Goal: Task Accomplishment & Management: Use online tool/utility

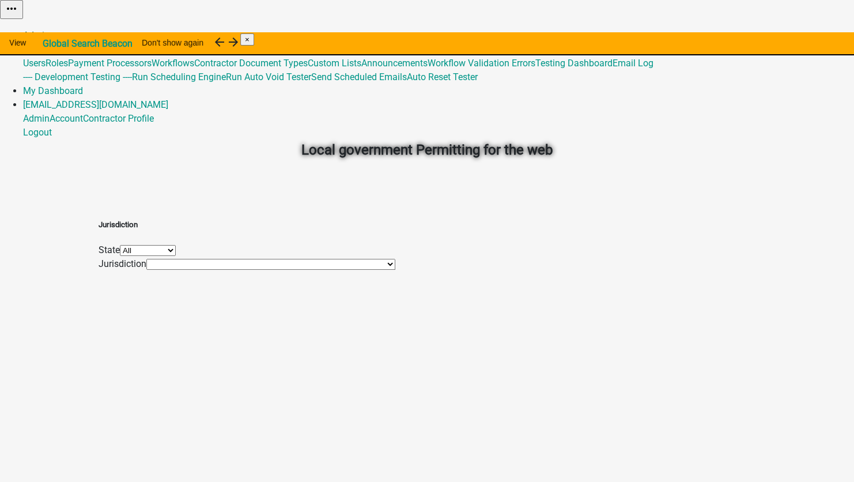
click at [50, 30] on link "Admin" at bounding box center [36, 35] width 27 height 11
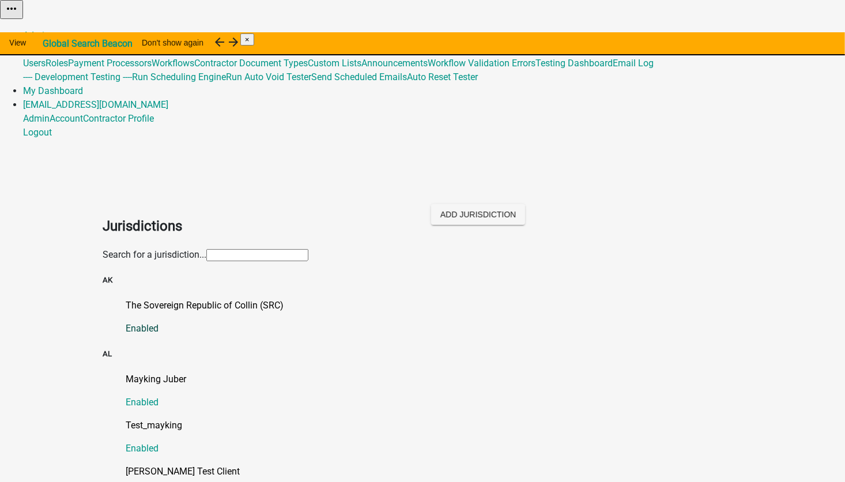
click at [174, 299] on p "The Sovereign Republic of Collin (SRC)" at bounding box center [434, 306] width 617 height 14
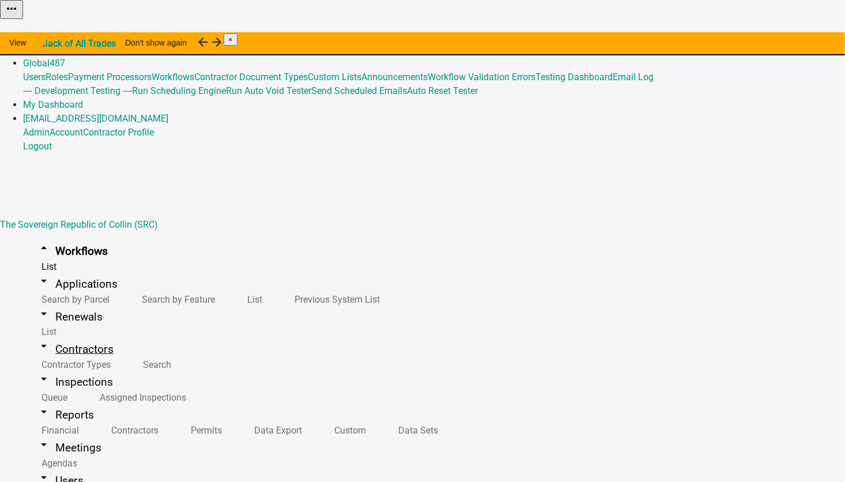
click at [55, 336] on link "arrow_drop_down Contractors" at bounding box center [75, 349] width 104 height 27
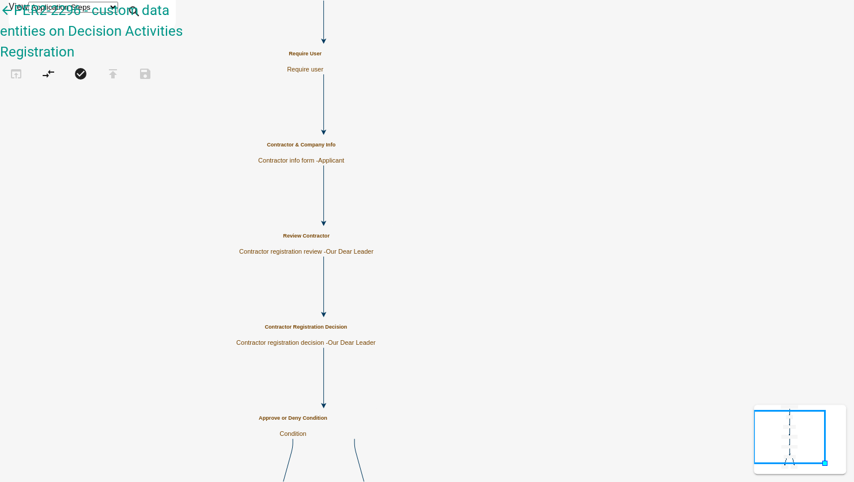
click at [374, 248] on span "Our Dear Leader" at bounding box center [350, 251] width 48 height 7
select select "79897EF5-FF32-470F-A3C8-8D023410B5BA"
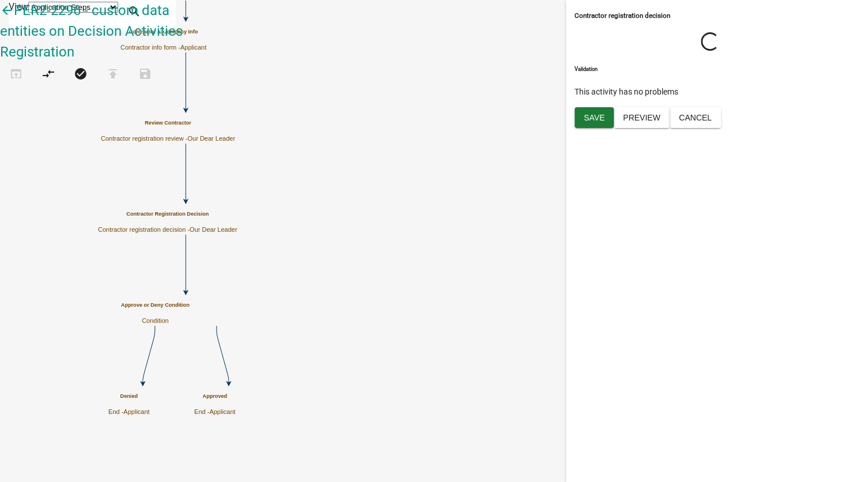
select select "79897EF5-FF32-470F-A3C8-8D023410B5BA"
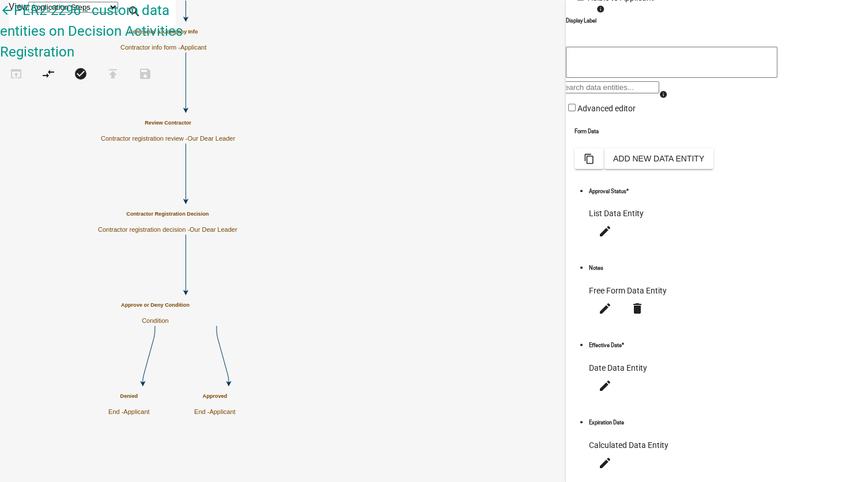
scroll to position [174, 0]
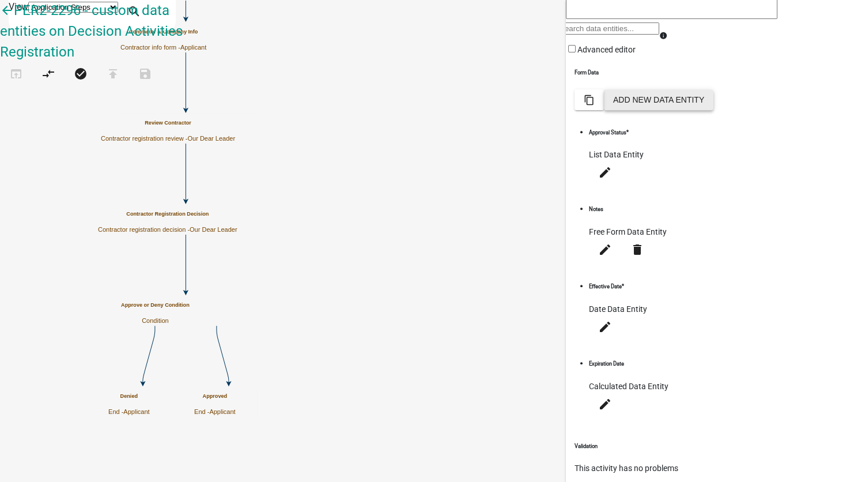
click at [714, 110] on button "Add New Data Entity" at bounding box center [659, 99] width 110 height 21
select select
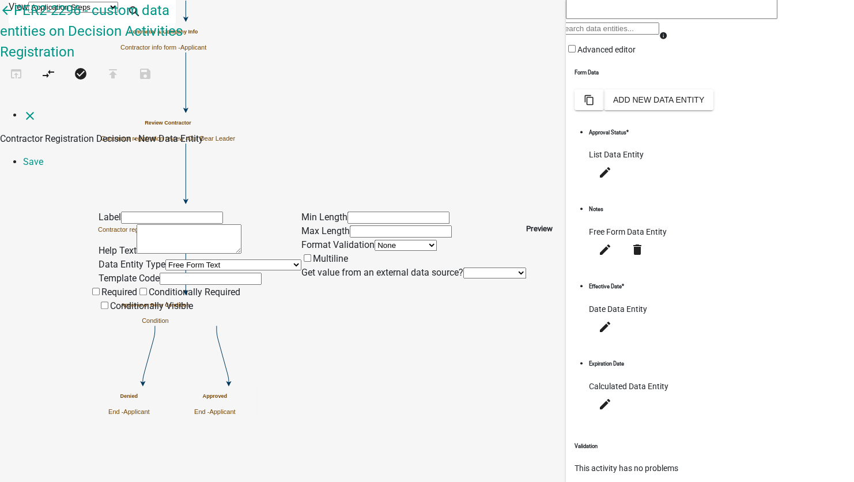
click at [127, 212] on input "text" at bounding box center [172, 218] width 102 height 12
type input "Fun Times"
click at [160, 273] on input "text" at bounding box center [211, 279] width 102 height 12
type input "funTimes"
click at [464, 267] on select "None Applicant Data" at bounding box center [495, 272] width 63 height 11
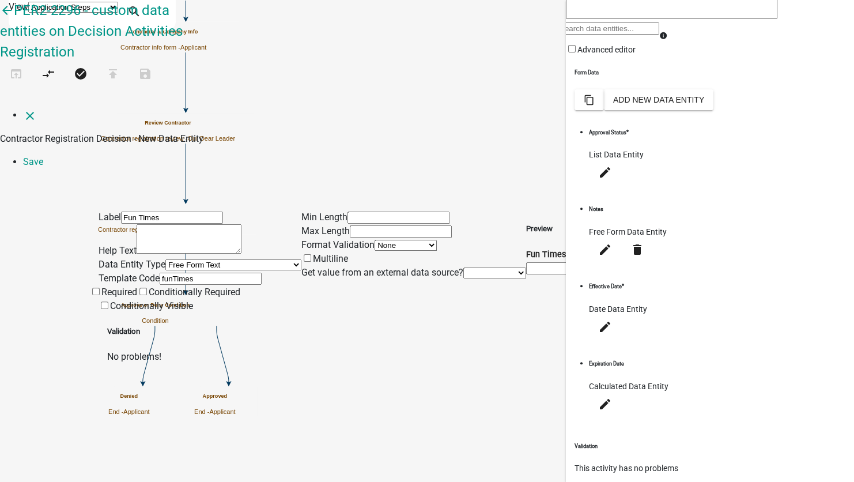
click at [464, 267] on select "None Applicant Data" at bounding box center [495, 272] width 63 height 11
select select "1: Object"
click at [464, 267] on select "None Applicant Data" at bounding box center [495, 272] width 63 height 11
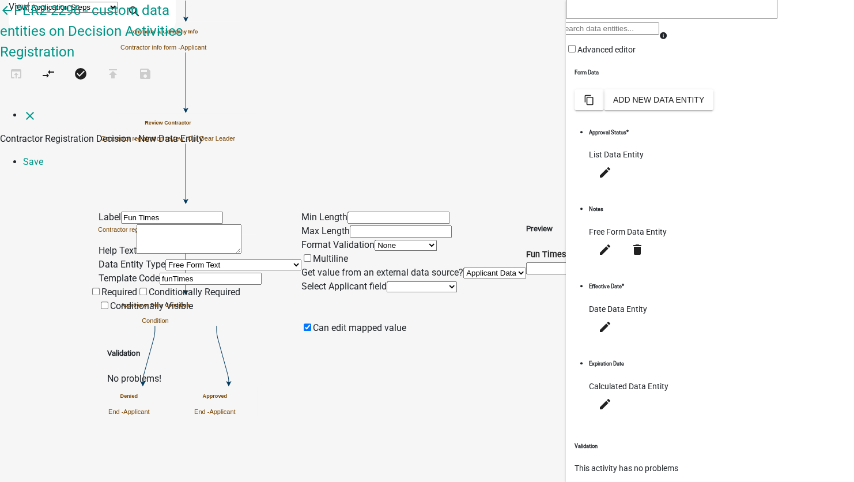
click at [387, 281] on select "Full Name Username Email Address Street Address Street Address 2 City State Zip…" at bounding box center [422, 286] width 70 height 11
select select "0: Object"
click at [387, 281] on select "Full Name Username Email Address Street Address Street Address 2 City State Zip…" at bounding box center [422, 286] width 70 height 11
click at [43, 156] on link "Save" at bounding box center [33, 161] width 20 height 11
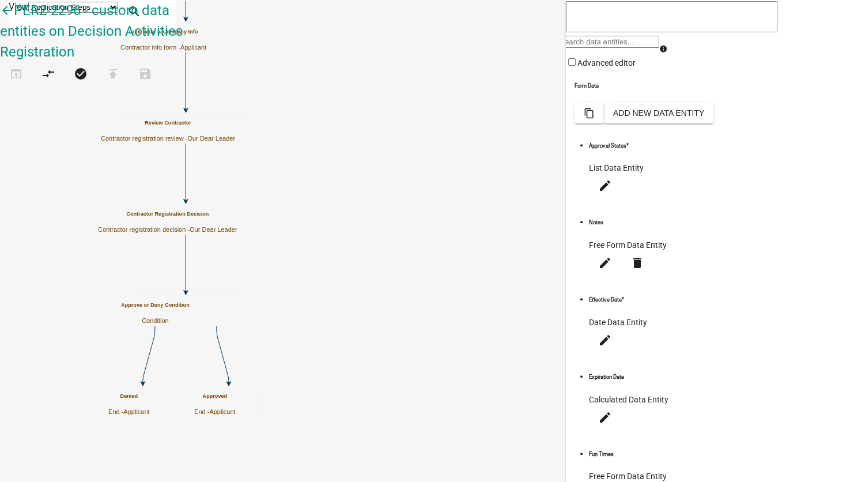
scroll to position [216, 0]
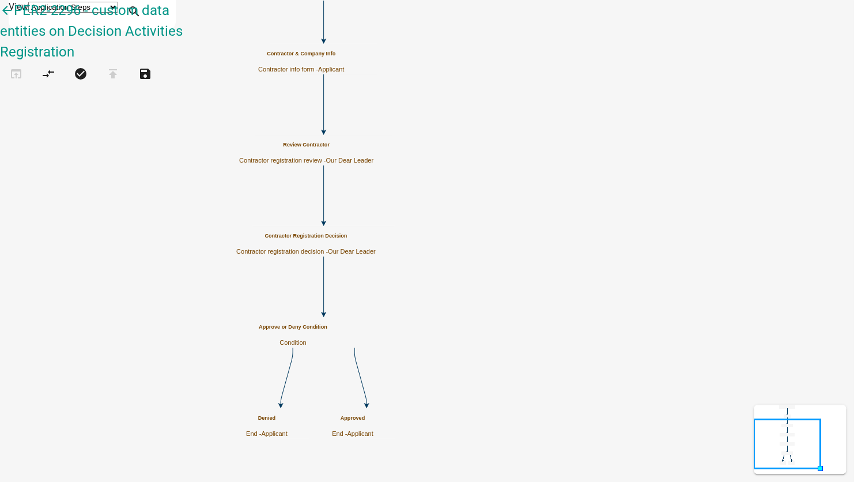
scroll to position [0, 0]
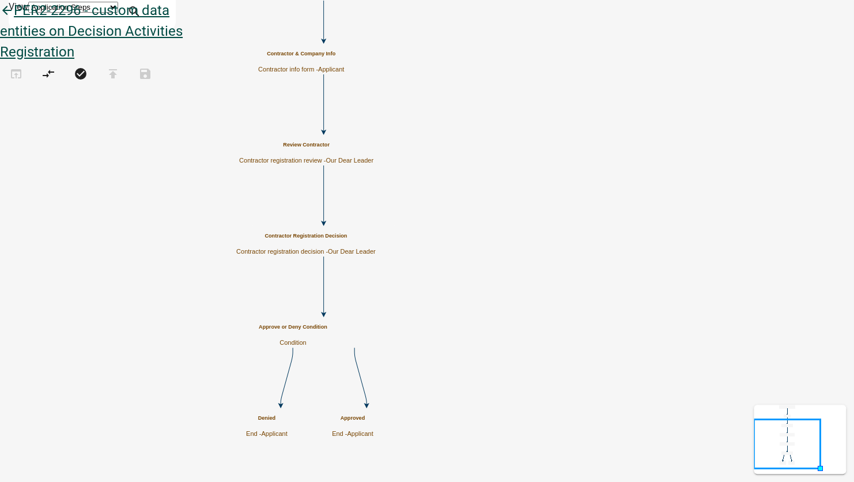
click at [14, 20] on icon "arrow_back" at bounding box center [7, 11] width 14 height 16
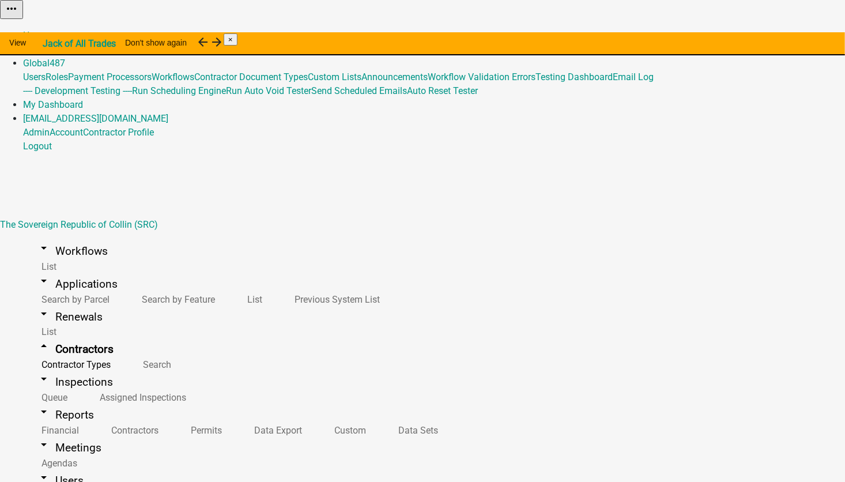
select select "2: Object"
select select
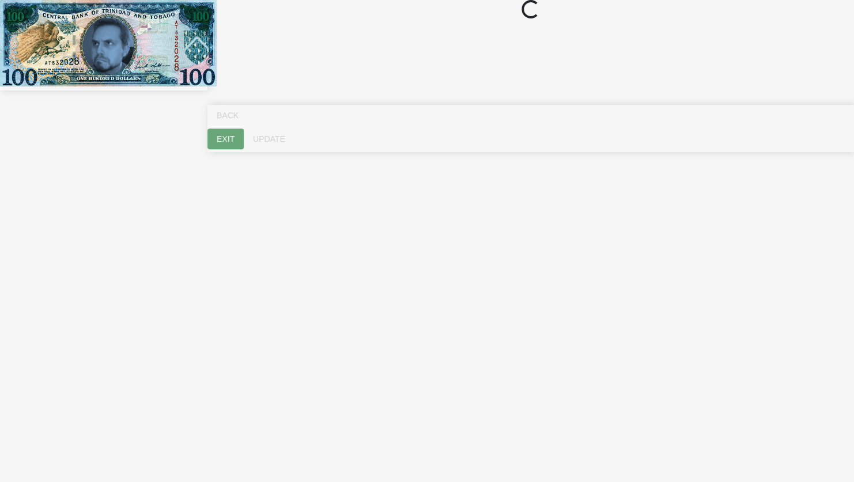
select select "ME"
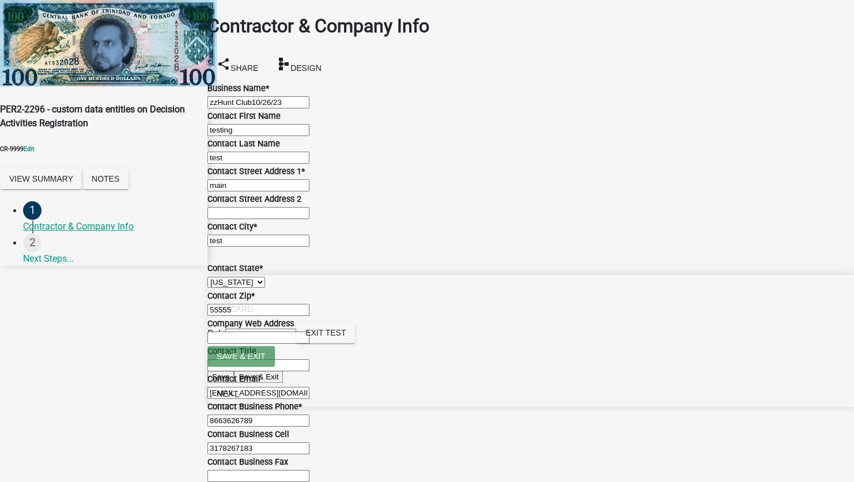
scroll to position [557, 0]
click at [238, 398] on span "Next" at bounding box center [227, 393] width 21 height 9
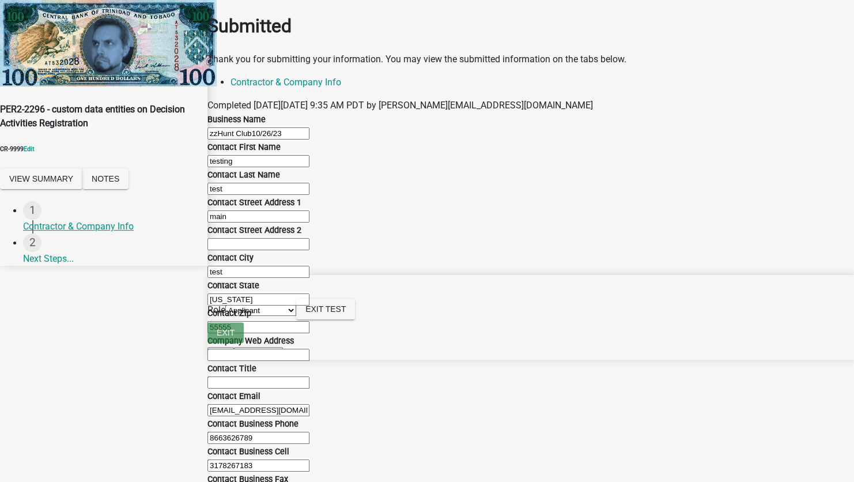
scroll to position [58, 0]
click at [296, 316] on select "Applicant Our Dear Leader" at bounding box center [260, 310] width 71 height 11
select select "79897ef5-ff32-470f-a3c8-8d023410b5ba"
click at [296, 316] on select "Applicant Our Dear Leader" at bounding box center [260, 310] width 71 height 11
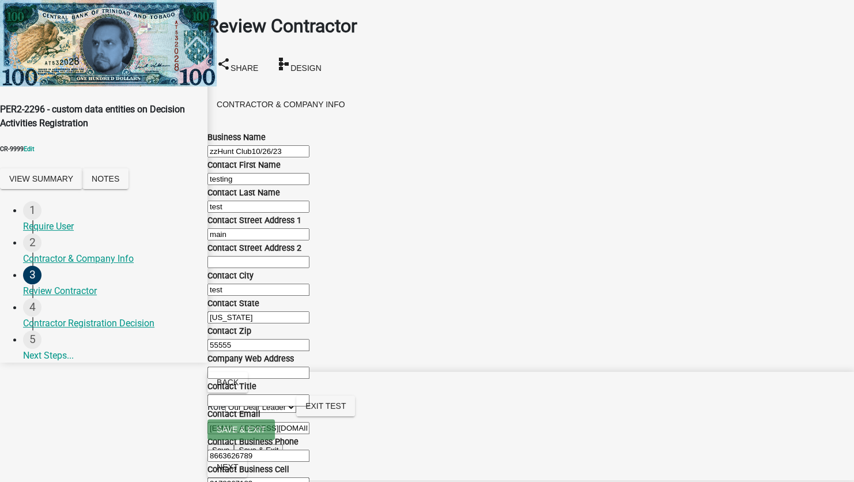
scroll to position [548, 0]
click at [238, 462] on span "Next" at bounding box center [227, 466] width 21 height 9
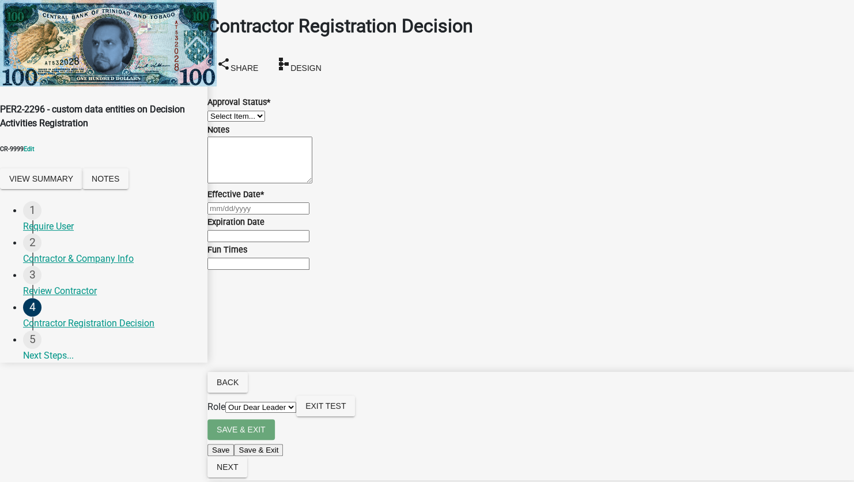
scroll to position [24, 0]
drag, startPoint x: 254, startPoint y: 90, endPoint x: 254, endPoint y: 97, distance: 7.5
click at [254, 111] on select "Select Item... Approved Denied" at bounding box center [237, 116] width 58 height 11
click at [221, 111] on select "Select Item... Approved Denied" at bounding box center [237, 116] width 58 height 11
select select "4b86b809-39dd-4c68-9f3d-fdb3e7050482"
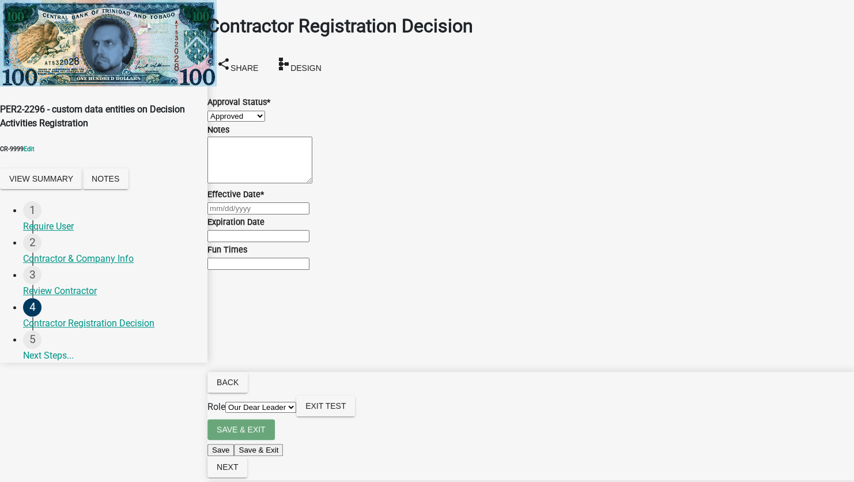
click at [253, 215] on div at bounding box center [531, 208] width 647 height 14
select select "9"
select select "2025"
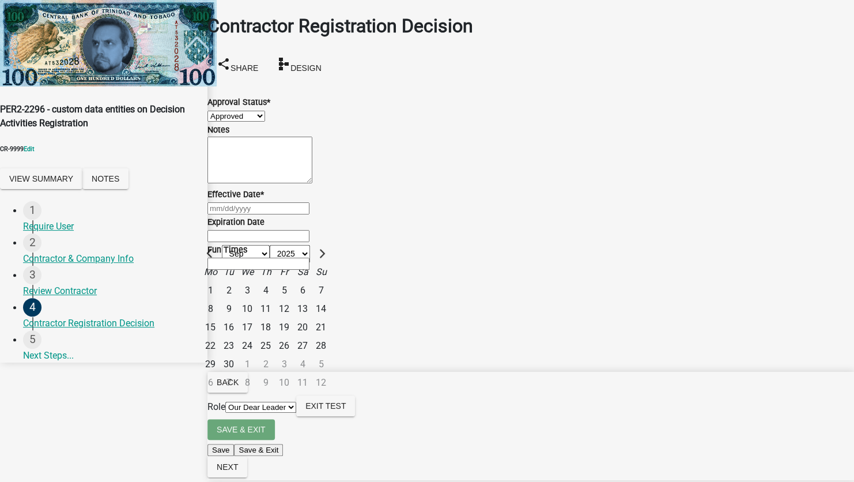
click at [238, 337] on div "16" at bounding box center [229, 327] width 18 height 18
type input "[DATE]"
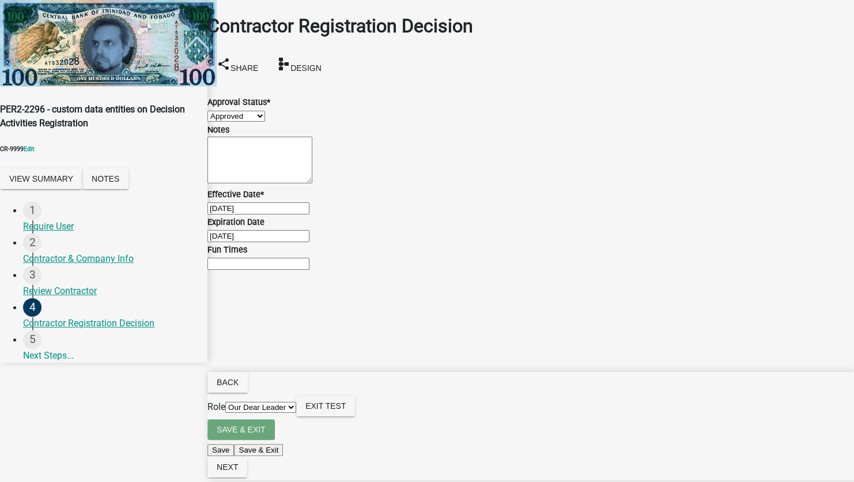
click at [275, 270] on input "Fun Times" at bounding box center [259, 264] width 102 height 12
click at [257, 270] on input "Fun Times" at bounding box center [259, 264] width 102 height 12
click at [355, 416] on button "Exit Test" at bounding box center [325, 405] width 59 height 21
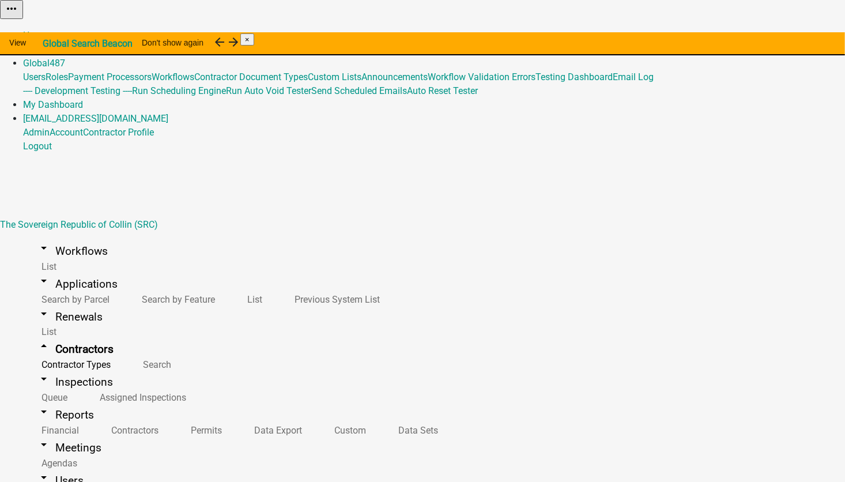
select select "2: Object"
select select
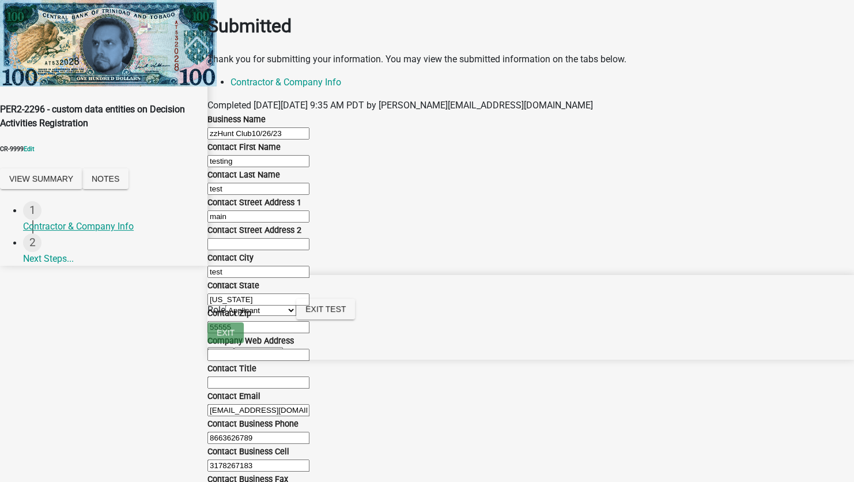
scroll to position [618, 0]
click at [346, 314] on span "Exit Test" at bounding box center [326, 308] width 40 height 9
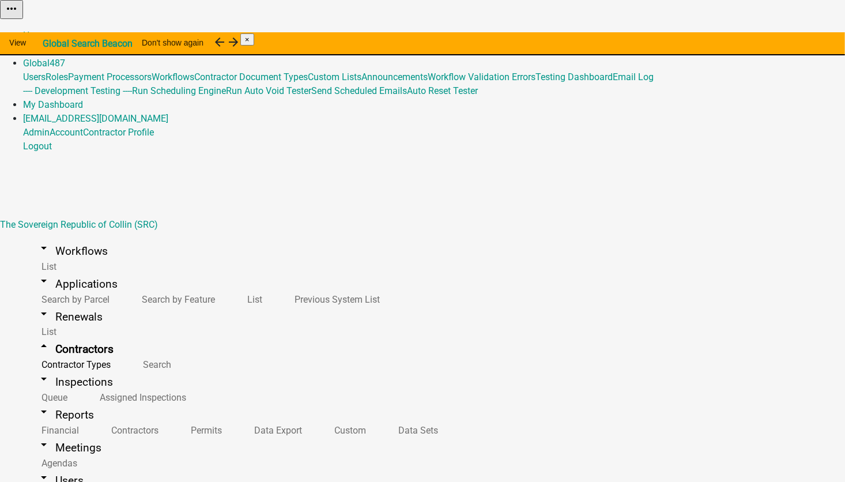
select select "2: Object"
select select
click at [63, 352] on link "Contractor Types" at bounding box center [73, 364] width 101 height 25
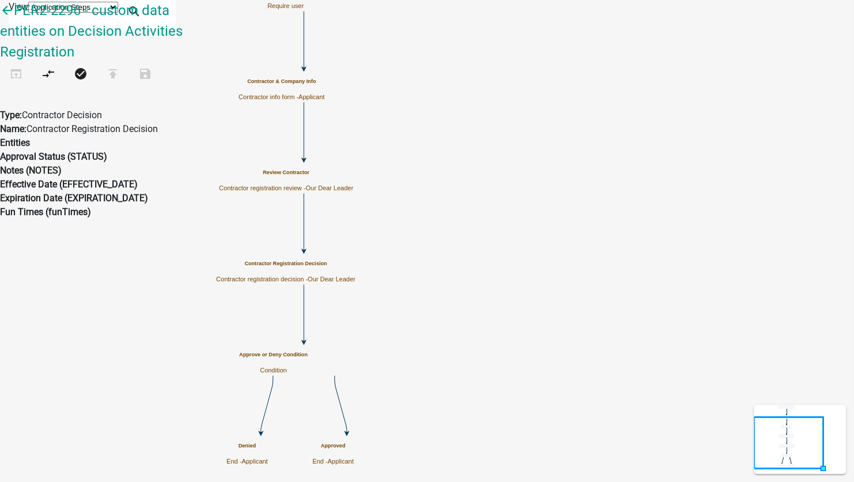
click at [356, 267] on h5 "Contractor Registration Decision" at bounding box center [286, 264] width 140 height 6
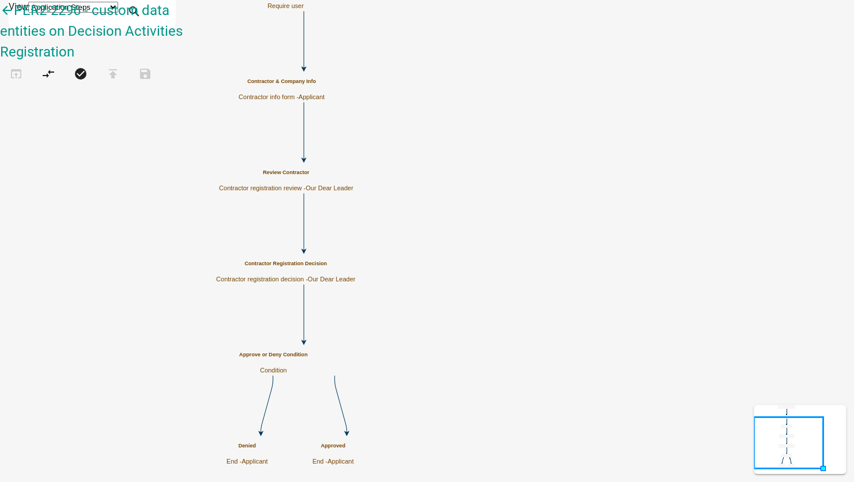
click at [356, 267] on h5 "Contractor Registration Decision" at bounding box center [286, 264] width 140 height 6
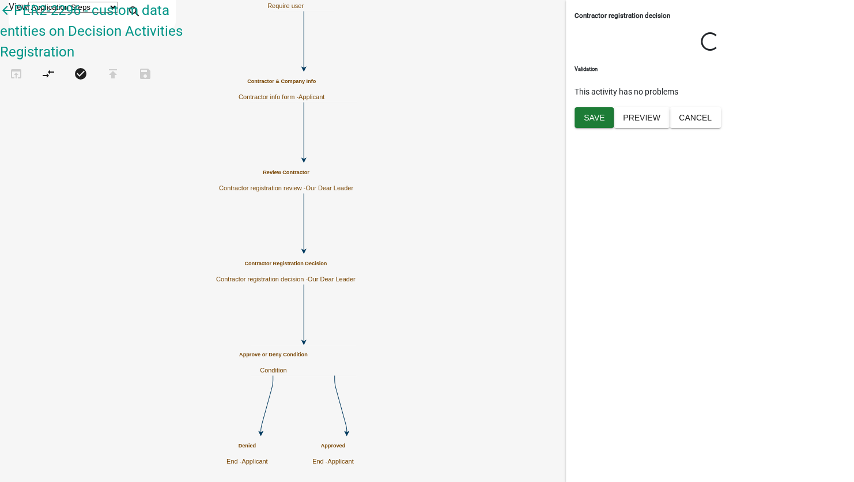
select select "79897EF5-FF32-470F-A3C8-8D023410B5BA"
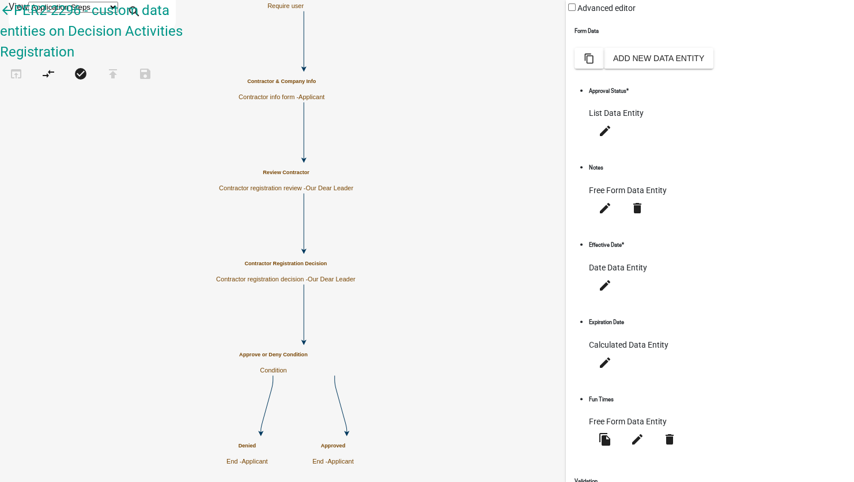
scroll to position [216, 0]
click at [645, 432] on icon "edit" at bounding box center [638, 439] width 14 height 14
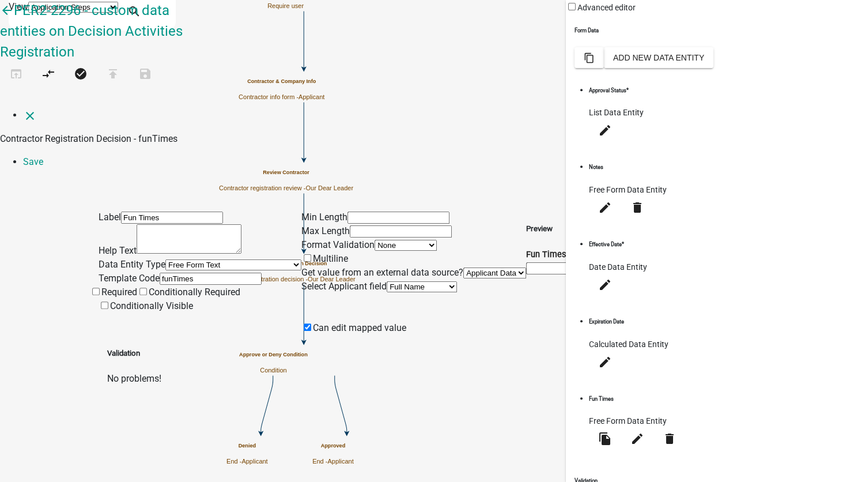
click at [387, 281] on select "Full Name Username Email Address Street Address Street Address 2 City State Zip…" at bounding box center [422, 286] width 70 height 11
click at [464, 267] on select "None Applicant Data" at bounding box center [495, 272] width 63 height 11
select select "0: null"
click at [464, 267] on select "None Applicant Data" at bounding box center [495, 272] width 63 height 11
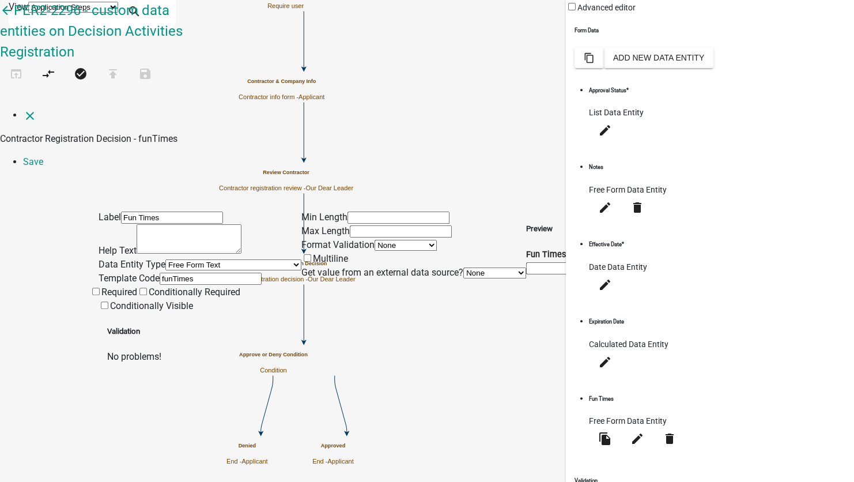
click at [165, 259] on select "Free Form Text Display Entity Value Fee Numeric Data Date Map Sketch Data List …" at bounding box center [233, 264] width 136 height 11
select select "list-data"
click at [165, 259] on select "Free Form Text Display Entity Value Fee Numeric Data Date Map Sketch Data List …" at bounding box center [233, 264] width 136 height 11
select select "list-data"
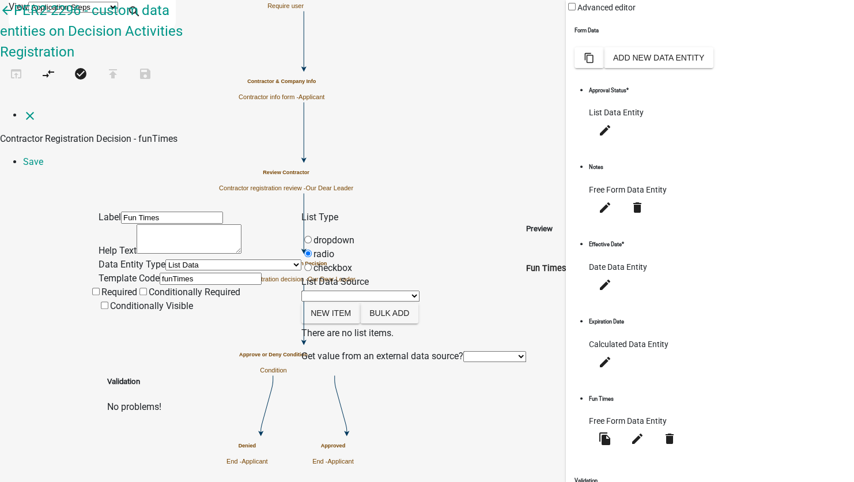
click at [464, 351] on select "None Applicant Data" at bounding box center [495, 356] width 63 height 11
select select "1: Object"
click at [464, 351] on select "None Applicant Data" at bounding box center [495, 356] width 63 height 11
select select
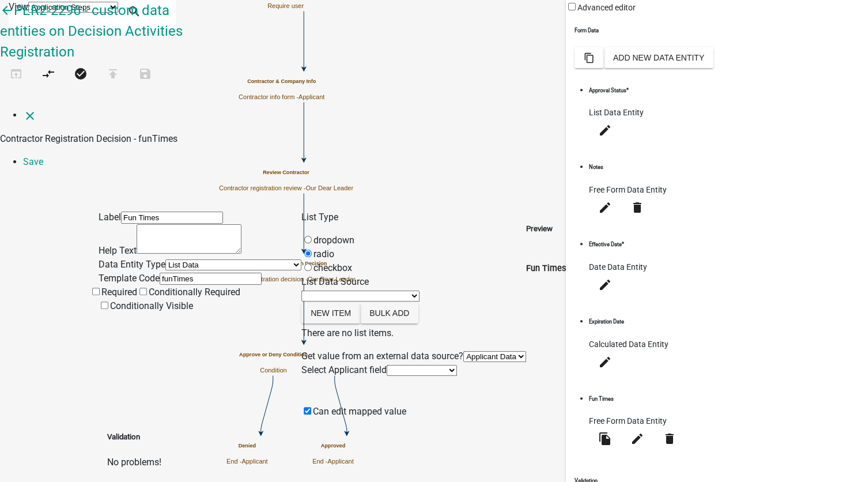
click at [390, 365] on select "Full Name Username Email Address Street Address Street Address 2 City State Zip…" at bounding box center [422, 370] width 70 height 11
click at [165, 259] on select "Free Form Text Display Entity Value Fee Numeric Data Date Map Sketch Data List …" at bounding box center [233, 264] width 136 height 11
select select "display-entity-value"
click at [165, 259] on select "Free Form Text Display Entity Value Fee Numeric Data Date Map Sketch Data List …" at bounding box center [233, 264] width 136 height 11
select select "display-entity-value"
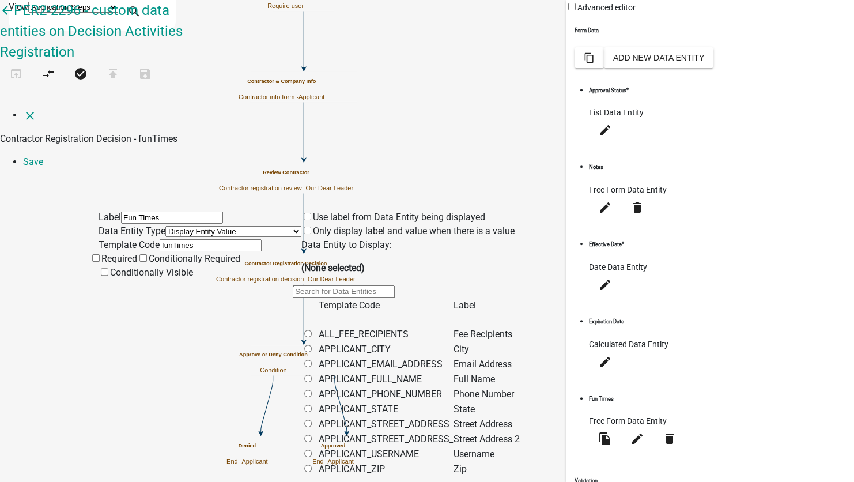
scroll to position [141, 0]
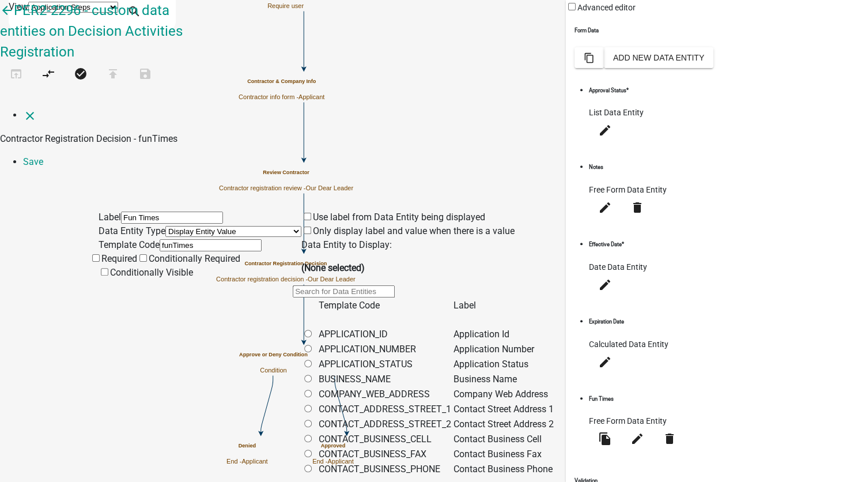
click at [312, 375] on input "radio" at bounding box center [307, 378] width 7 height 7
radio input "true"
click at [43, 156] on link "Save" at bounding box center [33, 161] width 20 height 11
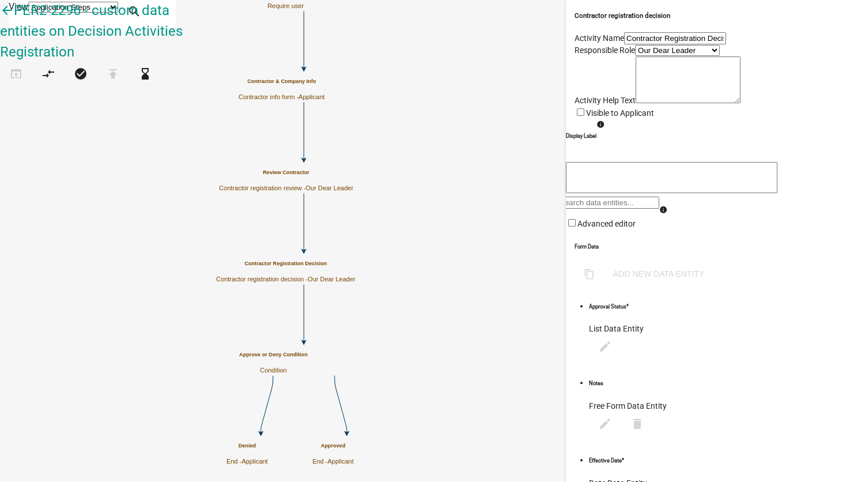
select select "79897EF5-FF32-470F-A3C8-8D023410B5BA"
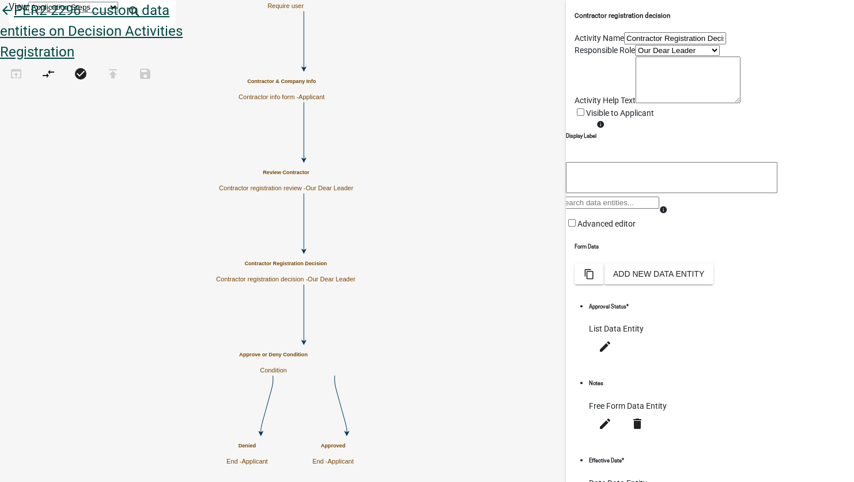
click at [14, 20] on icon "arrow_back" at bounding box center [7, 11] width 14 height 16
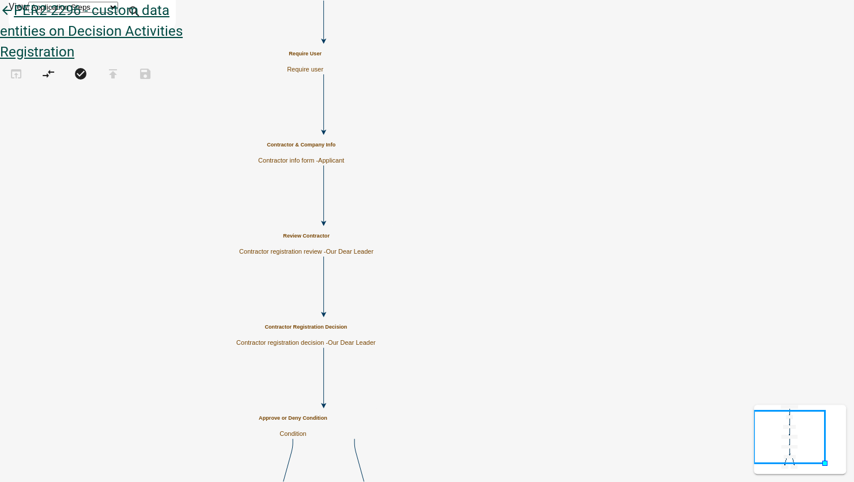
click at [14, 20] on icon "arrow_back" at bounding box center [7, 11] width 14 height 16
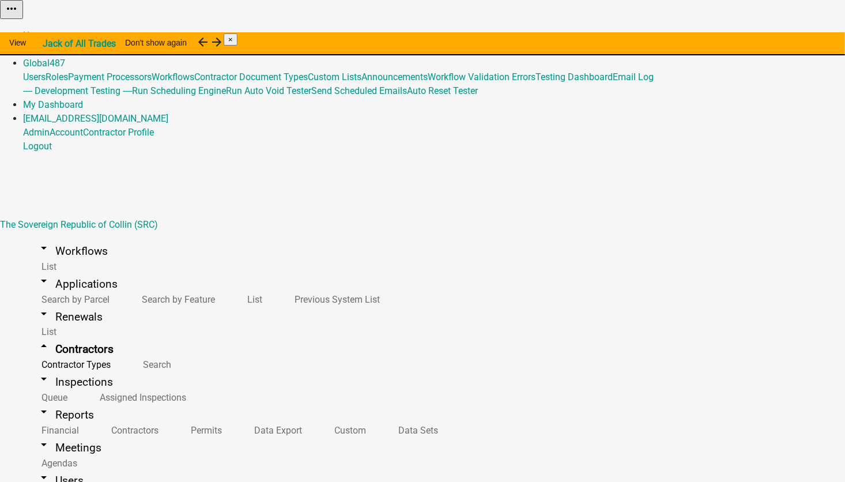
select select "2: Object"
select select
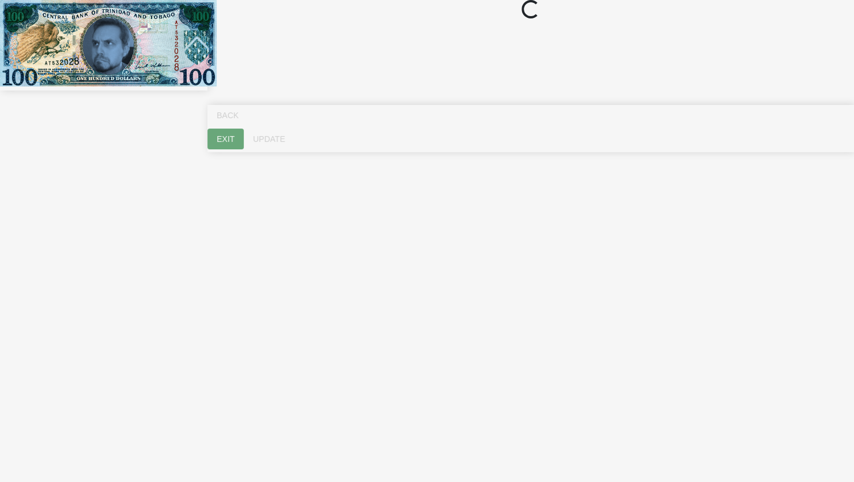
select select "ME"
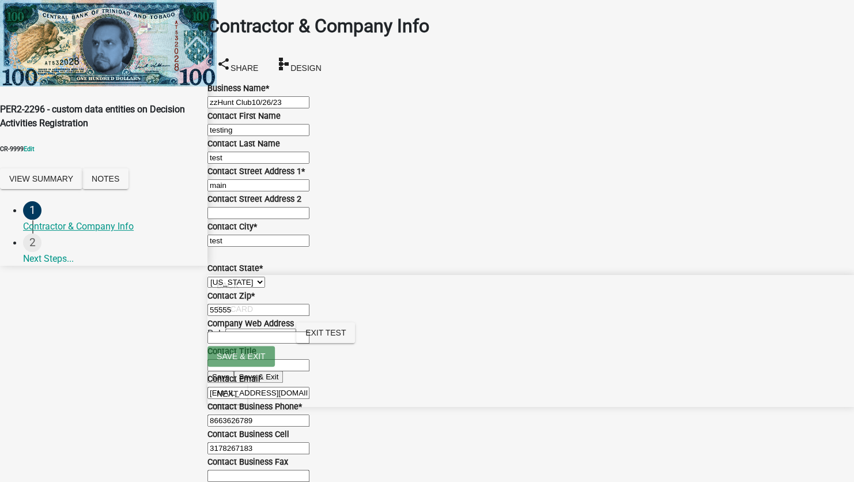
scroll to position [557, 0]
click at [238, 398] on span "Next" at bounding box center [227, 393] width 21 height 9
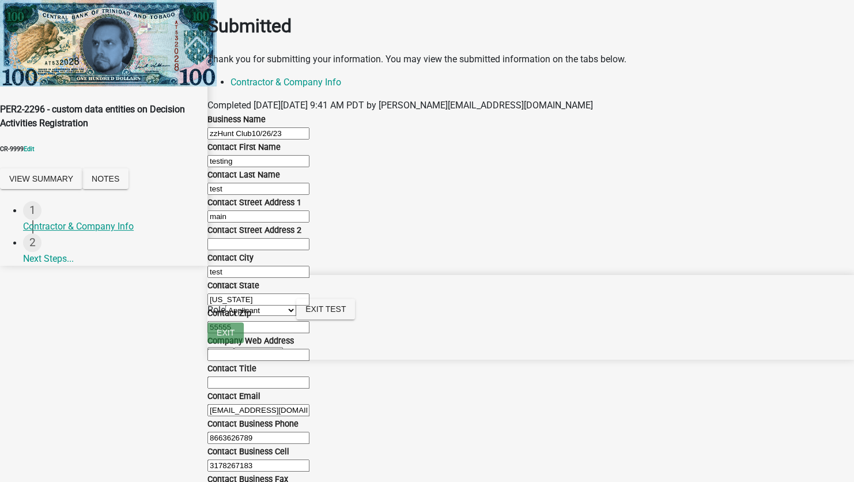
scroll to position [618, 0]
click at [296, 316] on select "Applicant Our Dear Leader" at bounding box center [260, 310] width 71 height 11
select select "79897ef5-ff32-470f-a3c8-8d023410b5ba"
click at [296, 316] on select "Applicant Our Dear Leader" at bounding box center [260, 310] width 71 height 11
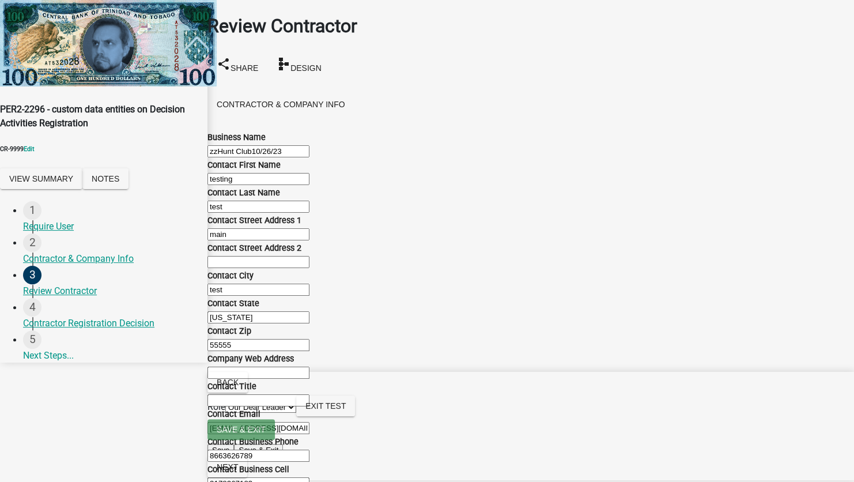
scroll to position [548, 0]
click at [238, 469] on span "Next" at bounding box center [227, 466] width 21 height 9
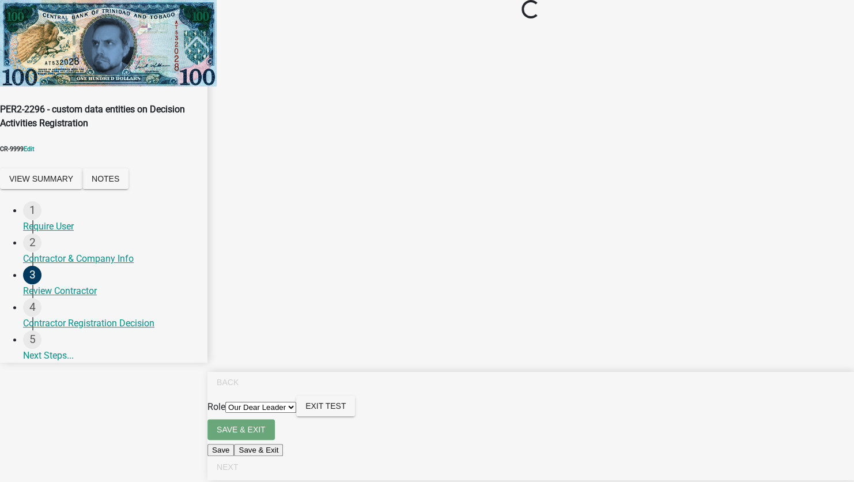
scroll to position [0, 0]
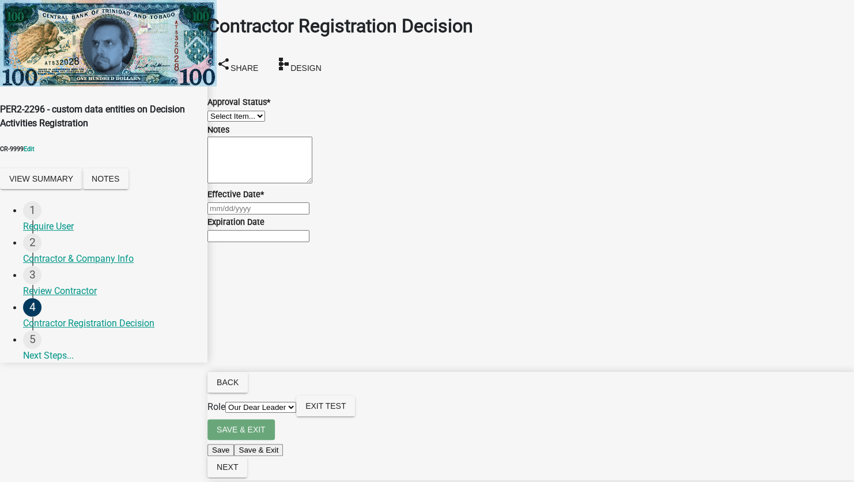
click at [262, 123] on wm-data-entity-input "Approval Status * Select Item... Approved Denied" at bounding box center [531, 102] width 647 height 42
click at [260, 122] on select "Select Item... Approved Denied" at bounding box center [237, 116] width 58 height 11
click at [221, 111] on select "Select Item... Approved Denied" at bounding box center [237, 116] width 58 height 11
select select "4b86b809-39dd-4c68-9f3d-fdb3e7050482"
click at [264, 199] on label "Effective Date *" at bounding box center [236, 195] width 56 height 10
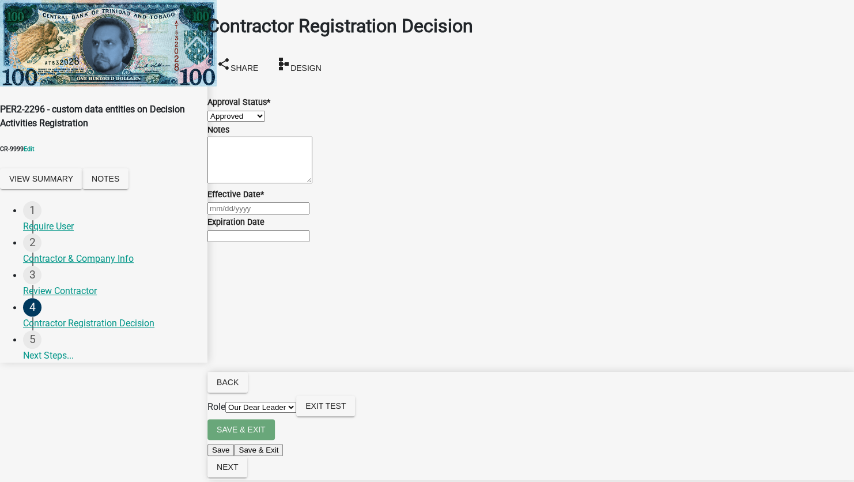
click at [273, 214] on input "Effective Date *" at bounding box center [259, 208] width 102 height 12
select select "9"
select select "2025"
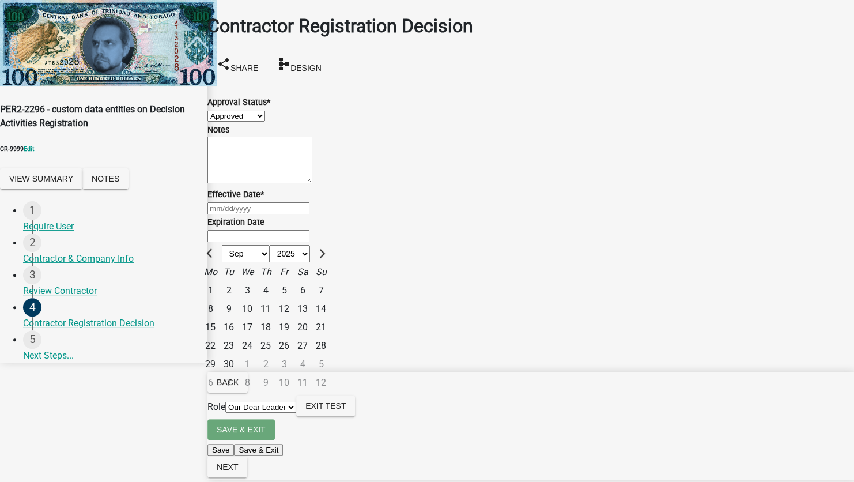
click at [220, 300] on div "1" at bounding box center [210, 290] width 18 height 18
type input "[DATE]"
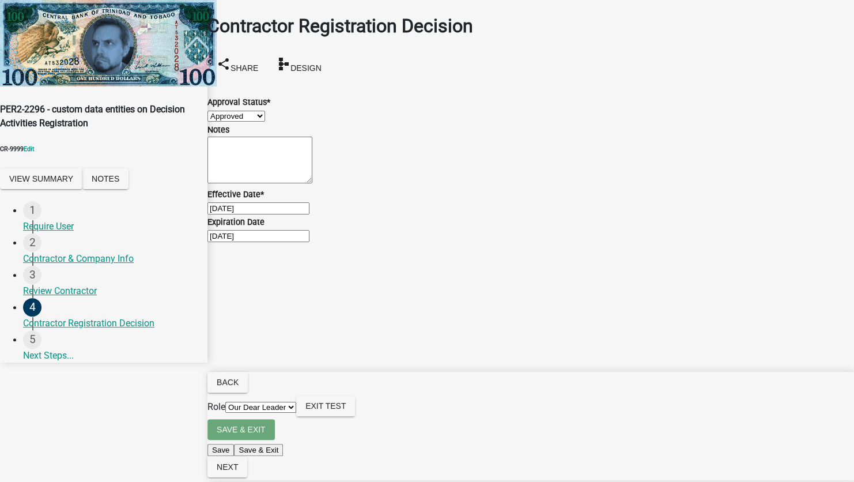
click at [832, 464] on form "Save & Exit Save Save & Exit Next" at bounding box center [531, 449] width 647 height 61
click at [247, 470] on button "Next" at bounding box center [228, 467] width 40 height 21
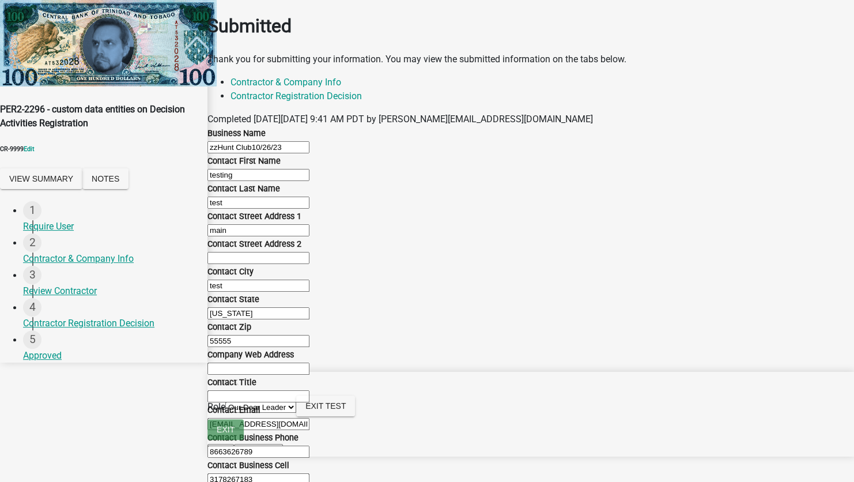
scroll to position [618, 0]
click at [296, 413] on select "Applicant Our Dear Leader" at bounding box center [260, 407] width 71 height 11
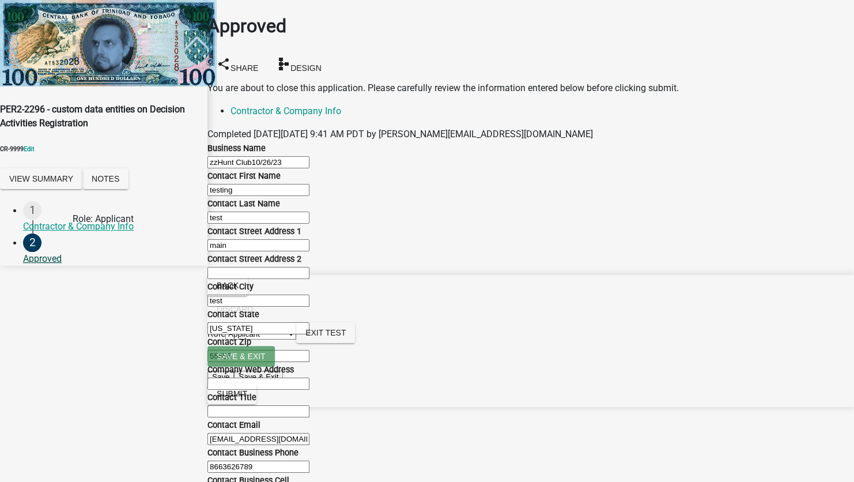
click at [47, 252] on div "Approved" at bounding box center [110, 259] width 175 height 14
click at [296, 340] on select "Applicant Our Dear Leader" at bounding box center [260, 334] width 71 height 11
select select "79897ef5-ff32-470f-a3c8-8d023410b5ba"
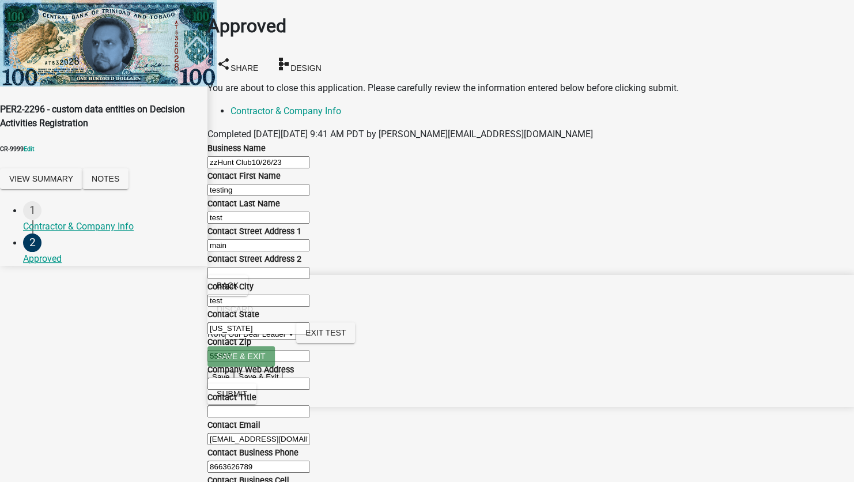
click at [296, 340] on select "Applicant Our Dear Leader" at bounding box center [260, 334] width 71 height 11
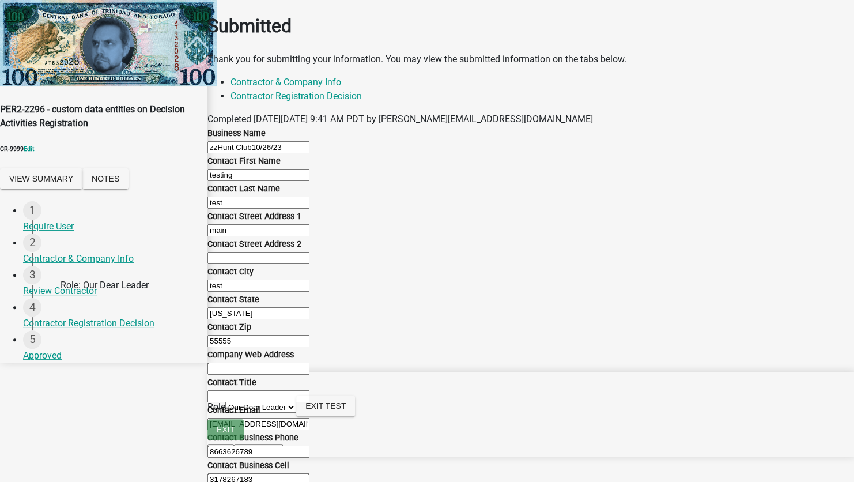
click at [92, 316] on div "Contractor Registration Decision" at bounding box center [110, 323] width 175 height 14
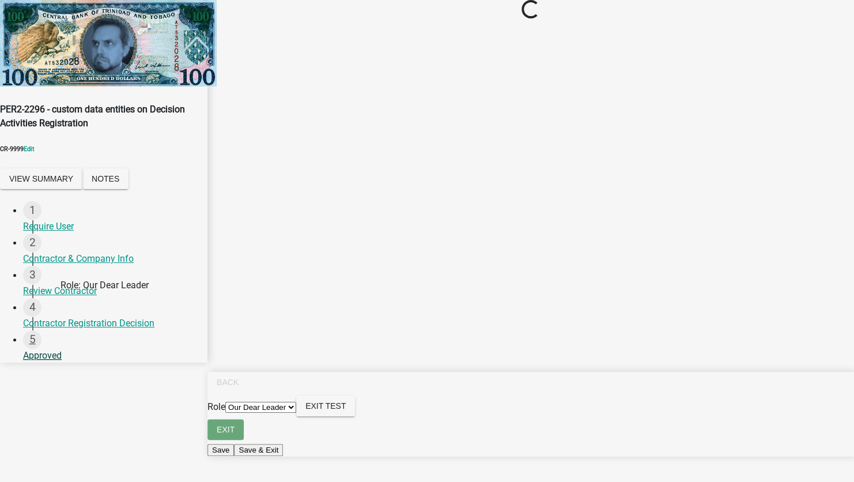
select select "4b86b809-39dd-4c68-9f3d-fdb3e7050482"
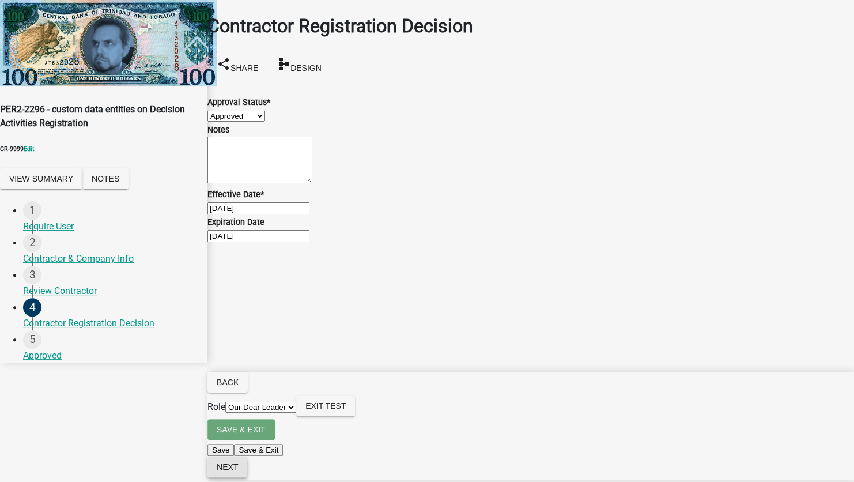
click at [247, 462] on button "Next" at bounding box center [228, 467] width 40 height 21
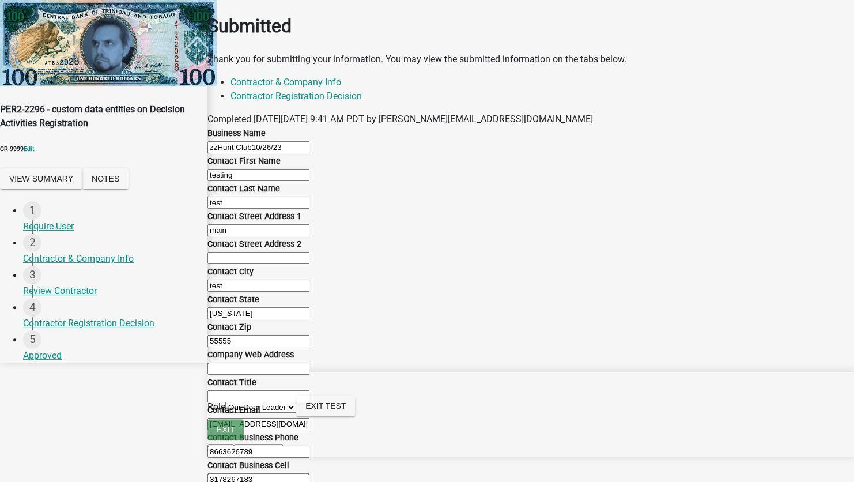
scroll to position [618, 0]
click at [296, 413] on select "Applicant Our Dear Leader" at bounding box center [260, 407] width 71 height 11
select select "46f061d0-ca05-4526-87ad-bae6256f3e47"
click at [296, 413] on select "Applicant Our Dear Leader" at bounding box center [260, 407] width 71 height 11
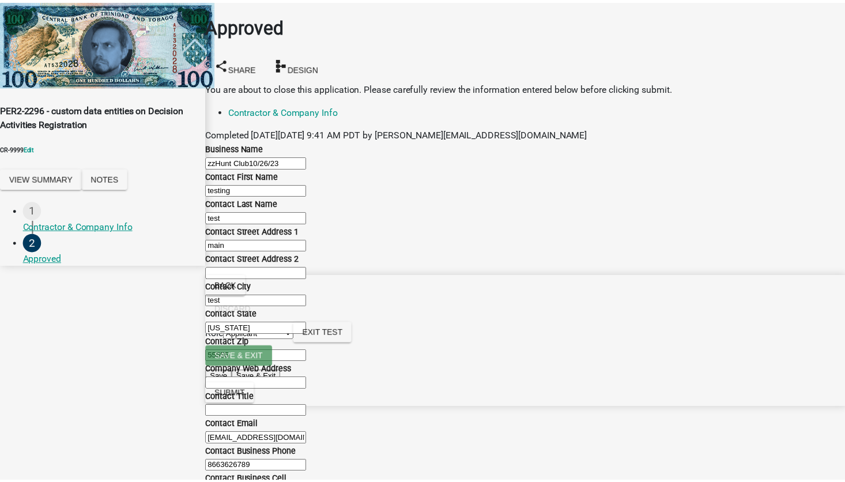
scroll to position [609, 0]
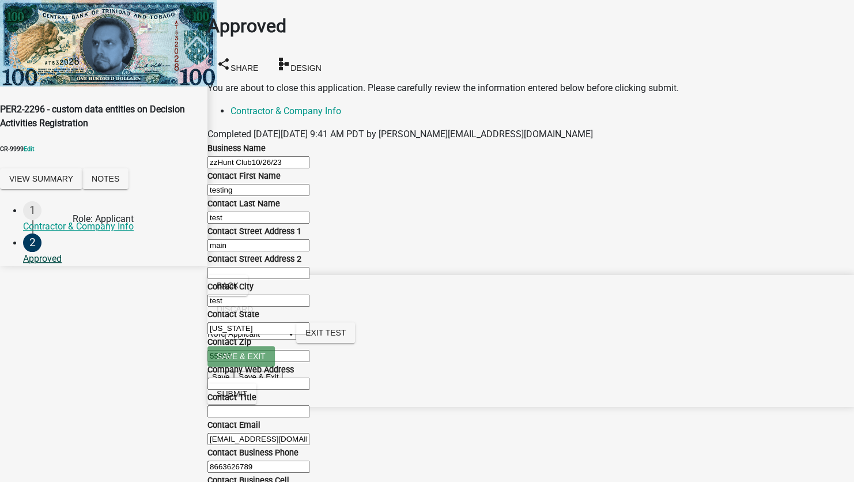
click at [57, 252] on div "Approved" at bounding box center [110, 259] width 175 height 14
click at [355, 343] on button "Exit Test" at bounding box center [325, 332] width 59 height 21
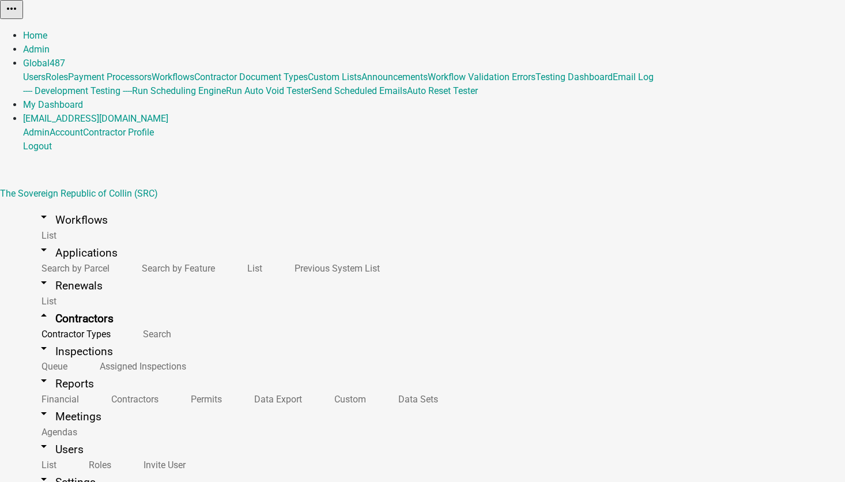
select select "2: Object"
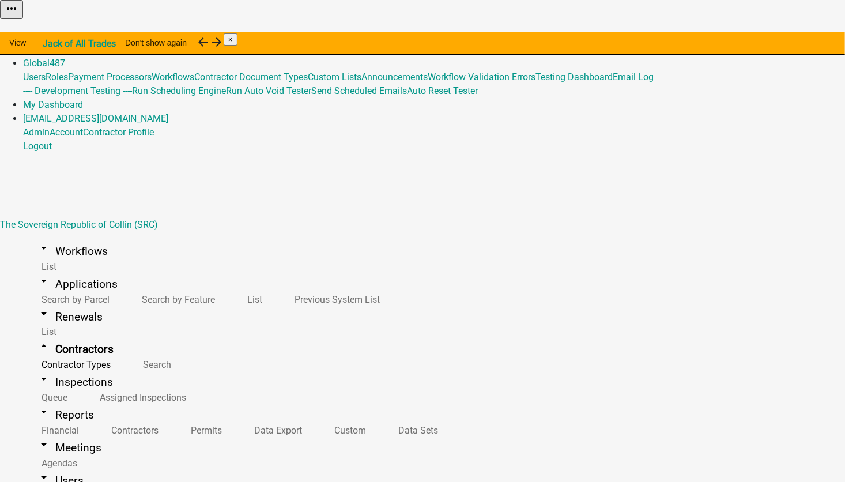
select select
select select "2: Object"
select select
click at [64, 352] on link "Contractor Types" at bounding box center [73, 364] width 101 height 25
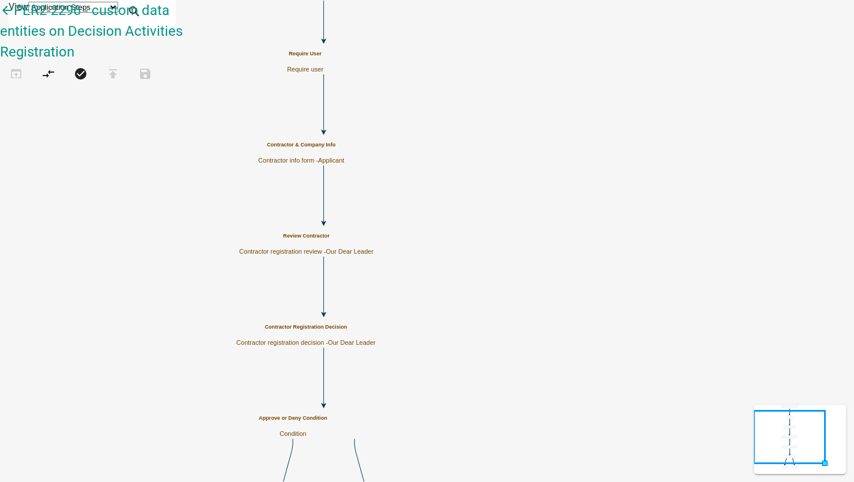
click at [376, 339] on span "Our Dear Leader" at bounding box center [352, 342] width 48 height 7
select select "79897EF5-FF32-470F-A3C8-8D023410B5BA"
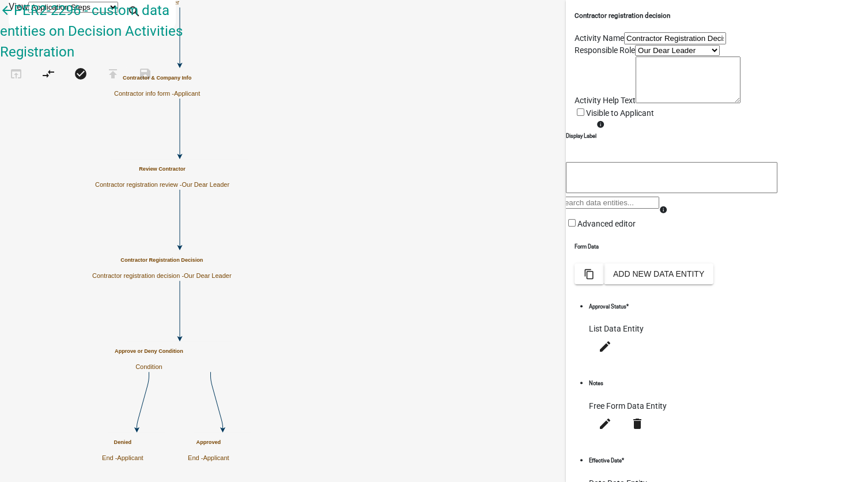
scroll to position [216, 0]
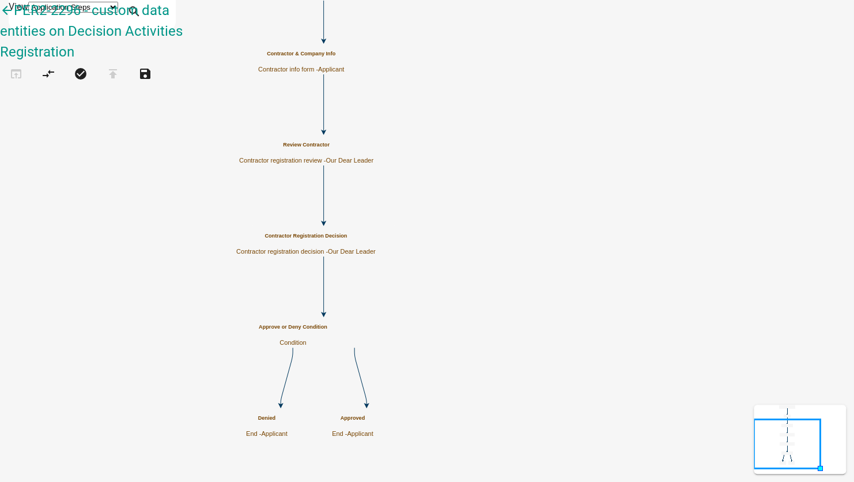
scroll to position [0, 0]
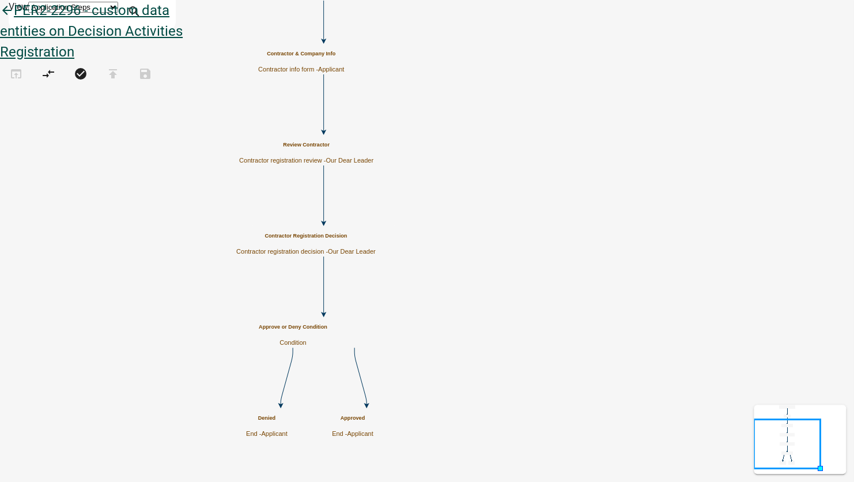
click at [14, 20] on icon "arrow_back" at bounding box center [7, 11] width 14 height 16
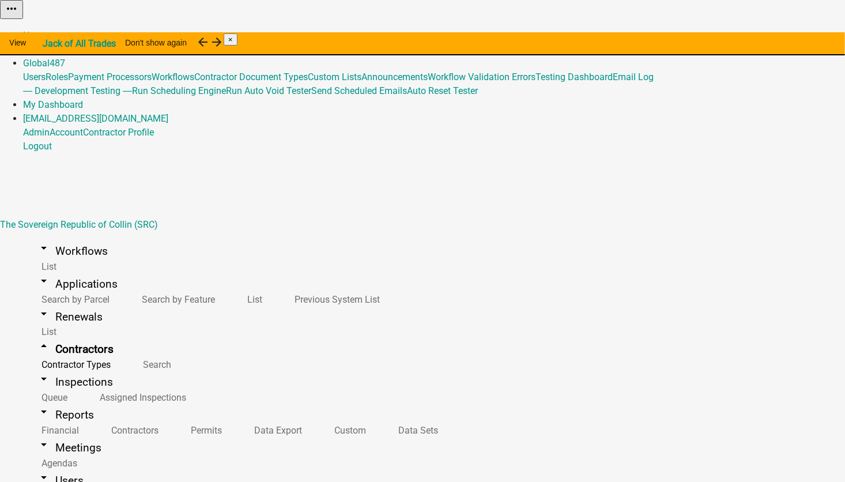
select select "2: Object"
select select
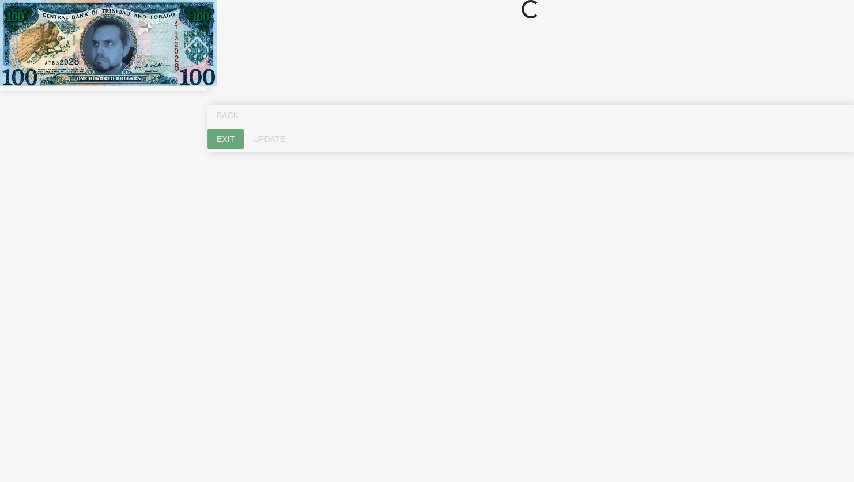
select select "ME"
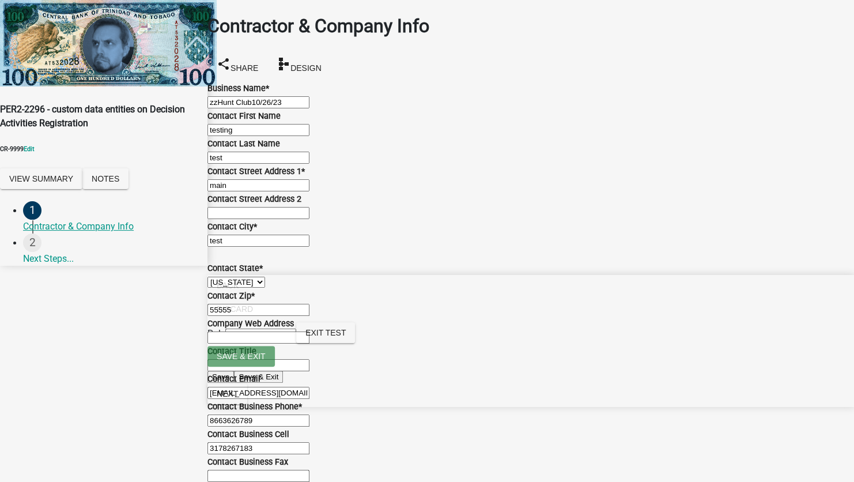
scroll to position [557, 0]
click at [238, 398] on span "Next" at bounding box center [227, 393] width 21 height 9
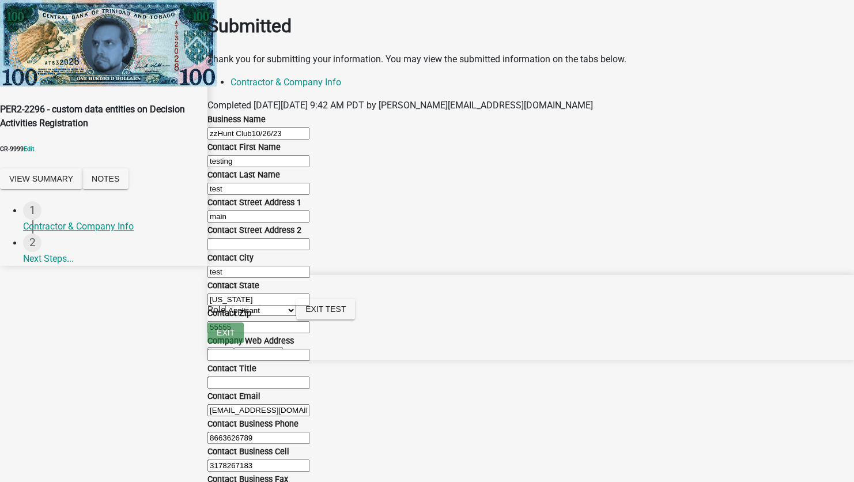
scroll to position [618, 0]
click at [296, 316] on select "Applicant Our Dear Leader" at bounding box center [260, 310] width 71 height 11
select select "79897ef5-ff32-470f-a3c8-8d023410b5ba"
click at [296, 316] on select "Applicant Our Dear Leader" at bounding box center [260, 310] width 71 height 11
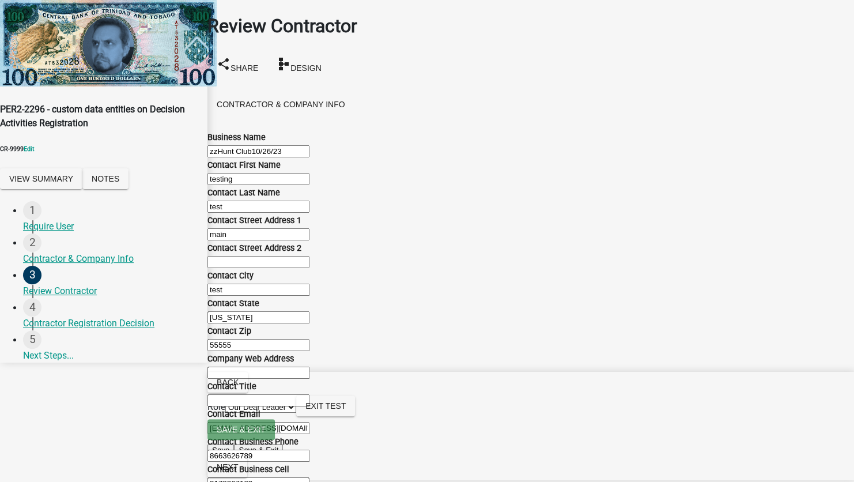
scroll to position [548, 0]
click at [238, 465] on span "Next" at bounding box center [227, 466] width 21 height 9
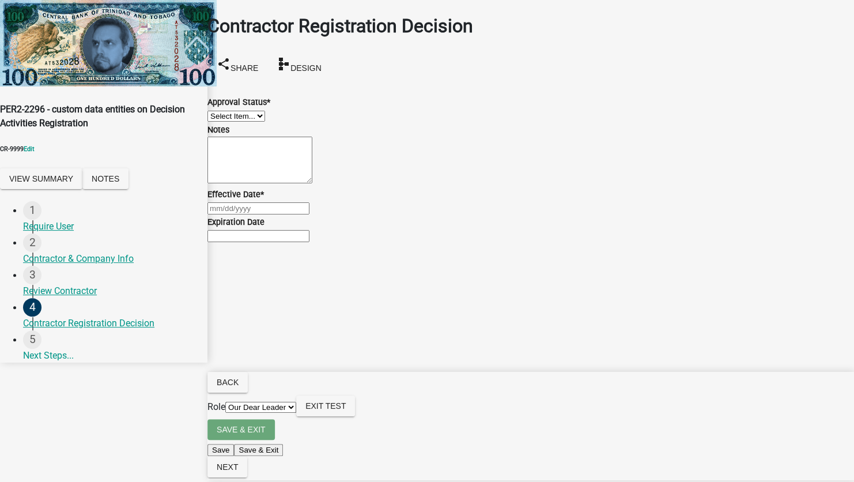
click at [265, 119] on select "Select Item... Approved Denied" at bounding box center [237, 116] width 58 height 11
click at [221, 111] on select "Select Item... Approved Denied" at bounding box center [237, 116] width 58 height 11
select select "4b86b809-39dd-4c68-9f3d-fdb3e7050482"
select select "9"
select select "2025"
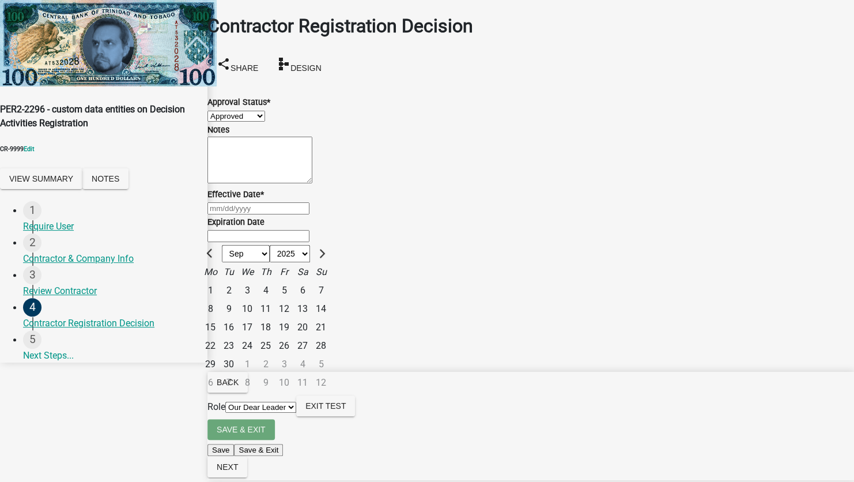
click at [246, 215] on div "[PERSON_NAME] Feb Mar Apr [PERSON_NAME][DATE] Oct Nov [DATE] 1526 1527 1528 152…" at bounding box center [531, 208] width 647 height 14
click at [220, 300] on div "1" at bounding box center [210, 290] width 18 height 18
type input "[DATE]"
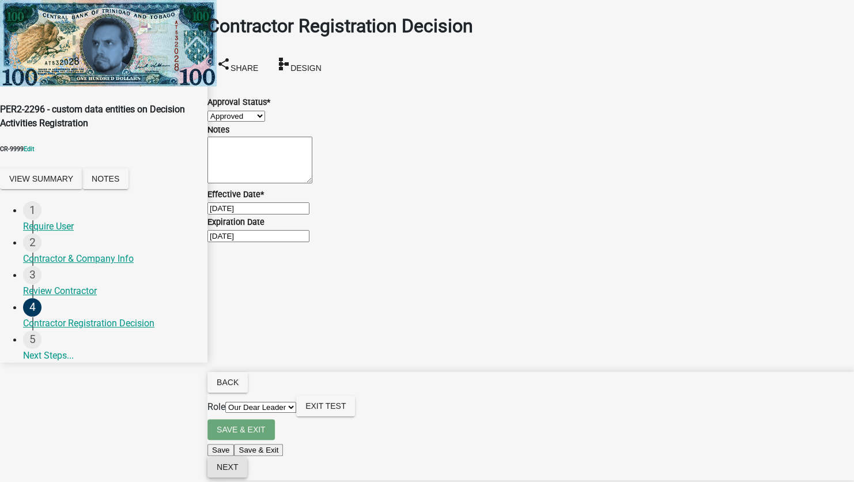
click at [238, 464] on span "Next" at bounding box center [227, 466] width 21 height 9
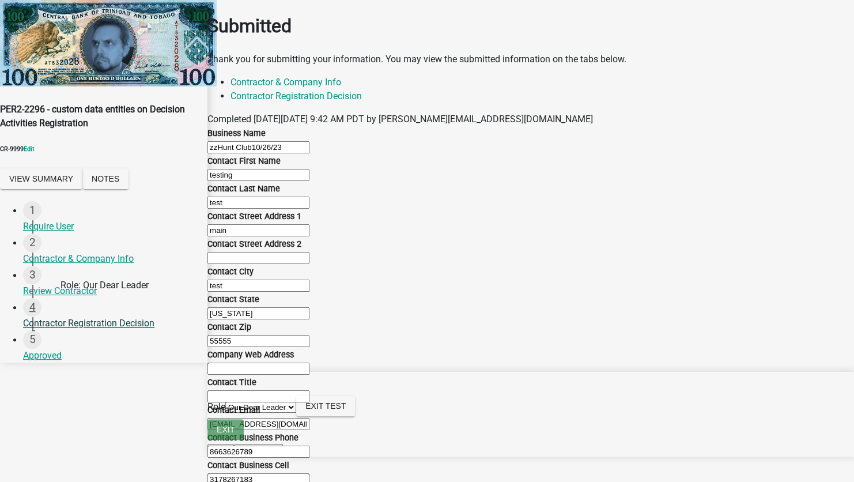
click at [141, 316] on div "Contractor Registration Decision" at bounding box center [110, 323] width 175 height 14
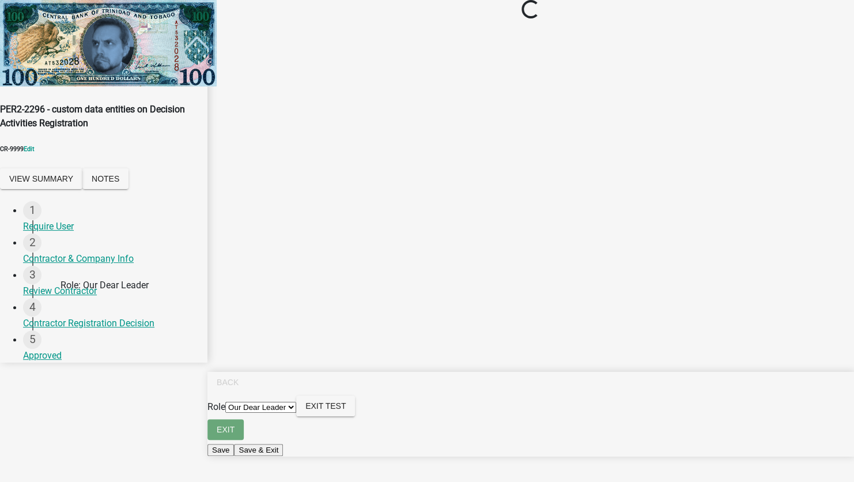
select select "4b86b809-39dd-4c68-9f3d-fdb3e7050482"
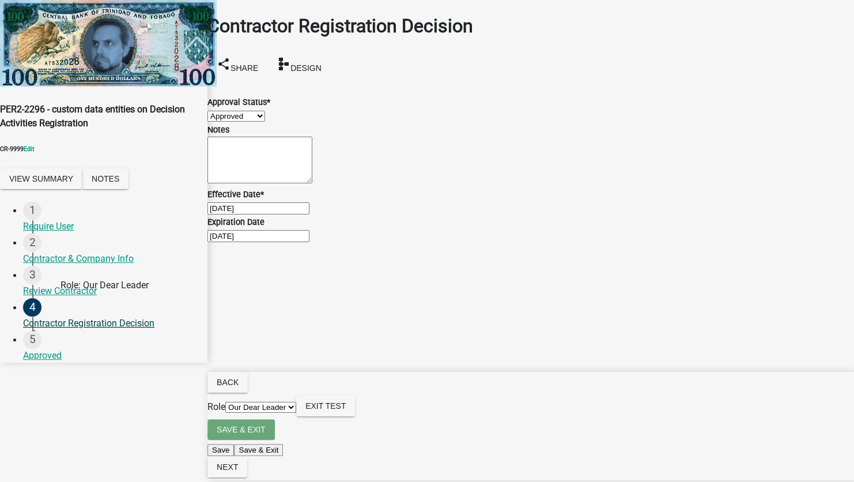
click at [60, 316] on div "Contractor Registration Decision" at bounding box center [110, 323] width 175 height 14
click at [115, 316] on div "Contractor Registration Decision" at bounding box center [110, 323] width 175 height 14
click at [832, 466] on form "Save & Exit Save Save & Exit Next" at bounding box center [531, 449] width 647 height 61
click at [238, 462] on span "Next" at bounding box center [227, 466] width 21 height 9
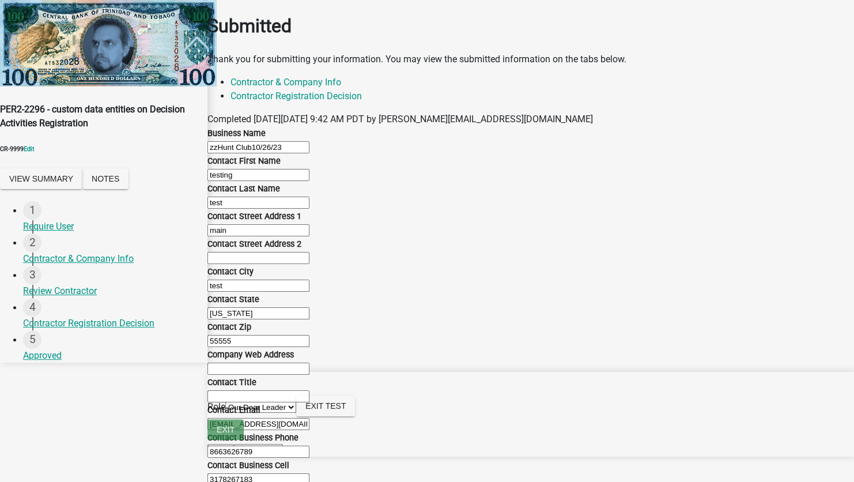
scroll to position [618, 0]
click at [296, 413] on select "Applicant Our Dear Leader" at bounding box center [260, 407] width 71 height 11
select select "46f061d0-ca05-4526-87ad-bae6256f3e47"
click at [296, 413] on select "Applicant Our Dear Leader" at bounding box center [260, 407] width 71 height 11
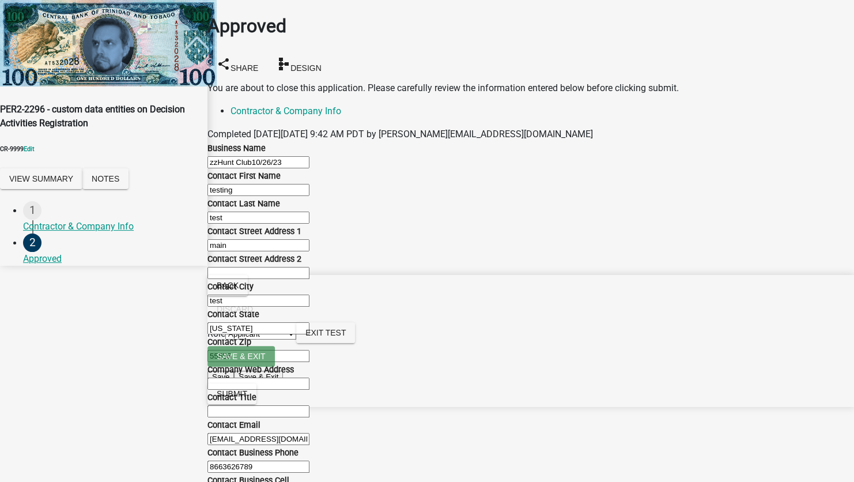
scroll to position [609, 0]
click at [247, 398] on span "Submit" at bounding box center [232, 393] width 31 height 9
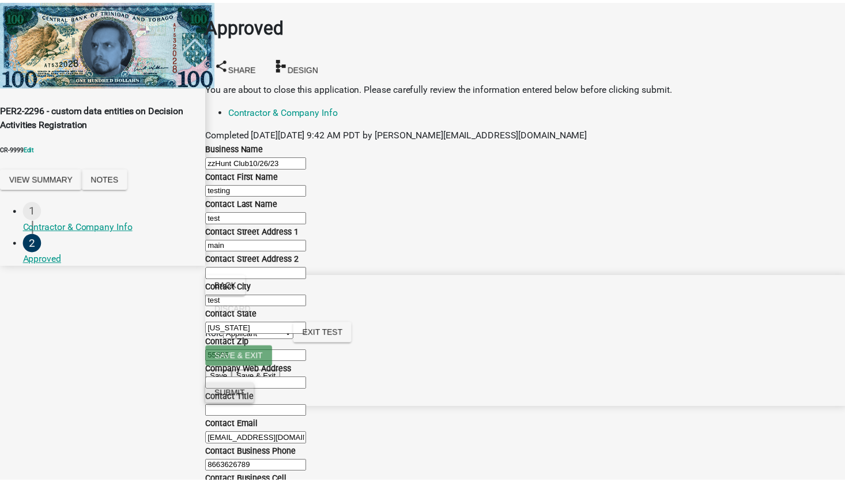
scroll to position [0, 0]
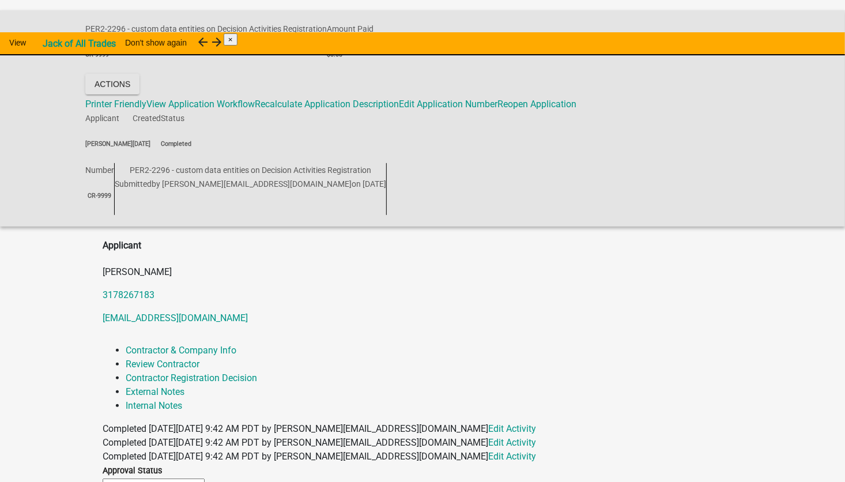
scroll to position [208, 0]
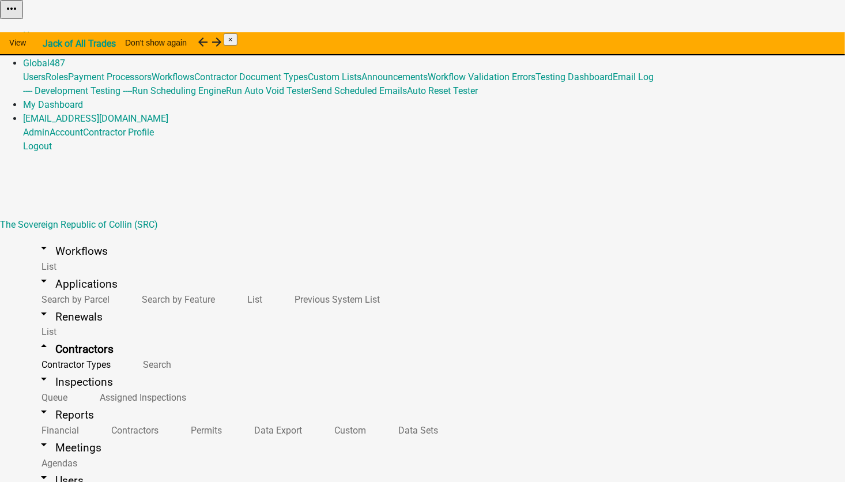
select select "2: Object"
select select
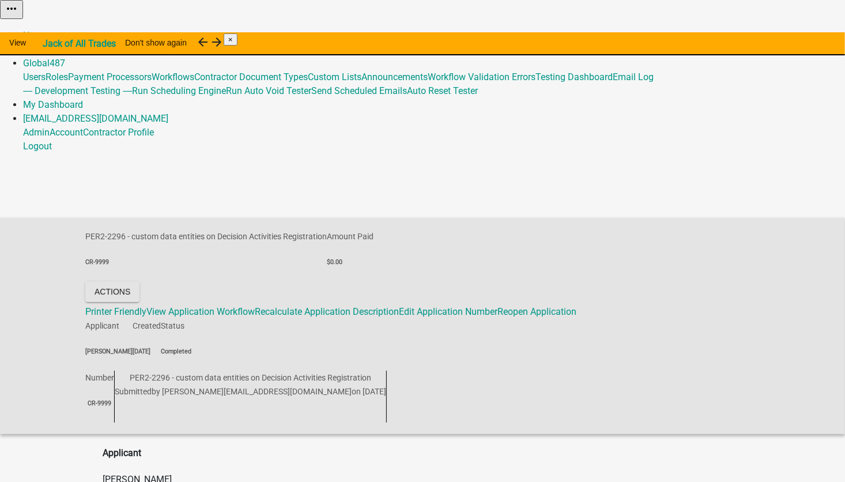
click at [50, 44] on link "Admin" at bounding box center [36, 49] width 27 height 11
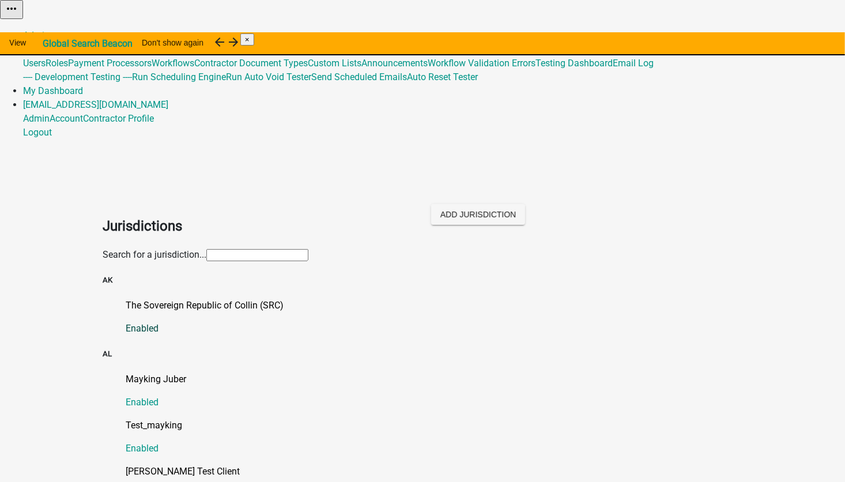
click at [130, 299] on p "The Sovereign Republic of Collin (SRC)" at bounding box center [434, 306] width 617 height 14
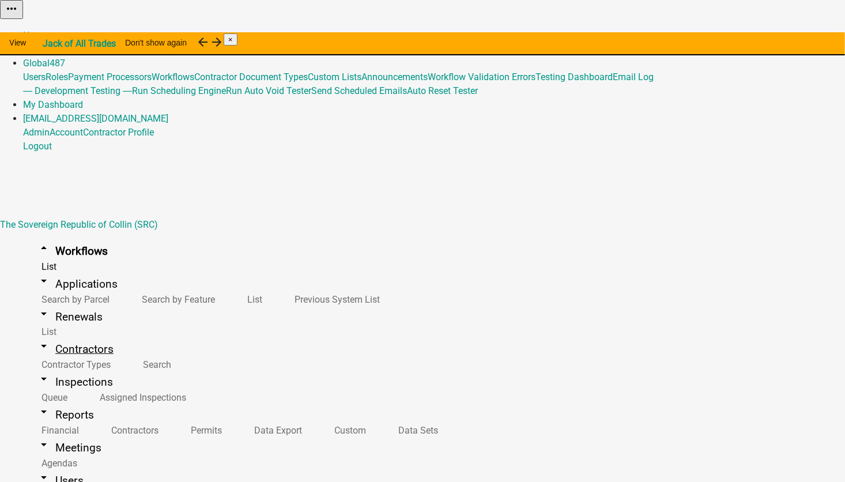
click at [61, 336] on link "arrow_drop_down Contractors" at bounding box center [75, 349] width 104 height 27
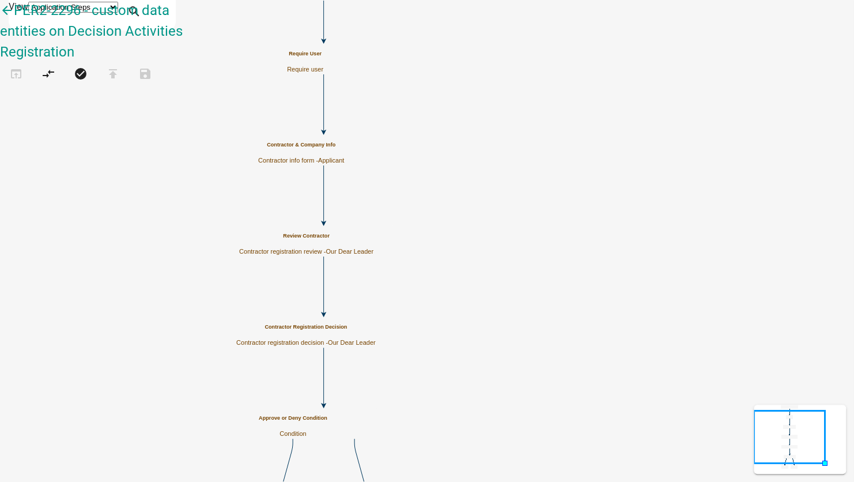
click at [376, 330] on h5 "Contractor Registration Decision" at bounding box center [306, 327] width 140 height 6
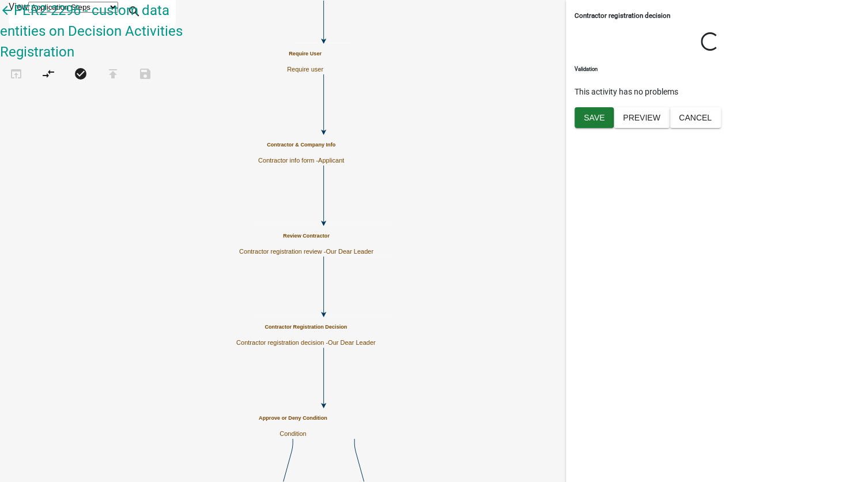
select select "79897EF5-FF32-470F-A3C8-8D023410B5BA"
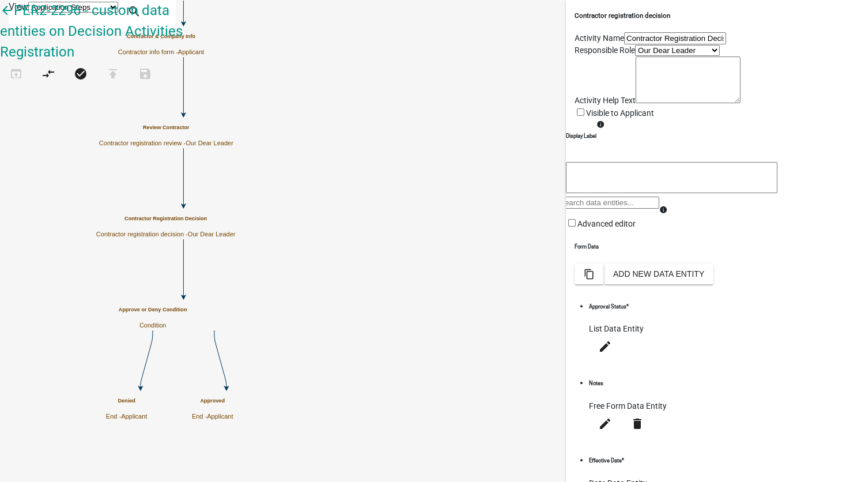
click at [163, 114] on link "Agenda item Add an item to an agenda queue" at bounding box center [115, 132] width 184 height 37
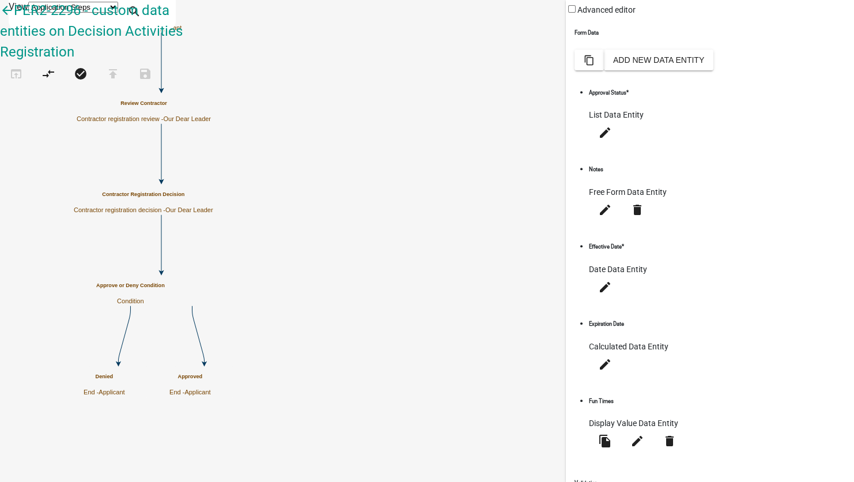
scroll to position [216, 0]
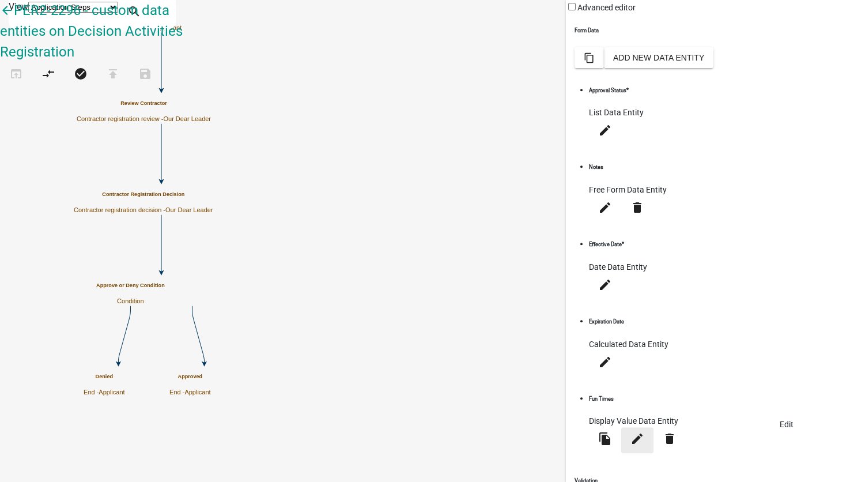
click at [645, 432] on icon "edit" at bounding box center [638, 439] width 14 height 14
select select "display-entity-value"
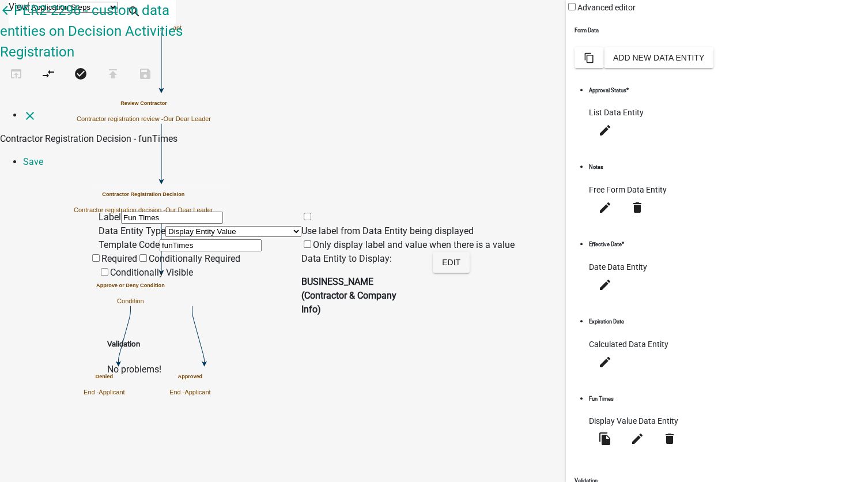
click at [302, 225] on span at bounding box center [302, 230] width 0 height 11
click at [311, 213] on input "Use label from Data Entity being displayed" at bounding box center [307, 216] width 7 height 7
click at [325, 210] on div "Use label from Data Entity being displayed Only display label and value when th…" at bounding box center [425, 267] width 246 height 115
click at [302, 225] on span at bounding box center [302, 230] width 0 height 11
click at [311, 213] on input "Use label from Data Entity being displayed" at bounding box center [307, 216] width 7 height 7
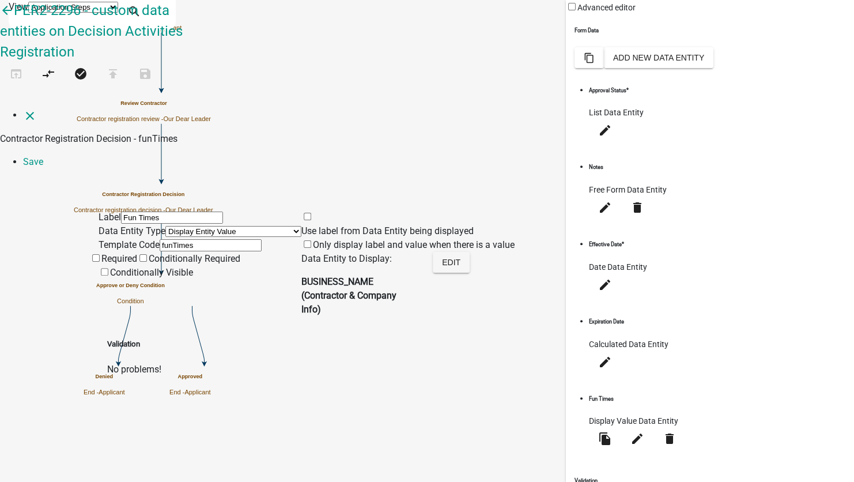
click at [346, 239] on label "Only display label and value when there is a value" at bounding box center [408, 244] width 213 height 11
click at [311, 240] on input "Only display label and value when there is a value" at bounding box center [307, 243] width 7 height 7
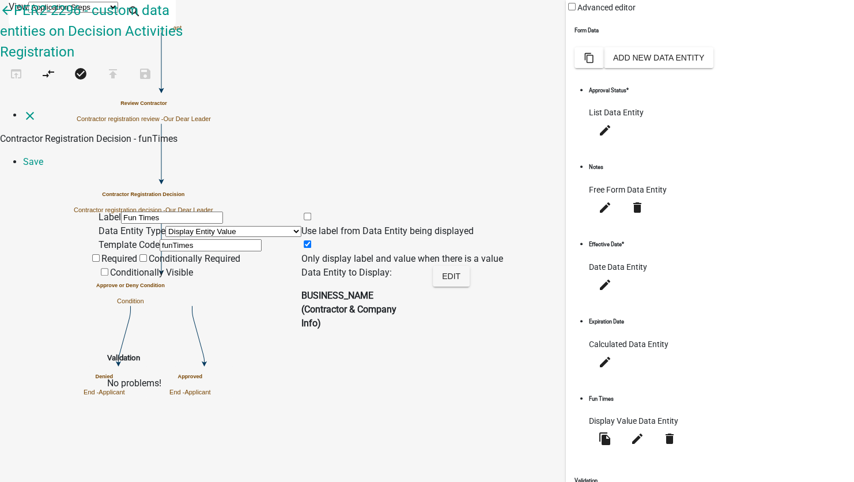
click at [302, 253] on span at bounding box center [302, 258] width 0 height 11
click at [311, 240] on input "Only display label and value when there is a value" at bounding box center [307, 243] width 7 height 7
click at [470, 266] on button "Edit" at bounding box center [451, 276] width 37 height 21
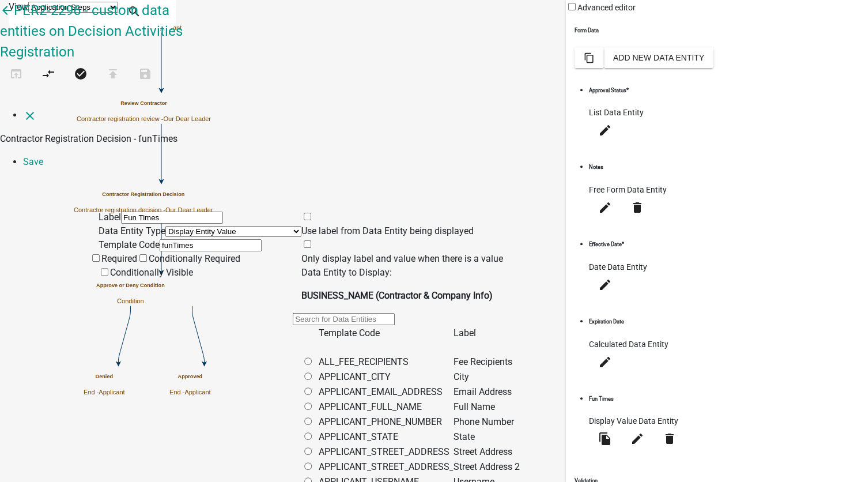
scroll to position [0, 0]
click at [43, 156] on link "Save" at bounding box center [33, 161] width 20 height 11
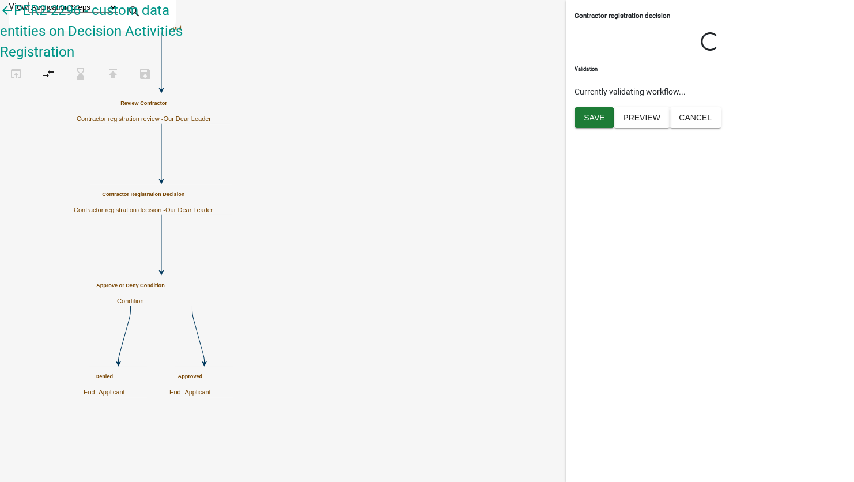
select select "79897EF5-FF32-470F-A3C8-8D023410B5BA"
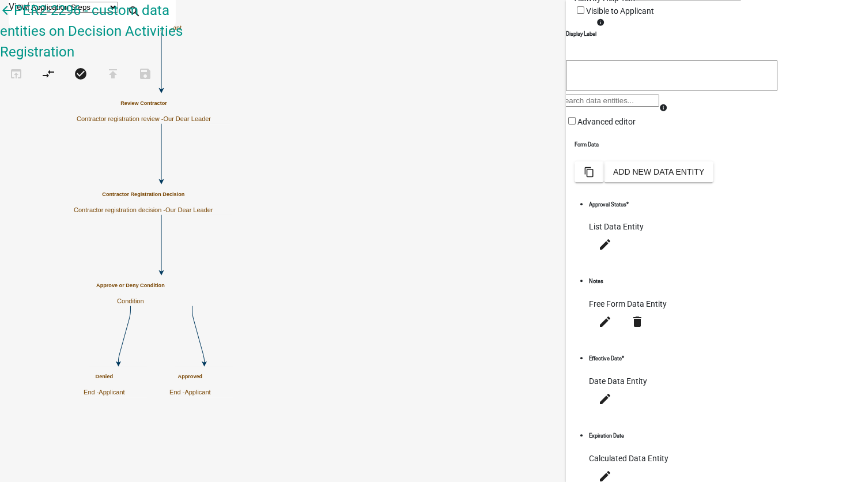
scroll to position [216, 0]
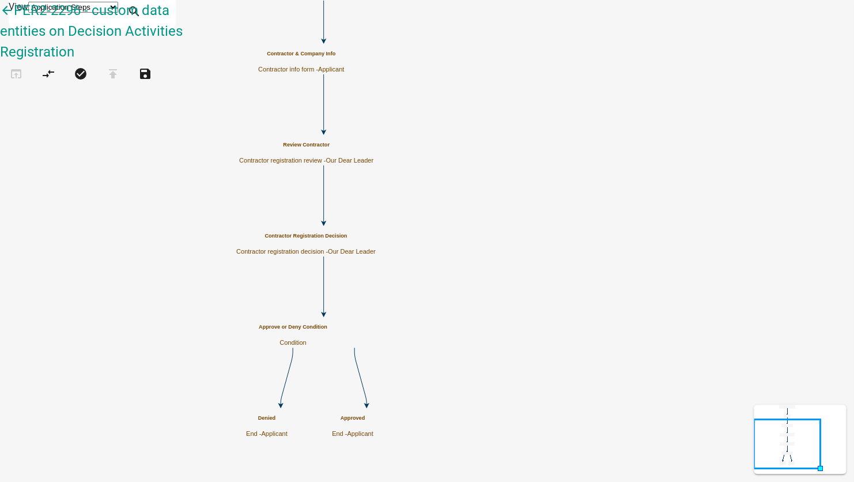
scroll to position [0, 0]
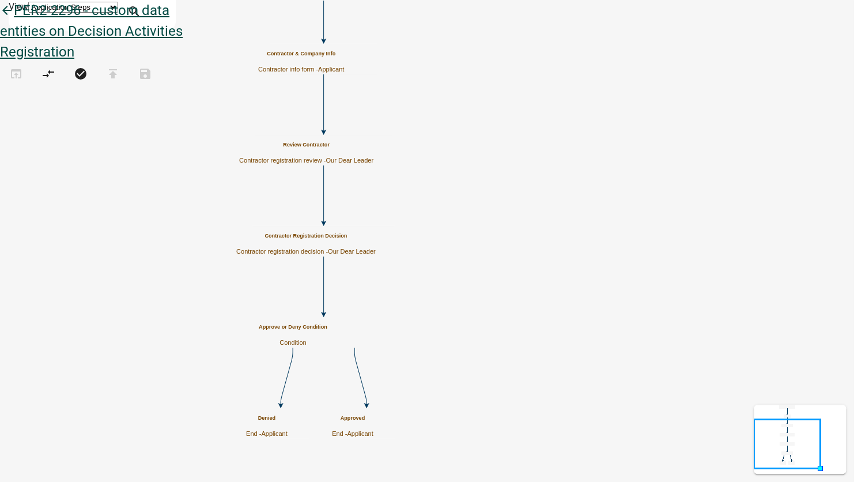
click at [14, 20] on icon "arrow_back" at bounding box center [7, 11] width 14 height 16
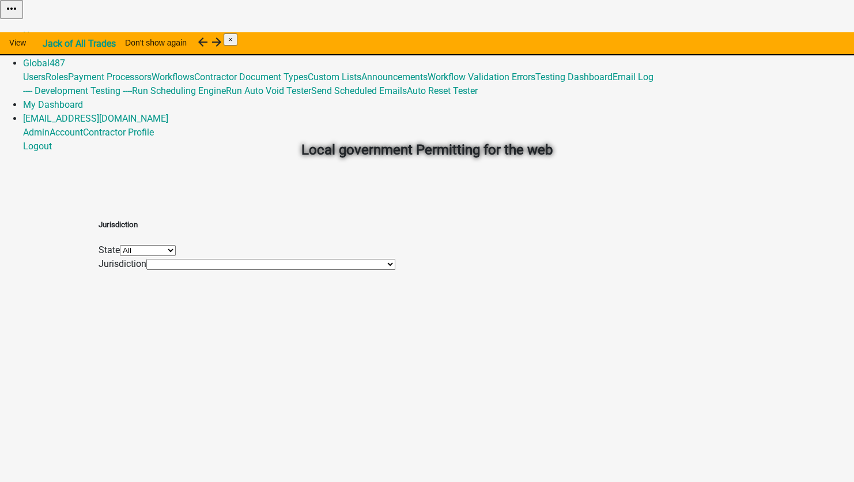
click at [50, 44] on link "Admin" at bounding box center [36, 49] width 27 height 11
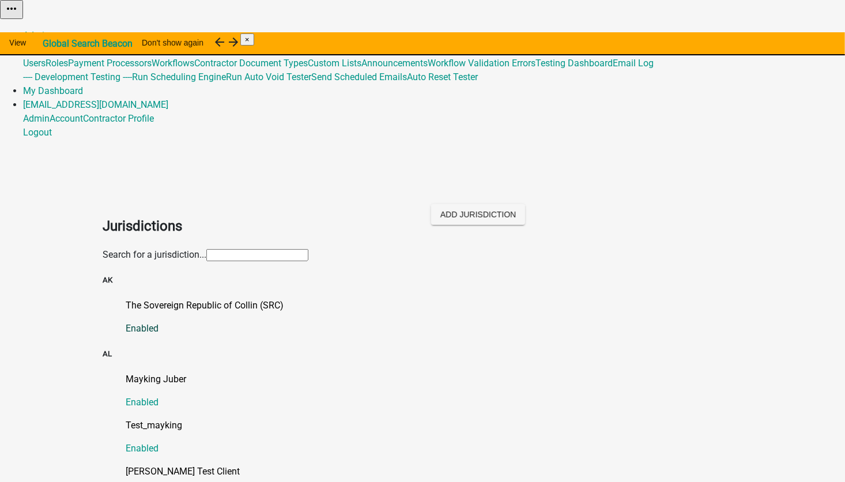
click at [170, 299] on link "The Sovereign Republic of Collin (SRC) Enabled" at bounding box center [434, 317] width 617 height 37
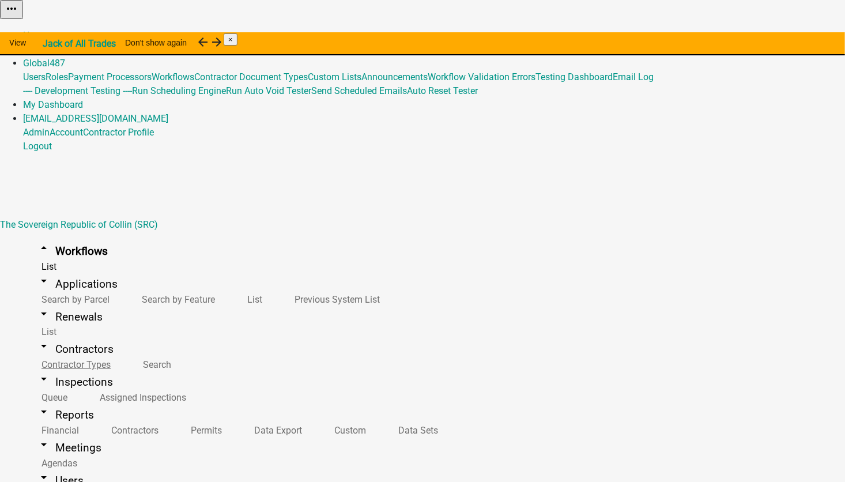
click at [62, 336] on link "arrow_drop_down Contractors" at bounding box center [75, 349] width 104 height 27
select select "2: Object"
select select
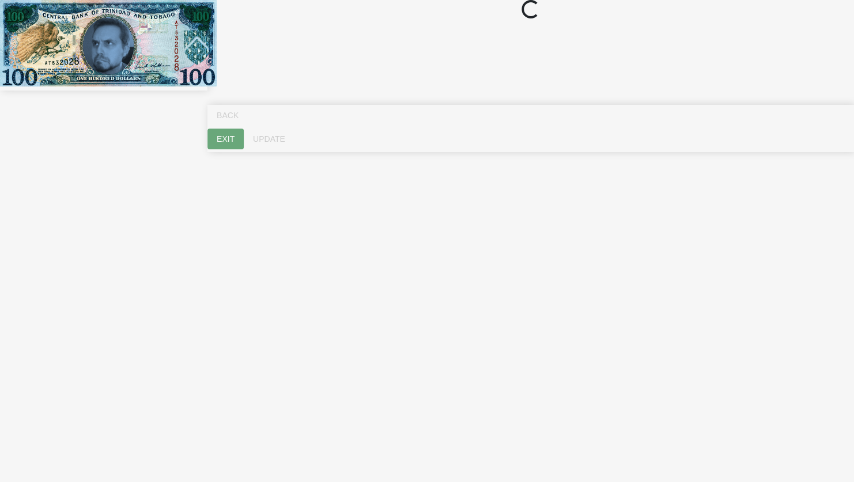
select select "ME"
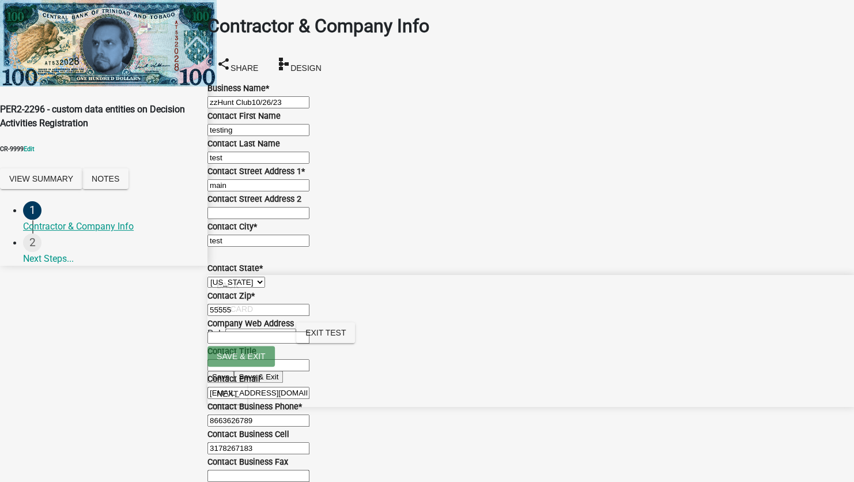
scroll to position [461, 0]
click at [238, 398] on span "Next" at bounding box center [227, 393] width 21 height 9
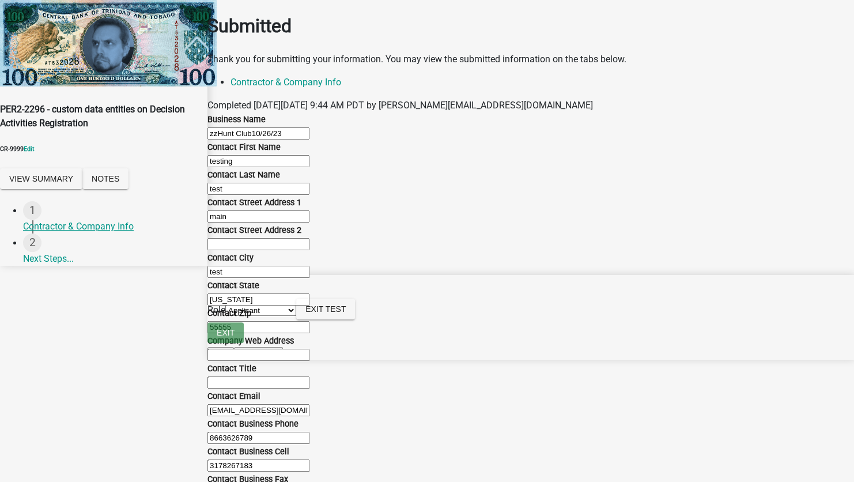
scroll to position [618, 0]
click at [296, 316] on select "Applicant Our Dear Leader" at bounding box center [260, 310] width 71 height 11
select select "79897ef5-ff32-470f-a3c8-8d023410b5ba"
click at [296, 316] on select "Applicant Our Dear Leader" at bounding box center [260, 310] width 71 height 11
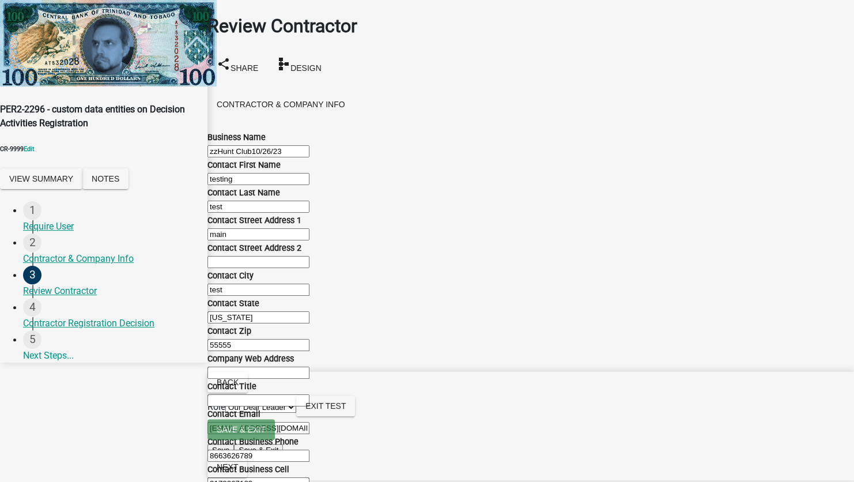
scroll to position [548, 0]
click at [238, 468] on span "Next" at bounding box center [227, 466] width 21 height 9
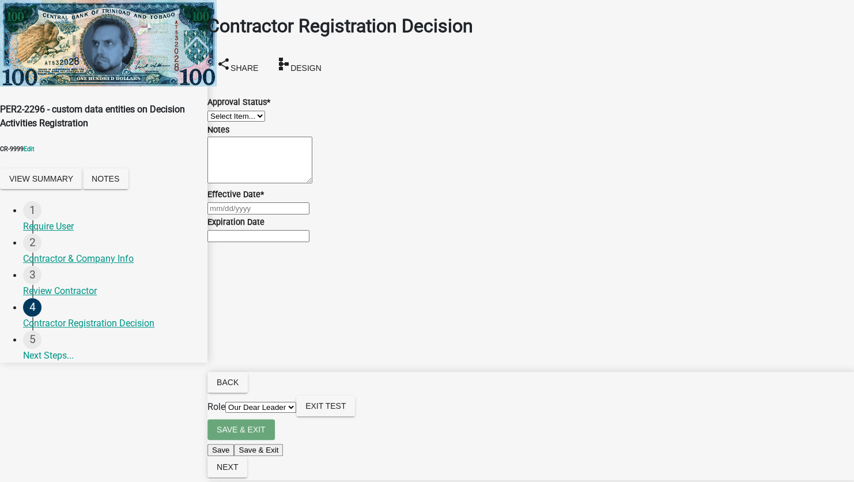
click at [304, 410] on main "Contractor Registration Decision share Share schema Design Approval Status * Se…" at bounding box center [531, 223] width 647 height 447
click at [255, 122] on select "Select Item... Approved Denied" at bounding box center [237, 116] width 58 height 11
click at [221, 111] on select "Select Item... Approved Denied" at bounding box center [237, 116] width 58 height 11
select select "4b86b809-39dd-4c68-9f3d-fdb3e7050482"
click at [270, 215] on div at bounding box center [531, 208] width 647 height 14
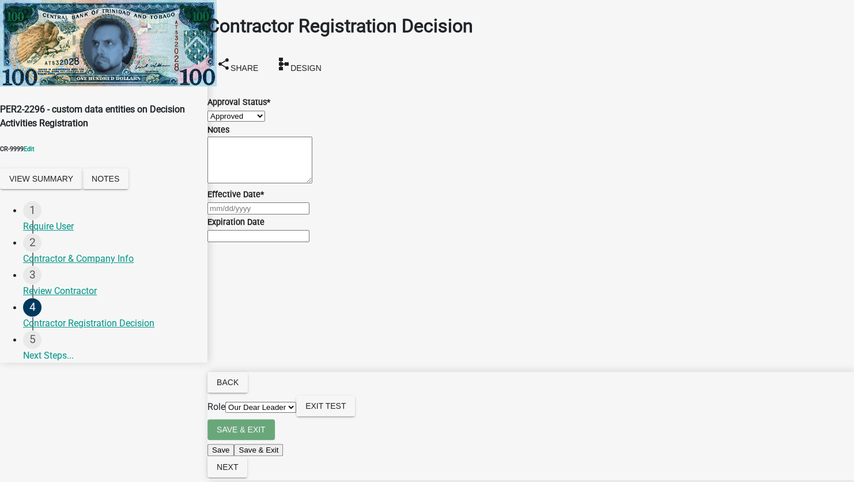
select select "9"
select select "2025"
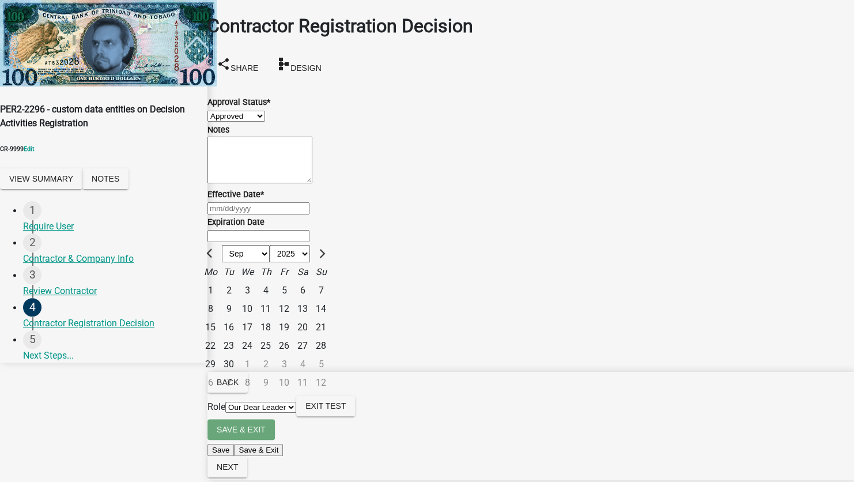
click at [238, 337] on div "16" at bounding box center [229, 327] width 18 height 18
type input "[DATE]"
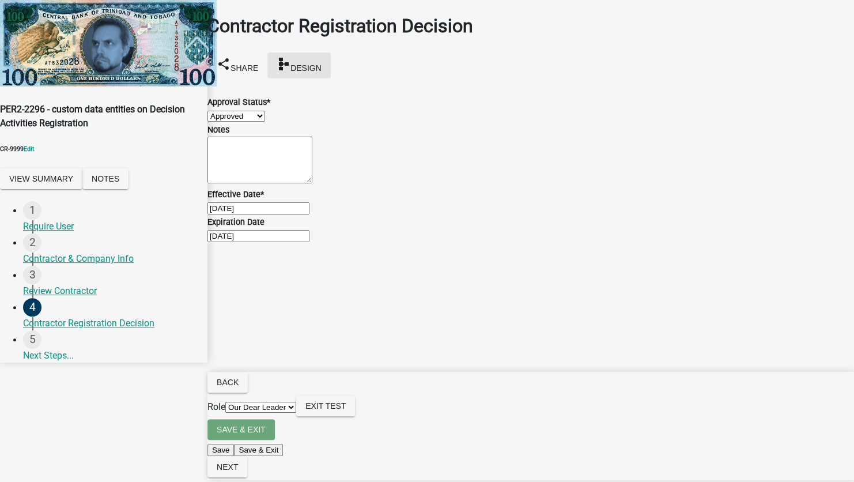
click at [322, 63] on span "Design" at bounding box center [306, 67] width 31 height 9
click at [346, 410] on span "Exit Test" at bounding box center [326, 405] width 40 height 9
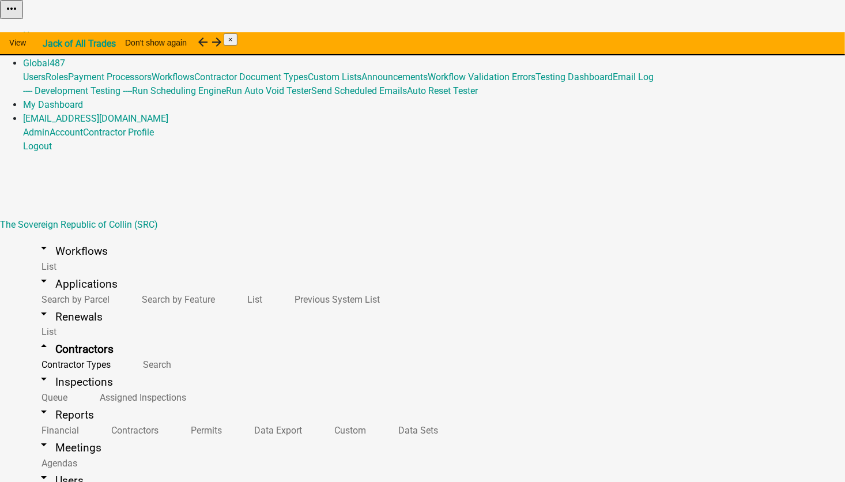
select select "2: Object"
select select
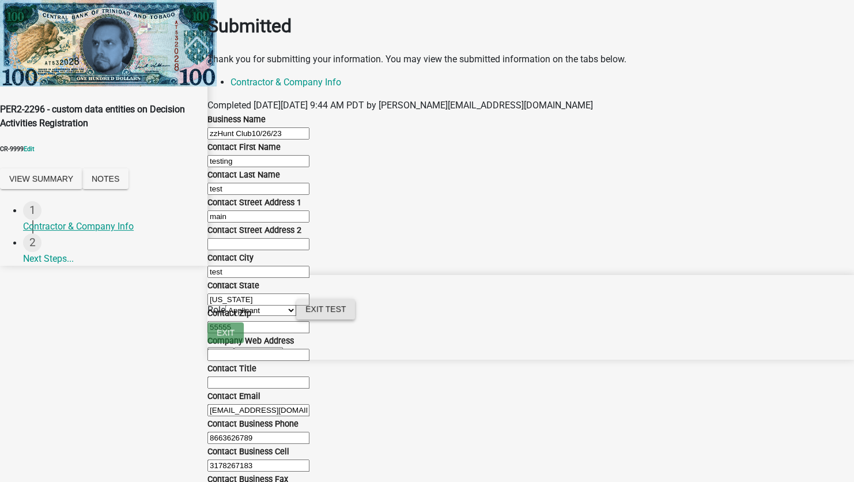
drag, startPoint x: 589, startPoint y: 468, endPoint x: 601, endPoint y: 337, distance: 131.5
click at [346, 314] on span "Exit Test" at bounding box center [326, 308] width 40 height 9
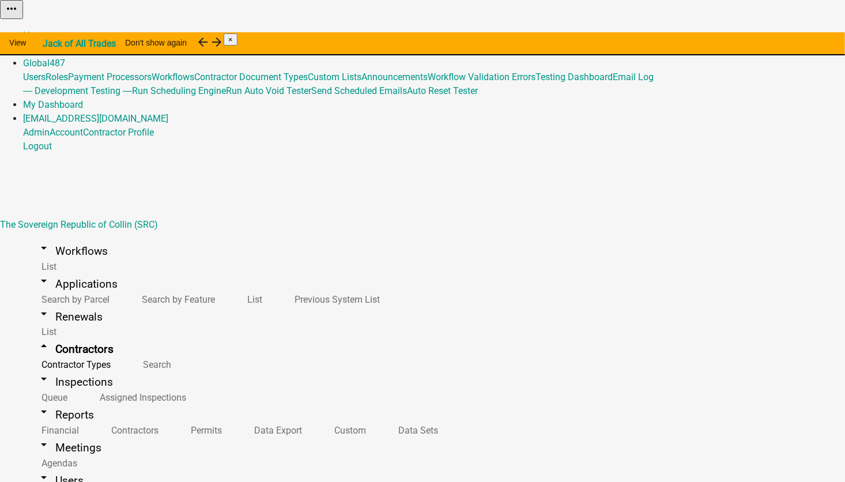
select select "2: Object"
select select
click at [50, 44] on link "Admin" at bounding box center [36, 49] width 27 height 11
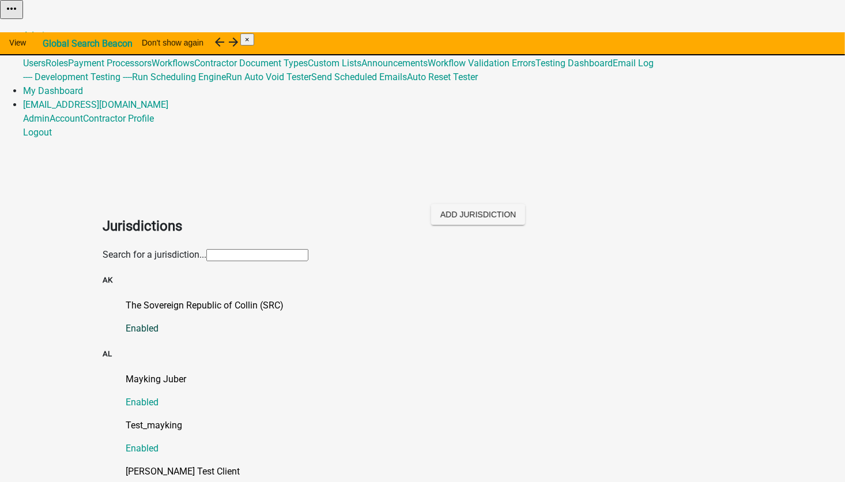
click at [171, 299] on link "The Sovereign Republic of Collin (SRC) Enabled" at bounding box center [434, 317] width 617 height 37
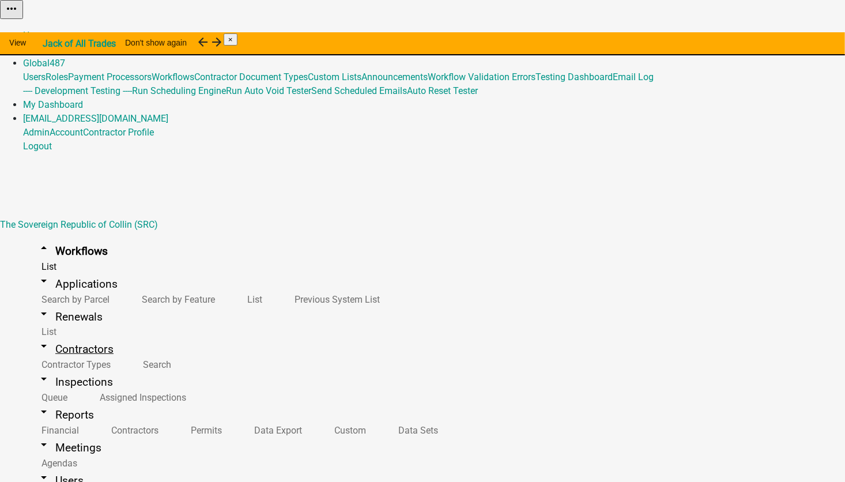
click at [78, 336] on link "arrow_drop_down Contractors" at bounding box center [75, 349] width 104 height 27
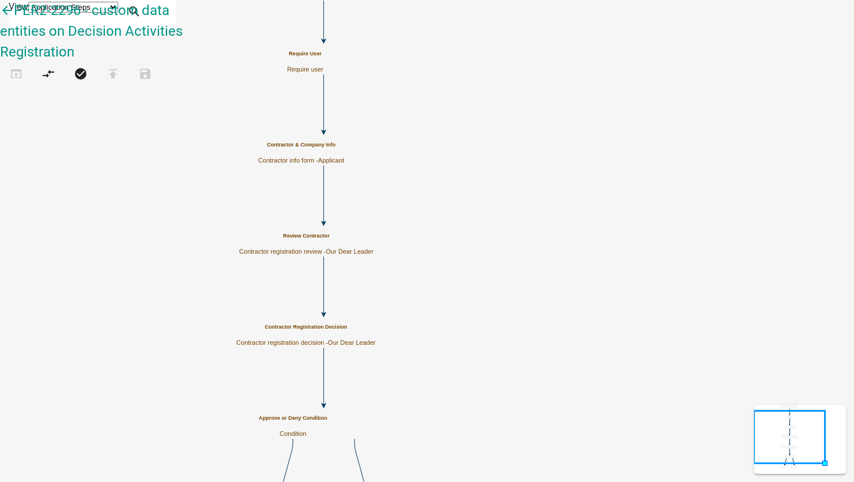
click at [376, 339] on span "Our Dear Leader" at bounding box center [352, 342] width 48 height 7
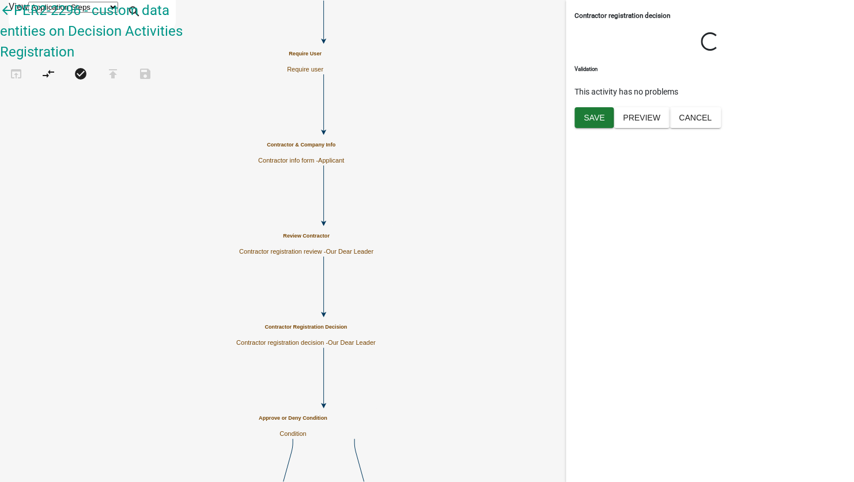
select select "79897EF5-FF32-470F-A3C8-8D023410B5BA"
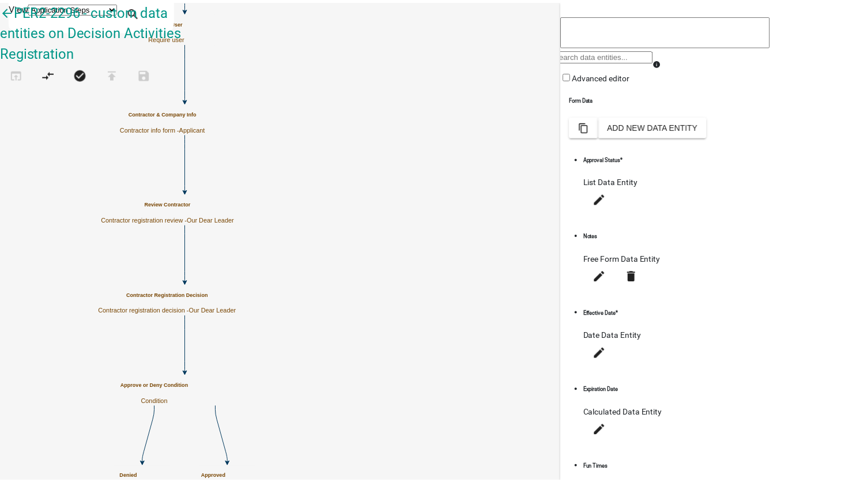
scroll to position [216, 0]
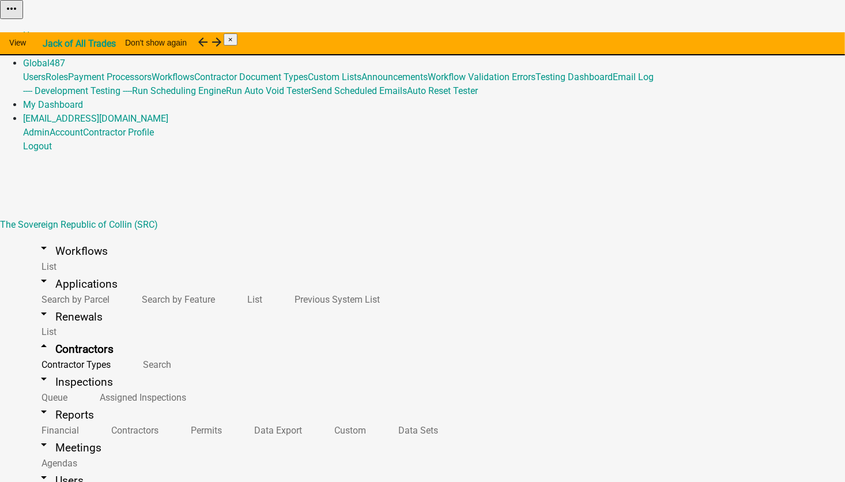
click at [65, 352] on link "Contractor Types" at bounding box center [73, 364] width 101 height 25
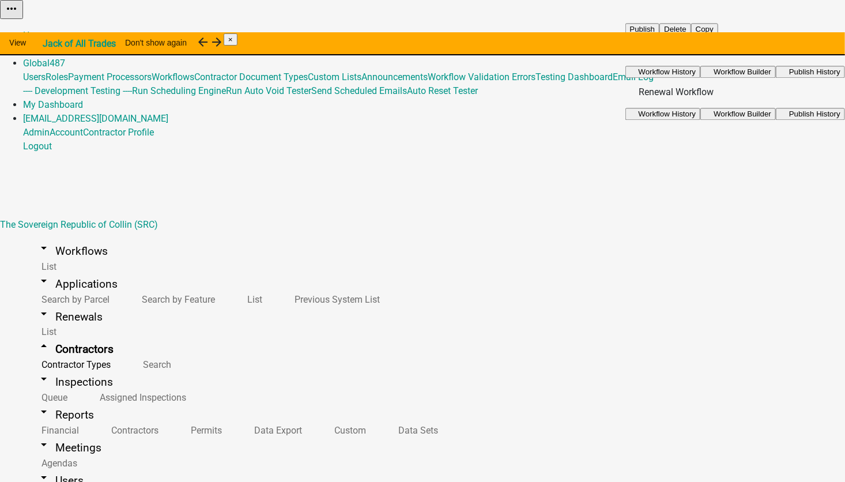
click at [660, 35] on button "Publish" at bounding box center [642, 29] width 35 height 12
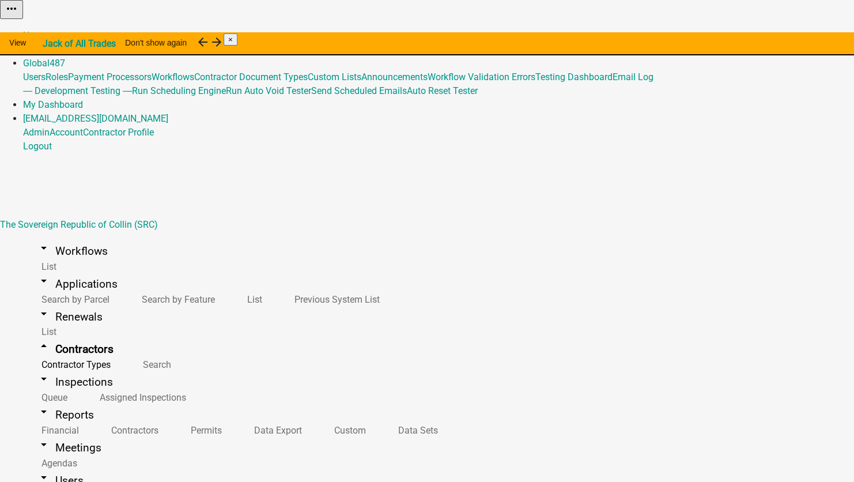
type textarea "test"
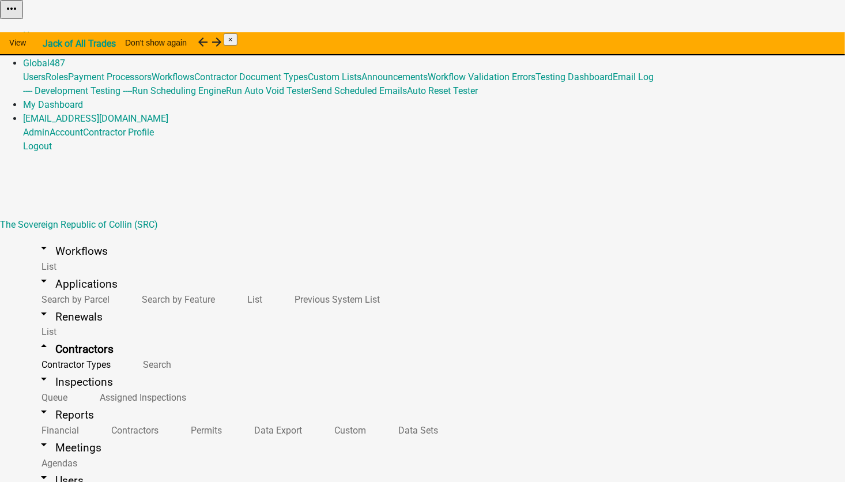
scroll to position [58, 0]
select select "2: Object"
select select
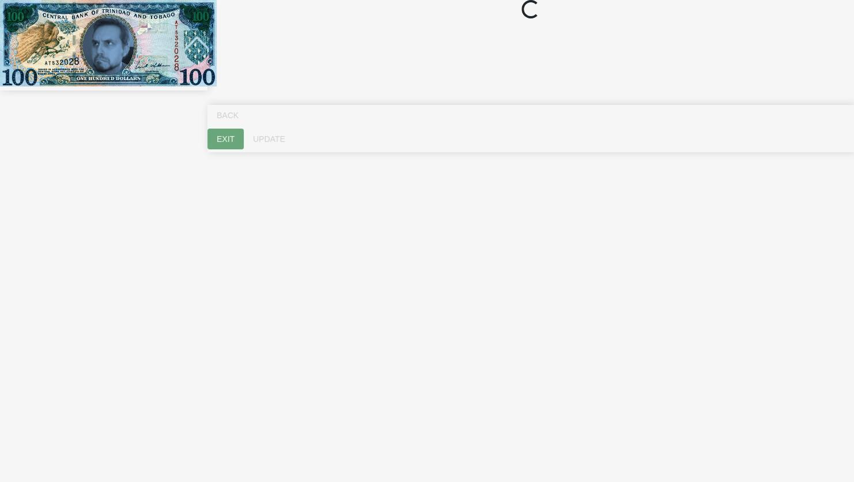
select select "ME"
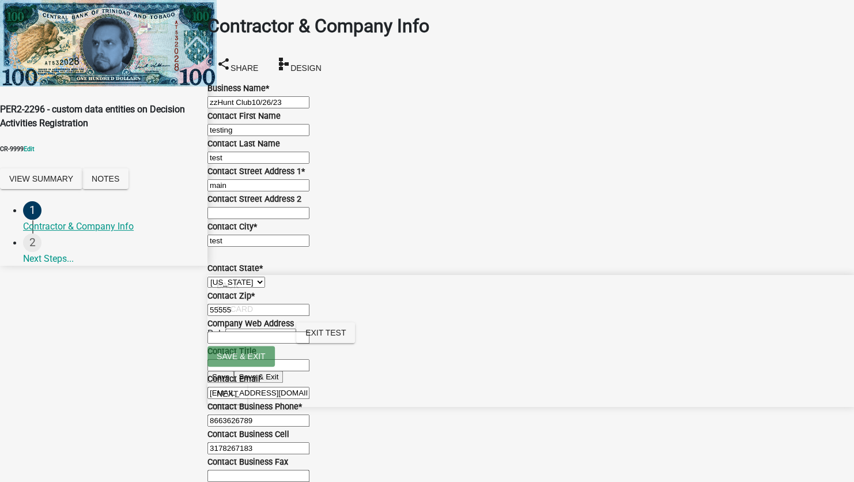
drag, startPoint x: 314, startPoint y: 105, endPoint x: 199, endPoint y: 99, distance: 114.9
click at [199, 99] on div "PER2-2296 - custom data entities on Decision Activities Registration CR-9999 Ed…" at bounding box center [427, 133] width 854 height 266
click at [310, 100] on input "zzHunt Club10/26/23" at bounding box center [259, 102] width 102 height 12
click at [238, 398] on span "Next" at bounding box center [227, 393] width 21 height 9
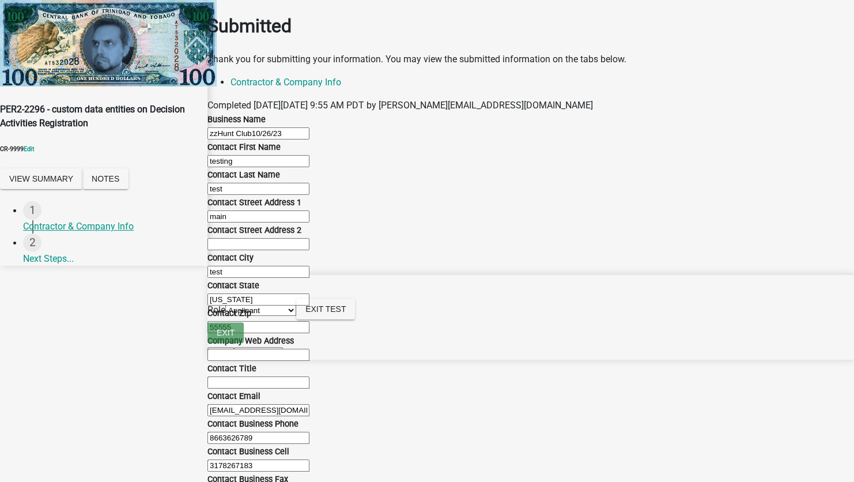
scroll to position [115, 0]
click at [296, 316] on select "Applicant Our Dear Leader" at bounding box center [260, 310] width 71 height 11
select select "79897ef5-ff32-470f-a3c8-8d023410b5ba"
click at [296, 316] on select "Applicant Our Dear Leader" at bounding box center [260, 310] width 71 height 11
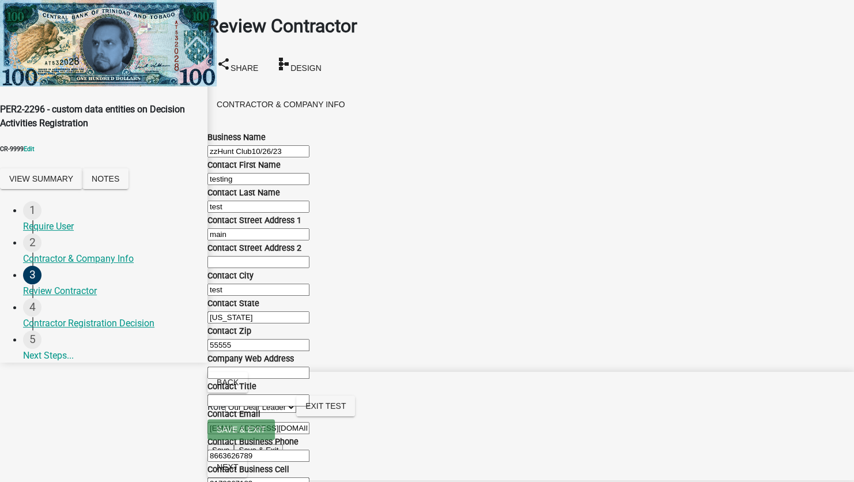
scroll to position [548, 0]
click at [238, 463] on span "Next" at bounding box center [227, 466] width 21 height 9
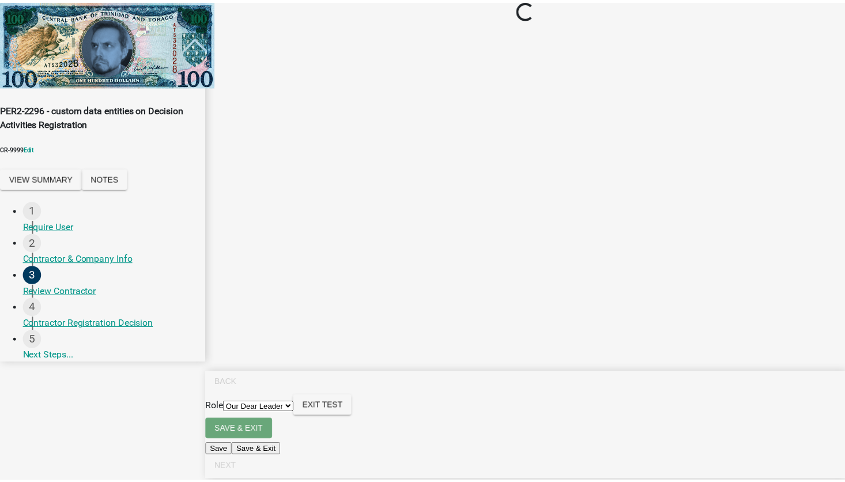
scroll to position [0, 0]
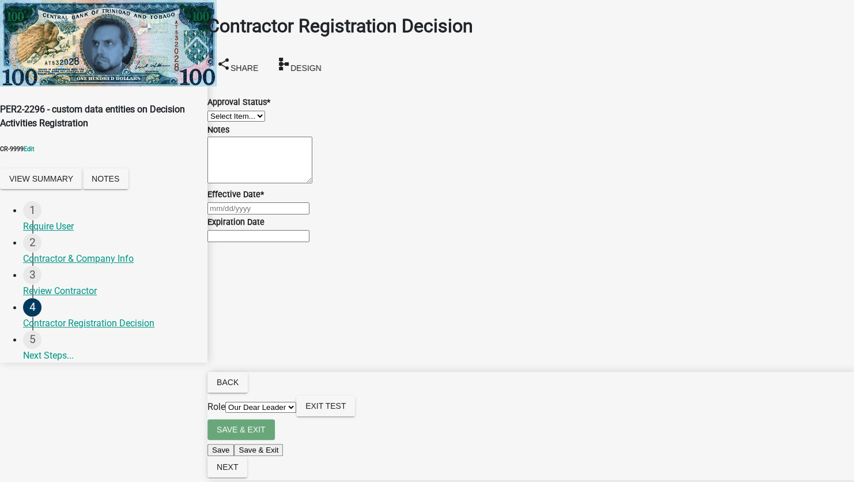
drag, startPoint x: 311, startPoint y: 122, endPoint x: 298, endPoint y: 125, distance: 13.0
click at [265, 122] on select "Select Item... Approved Denied" at bounding box center [237, 116] width 58 height 11
click at [221, 111] on select "Select Item... Approved Denied" at bounding box center [237, 116] width 58 height 11
select select "4b86b809-39dd-4c68-9f3d-fdb3e7050482"
click at [255, 215] on div at bounding box center [531, 208] width 647 height 14
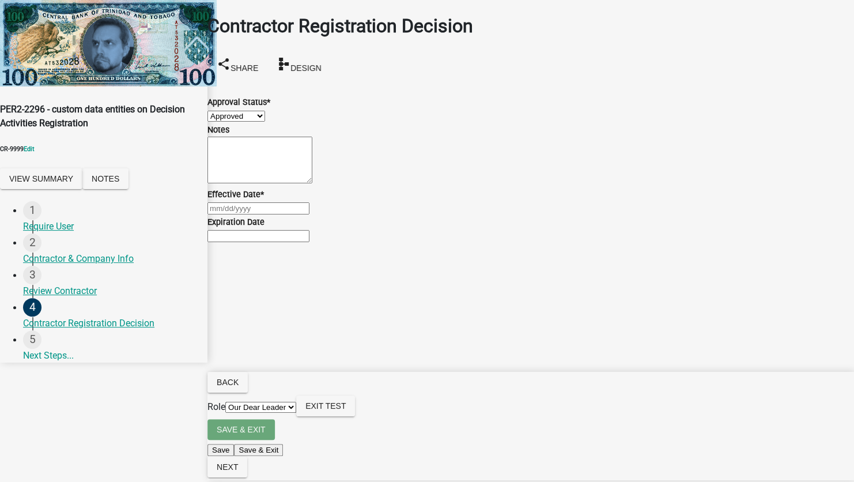
select select "9"
select select "2025"
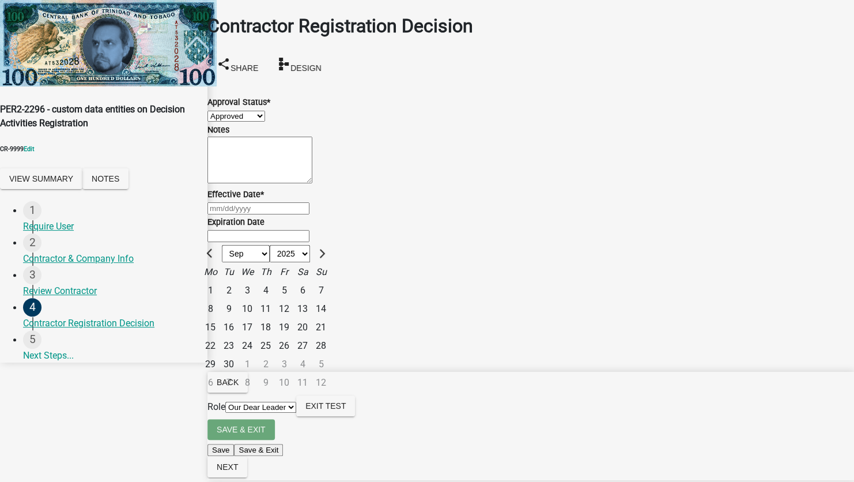
click at [238, 337] on div "16" at bounding box center [229, 327] width 18 height 18
type input "[DATE]"
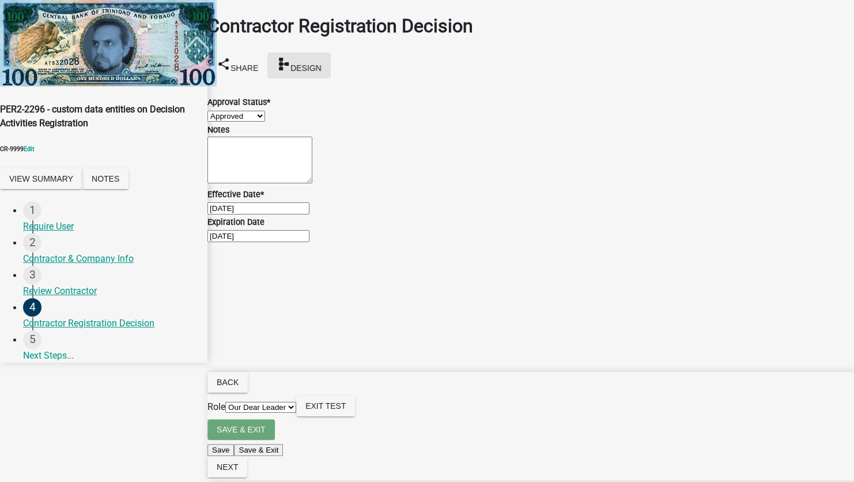
click at [322, 63] on span "Design" at bounding box center [306, 67] width 31 height 9
click at [346, 410] on span "Exit Test" at bounding box center [326, 405] width 40 height 9
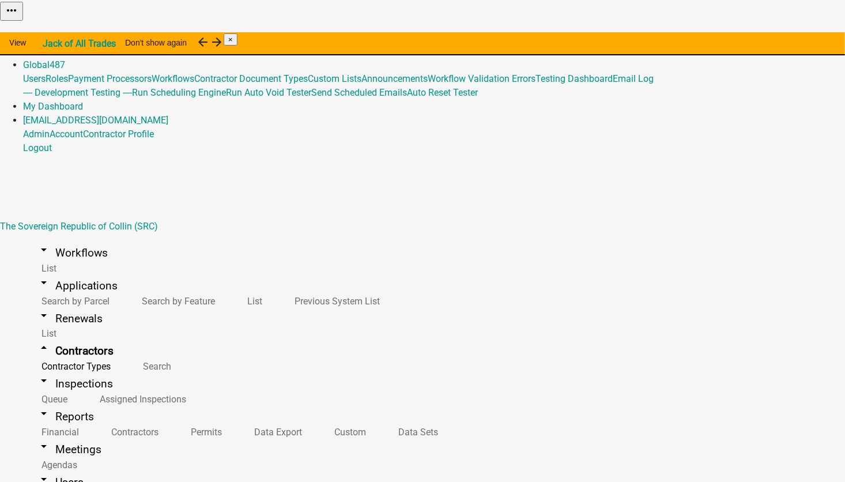
select select "2: Object"
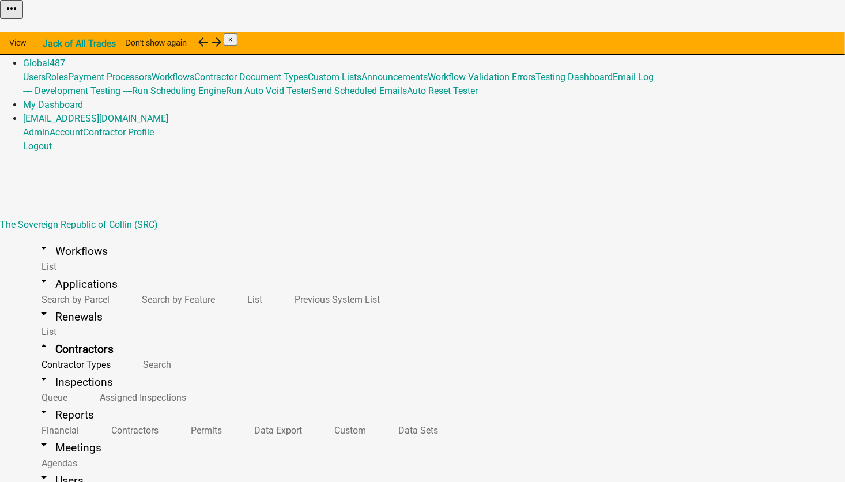
select select
click at [48, 352] on link "Contractor Types" at bounding box center [73, 364] width 101 height 25
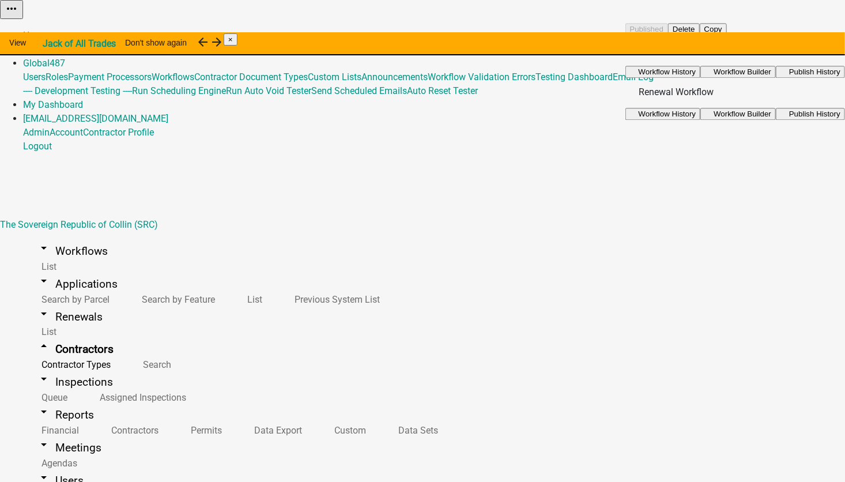
scroll to position [231, 0]
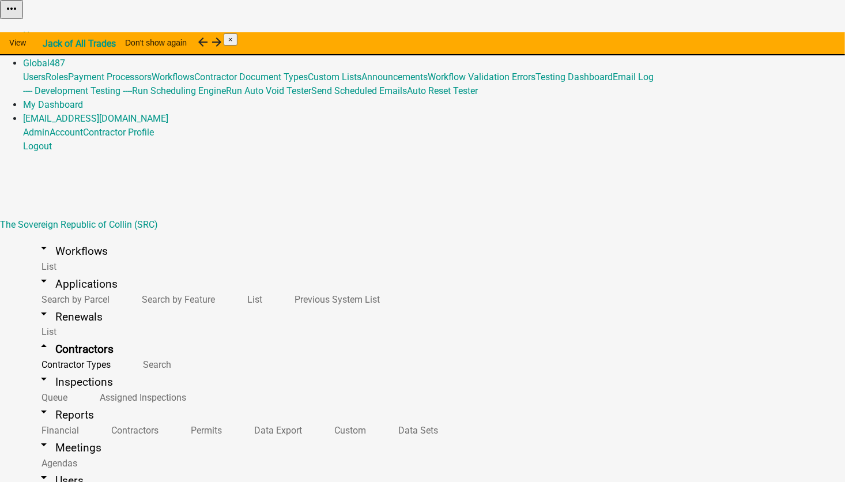
select select "2: Object"
select select
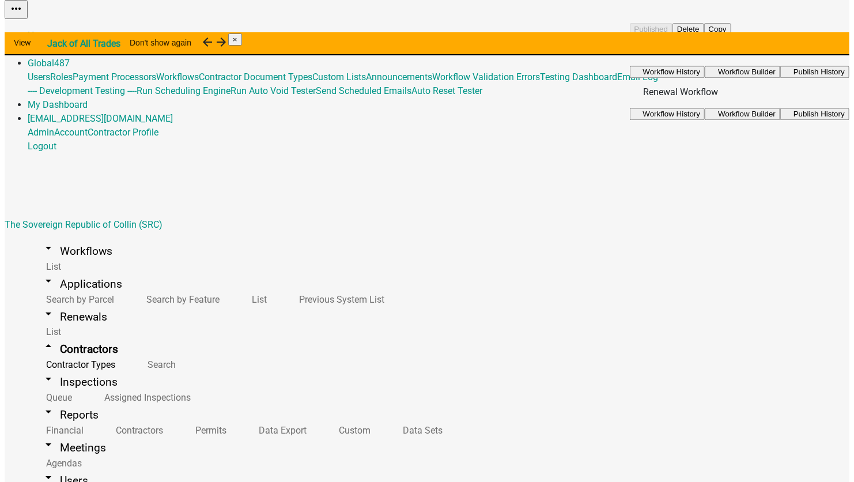
scroll to position [115, 0]
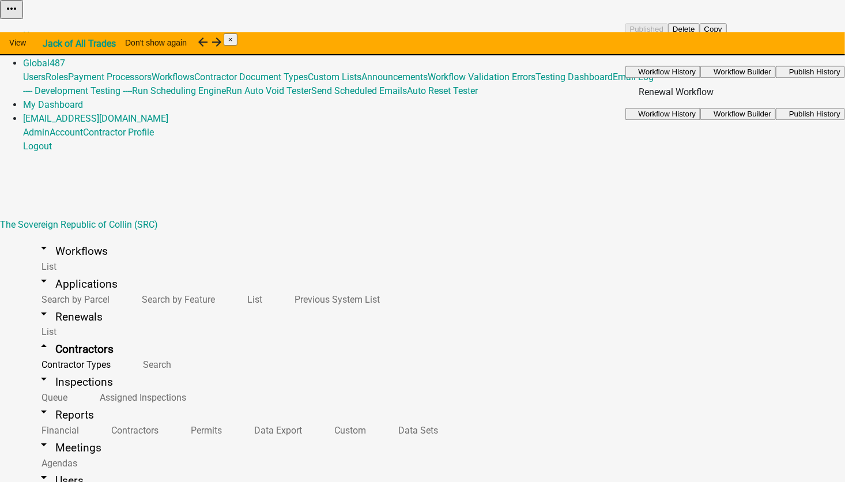
click at [762, 76] on span "Workflow Builder" at bounding box center [743, 71] width 58 height 9
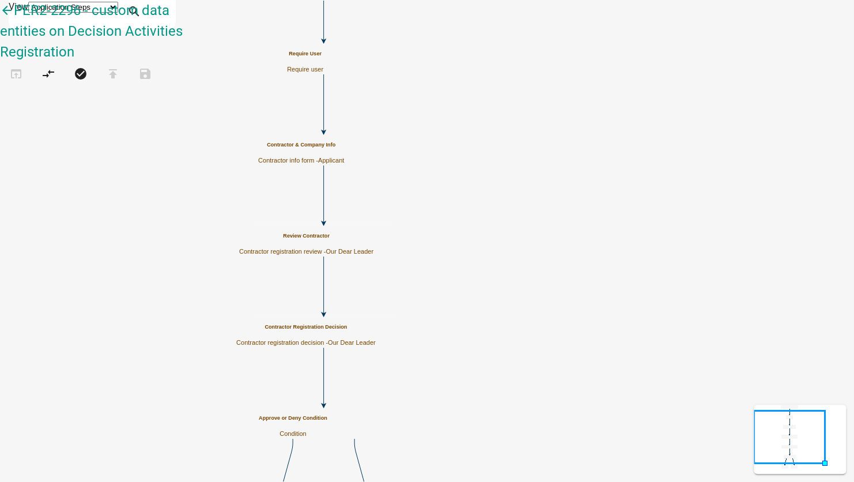
click at [376, 339] on p "Contractor registration decision - Our Dear Leader" at bounding box center [306, 342] width 140 height 7
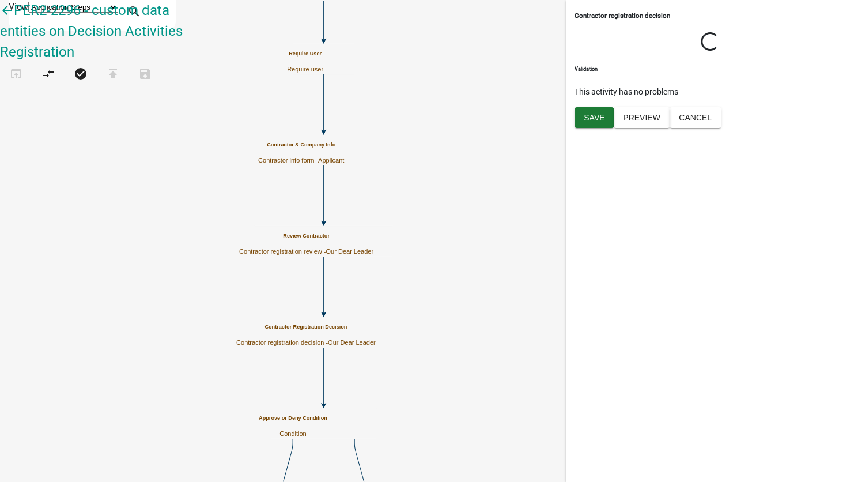
select select "79897EF5-FF32-470F-A3C8-8D023410B5BA"
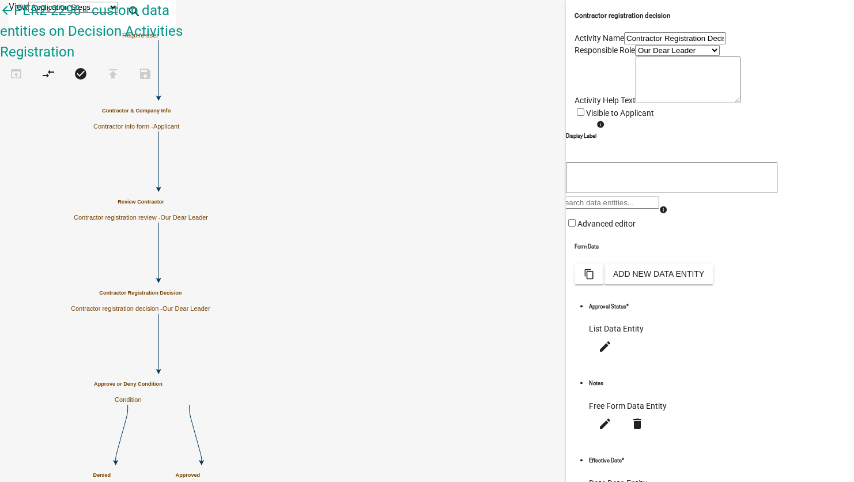
scroll to position [216, 0]
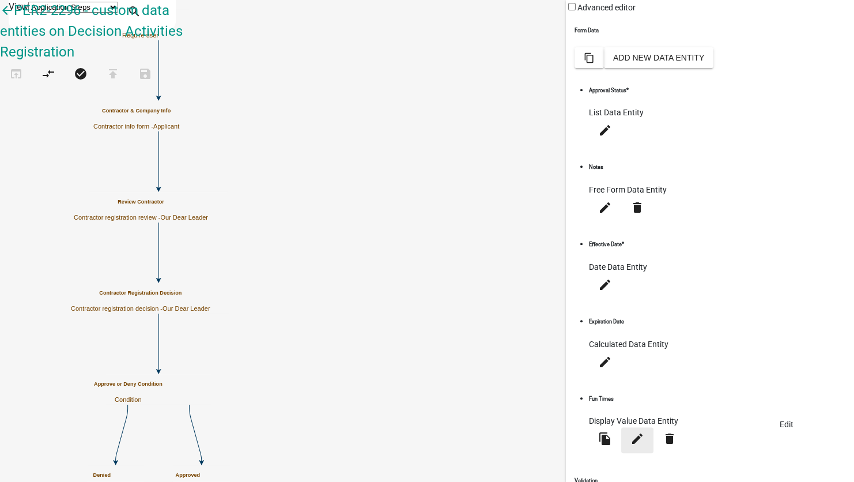
click at [645, 432] on icon "edit" at bounding box center [638, 439] width 14 height 14
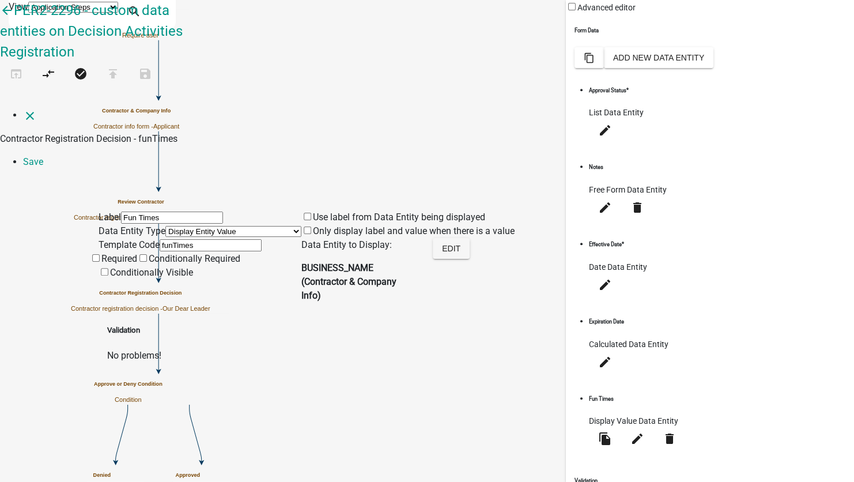
drag, startPoint x: 168, startPoint y: 112, endPoint x: 168, endPoint y: 131, distance: 18.5
click at [169, 226] on select "Free Form Text Display Entity Value Fee Numeric Data Date Map Sketch Data List …" at bounding box center [233, 231] width 136 height 11
select select "free-form-text"
click at [165, 226] on select "Free Form Text Display Entity Value Fee Numeric Data Date Map Sketch Data List …" at bounding box center [233, 231] width 136 height 11
select select
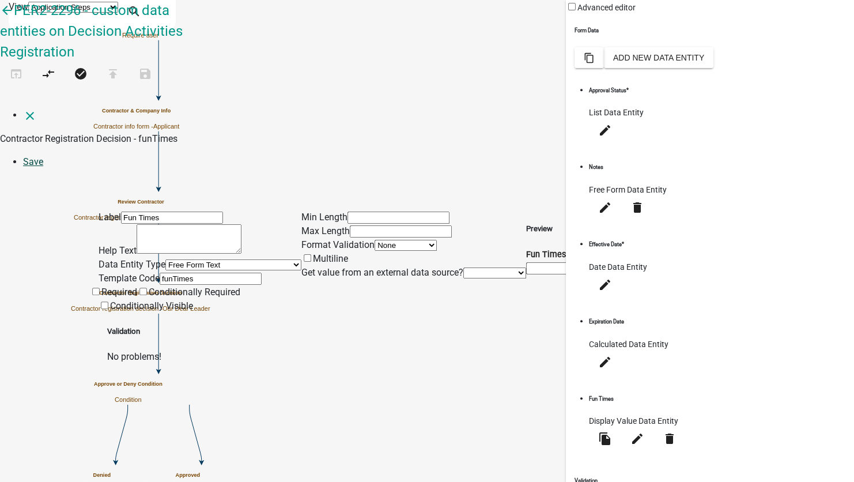
click at [43, 156] on link "Save" at bounding box center [33, 161] width 20 height 11
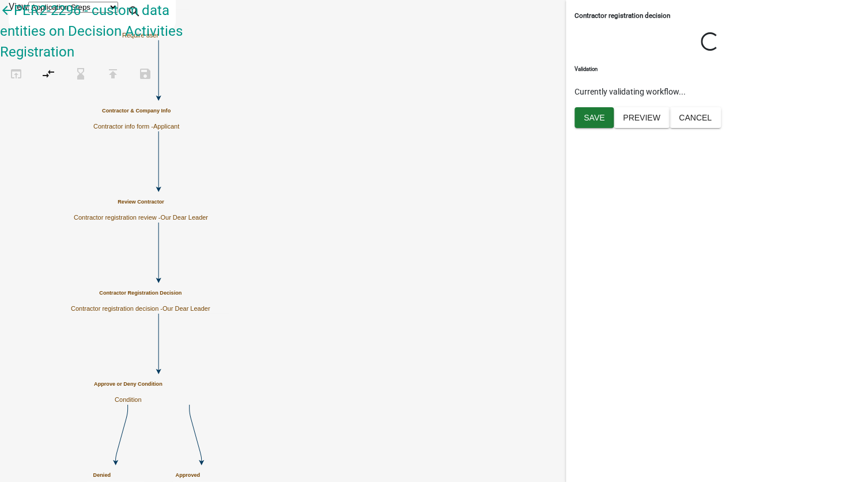
scroll to position [0, 0]
click at [605, 128] on button "Save" at bounding box center [594, 117] width 39 height 21
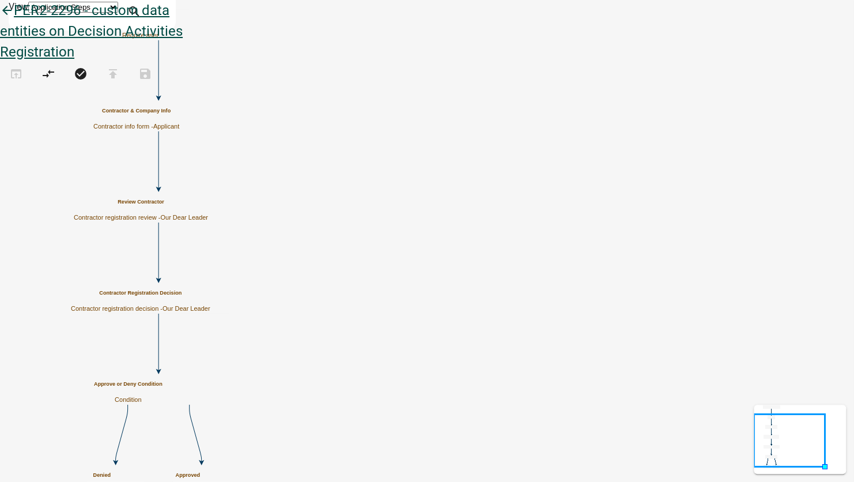
click at [14, 20] on icon "arrow_back" at bounding box center [7, 11] width 14 height 16
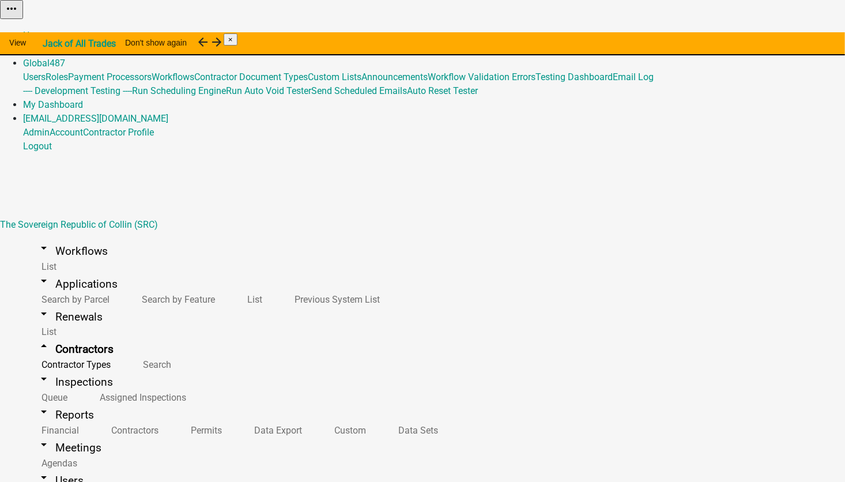
select select "2: Object"
select select
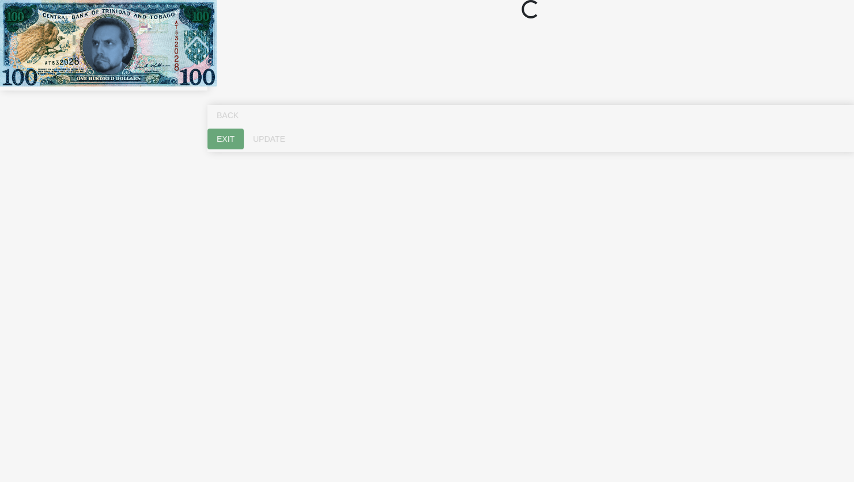
select select "ME"
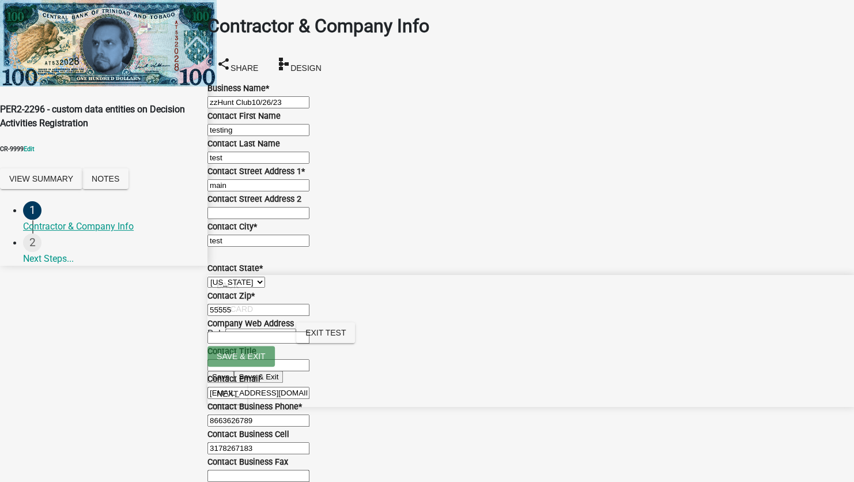
scroll to position [557, 0]
click at [238, 398] on span "Next" at bounding box center [227, 393] width 21 height 9
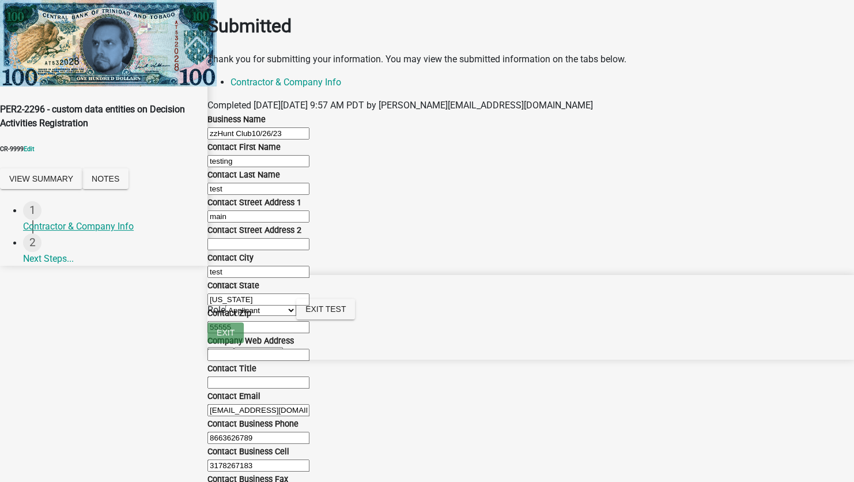
scroll to position [231, 0]
drag, startPoint x: 503, startPoint y: 465, endPoint x: 497, endPoint y: 460, distance: 8.2
click at [296, 316] on select "Applicant Our Dear Leader" at bounding box center [260, 310] width 71 height 11
select select "79897ef5-ff32-470f-a3c8-8d023410b5ba"
click at [296, 316] on select "Applicant Our Dear Leader" at bounding box center [260, 310] width 71 height 11
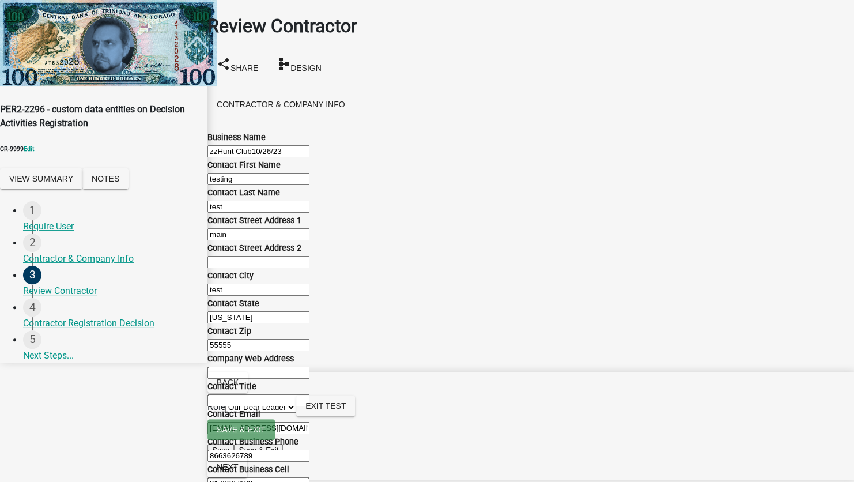
scroll to position [461, 0]
click at [238, 462] on span "Next" at bounding box center [227, 466] width 21 height 9
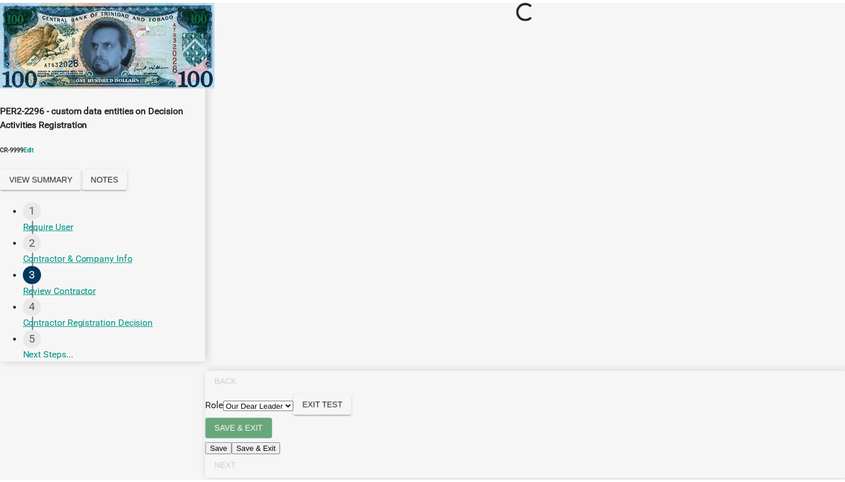
scroll to position [0, 0]
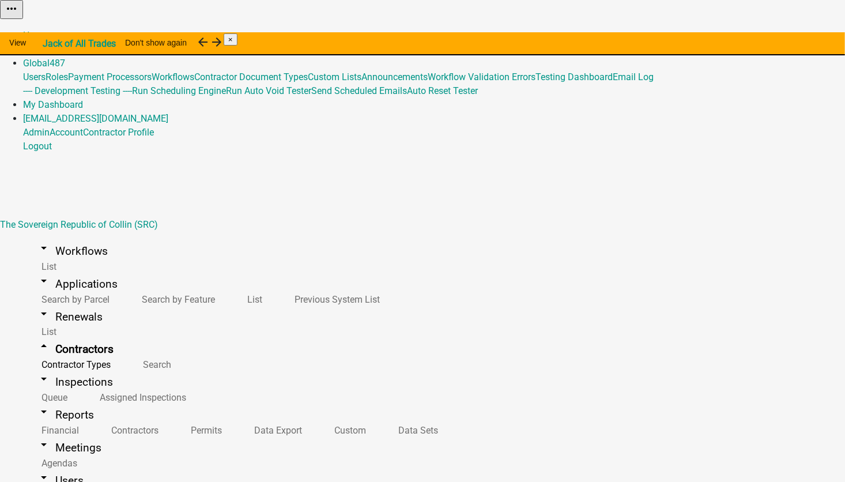
select select "2: Object"
select select
click at [77, 352] on link "Contractor Types" at bounding box center [73, 364] width 101 height 25
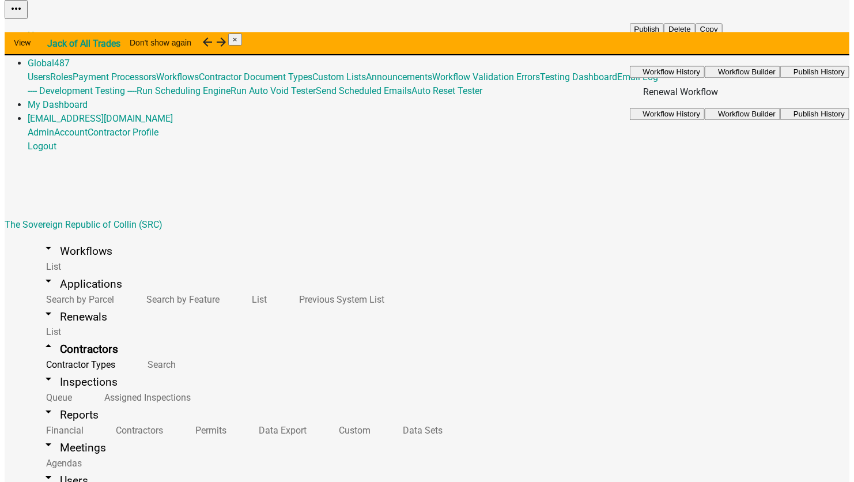
scroll to position [288, 0]
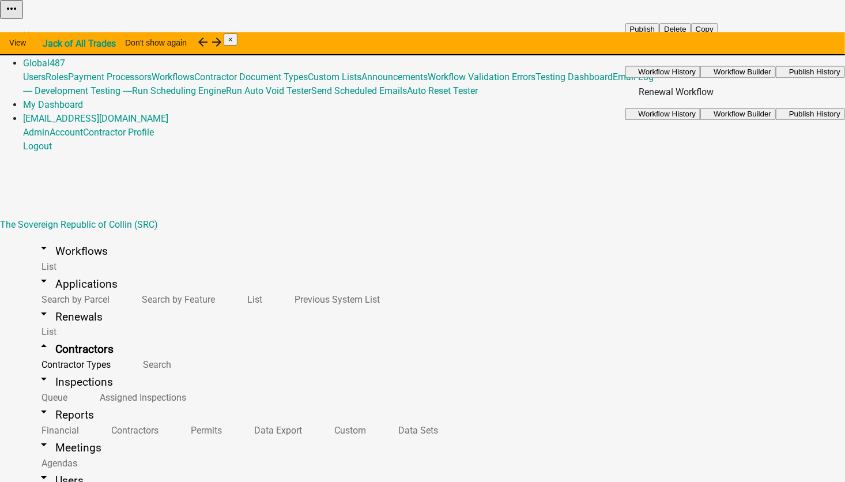
click at [759, 76] on span "Workflow Builder" at bounding box center [743, 71] width 58 height 9
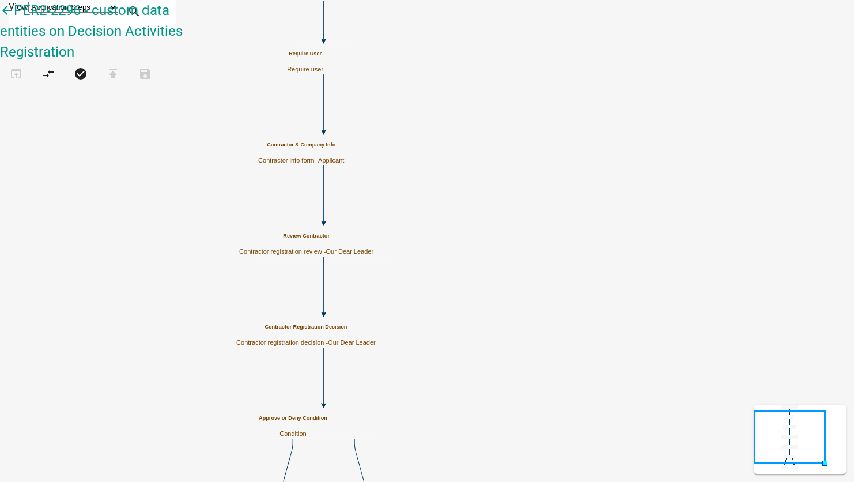
click at [344, 157] on span "Applicant" at bounding box center [331, 160] width 26 height 7
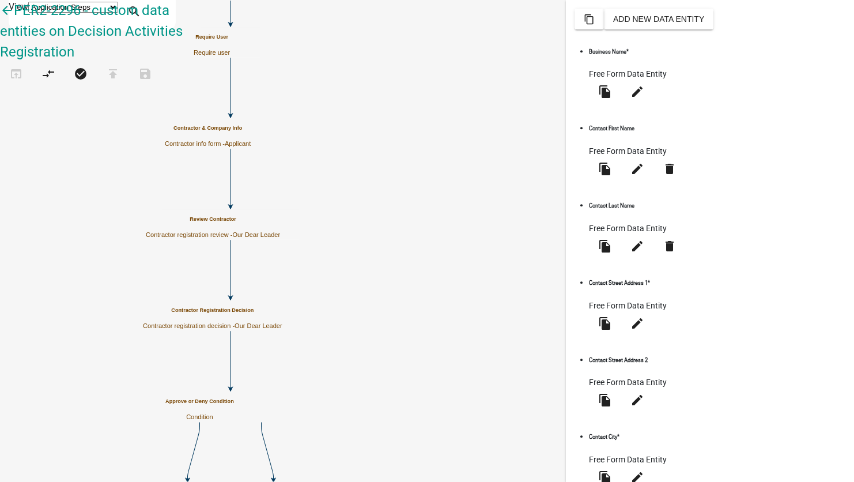
scroll to position [223, 0]
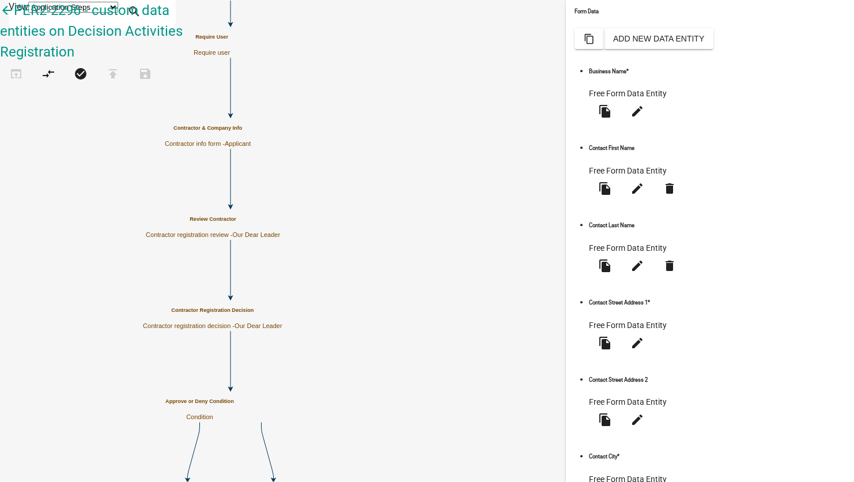
click at [714, 49] on button "Add New Data Entity" at bounding box center [659, 38] width 110 height 21
select select
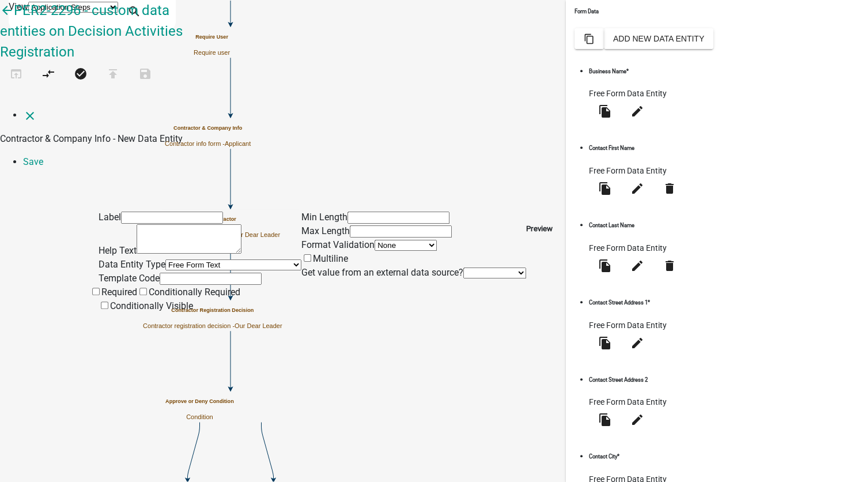
click at [129, 212] on input "text" at bounding box center [172, 218] width 102 height 12
type input "Little Thoughts"
click at [160, 273] on input "text" at bounding box center [211, 279] width 102 height 12
type input "L"
type input "littleThoughts"
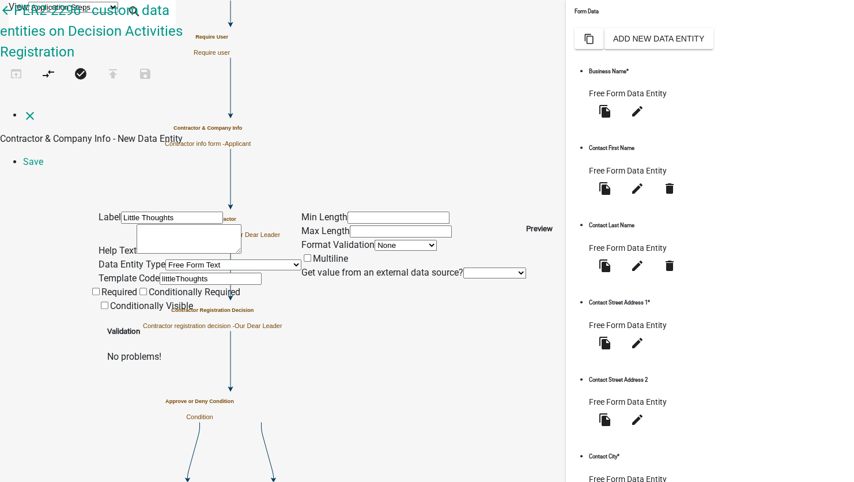
click at [835, 155] on li "Save" at bounding box center [438, 162] width 831 height 14
click at [43, 156] on link "Save" at bounding box center [33, 161] width 20 height 11
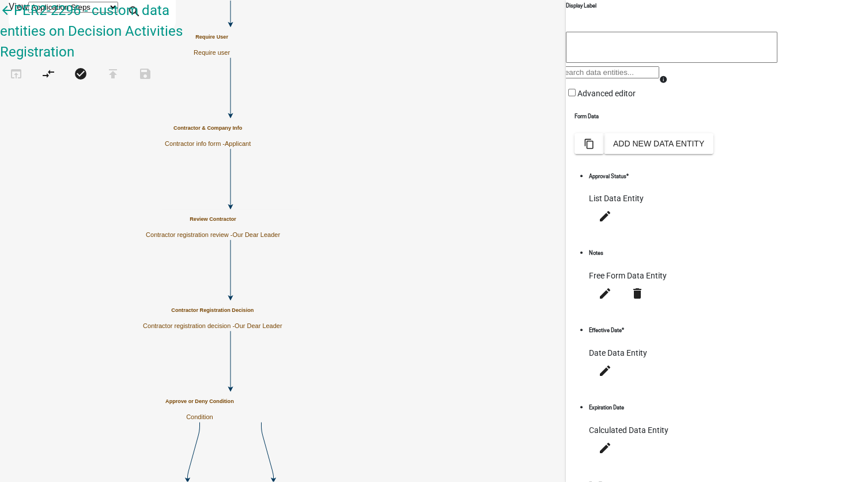
scroll to position [216, 0]
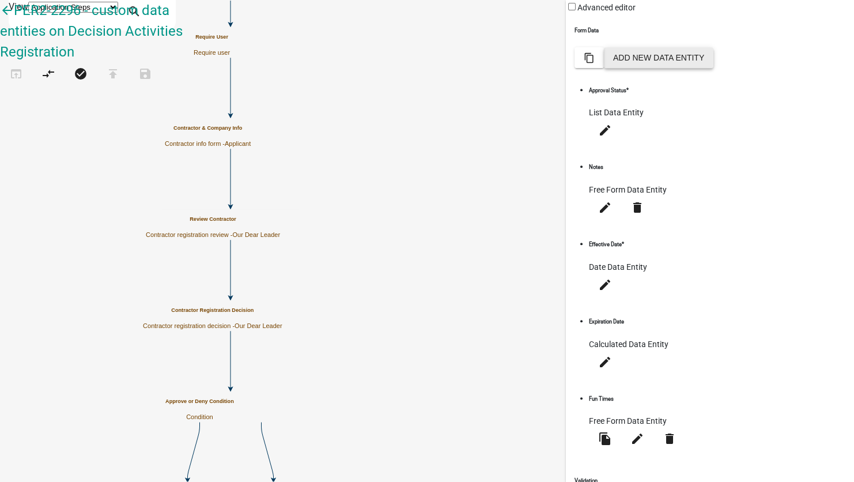
click at [714, 68] on button "Add New Data Entity" at bounding box center [659, 57] width 110 height 21
select select
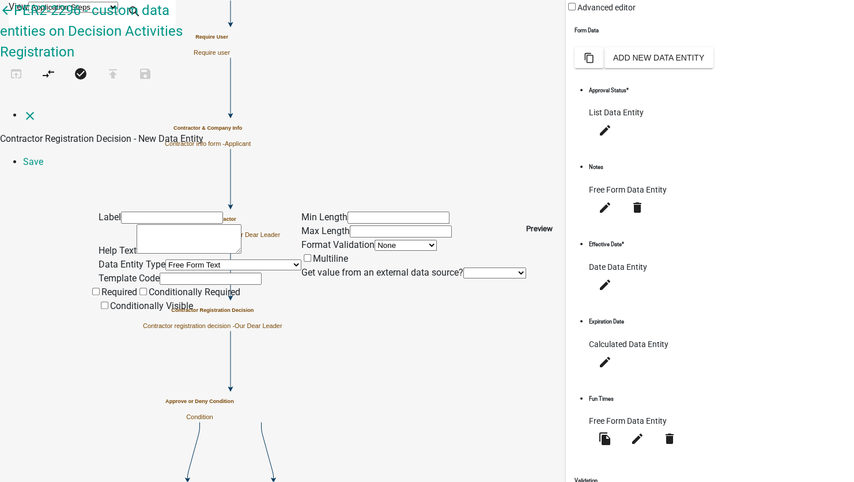
click at [128, 212] on input "text" at bounding box center [172, 218] width 102 height 12
type input "display little thoughts"
click at [139, 272] on div "Template Code" at bounding box center [200, 279] width 203 height 14
click at [160, 273] on input "text" at bounding box center [211, 279] width 102 height 12
type input "displayLittleThoughts"
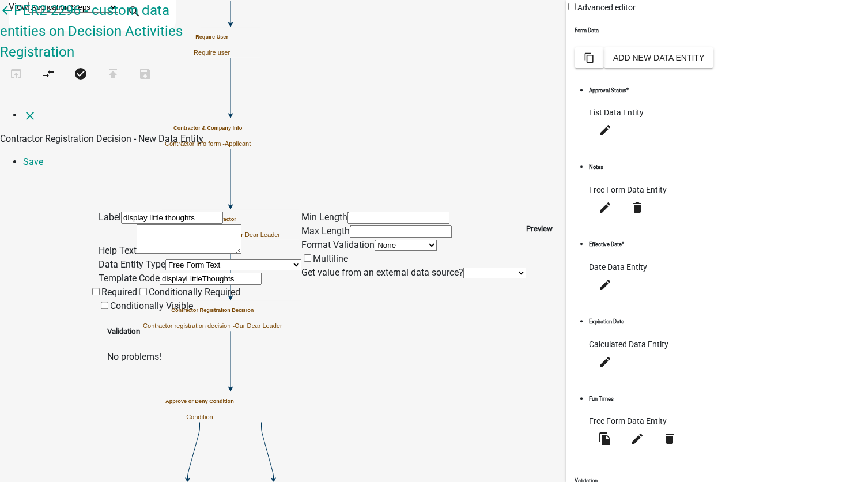
click at [464, 267] on select "None Applicant Data" at bounding box center [495, 272] width 63 height 11
select select "1: Object"
click at [464, 267] on select "None Applicant Data" at bounding box center [495, 272] width 63 height 11
select select
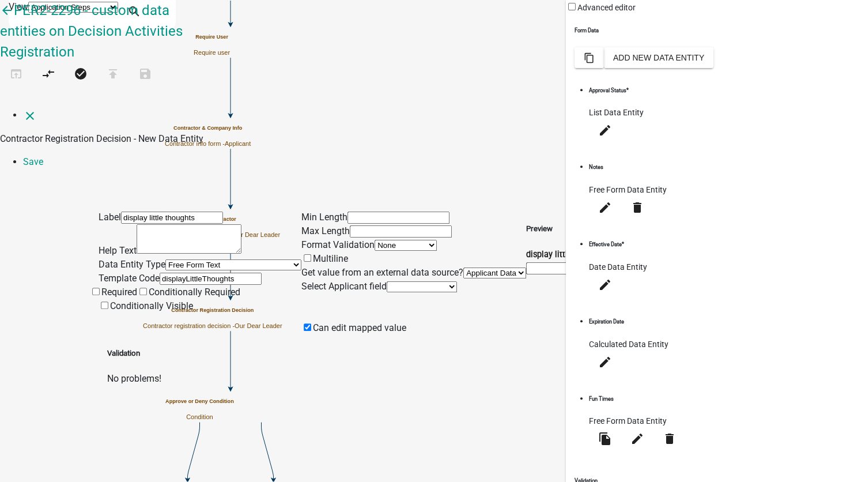
click at [165, 259] on select "Free Form Text Display Entity Value Fee Numeric Data Date Map Sketch Data List …" at bounding box center [233, 264] width 136 height 11
select select "display-entity-value"
click at [165, 259] on select "Free Form Text Display Entity Value Fee Numeric Data Date Map Sketch Data List …" at bounding box center [233, 264] width 136 height 11
select select "display-entity-value"
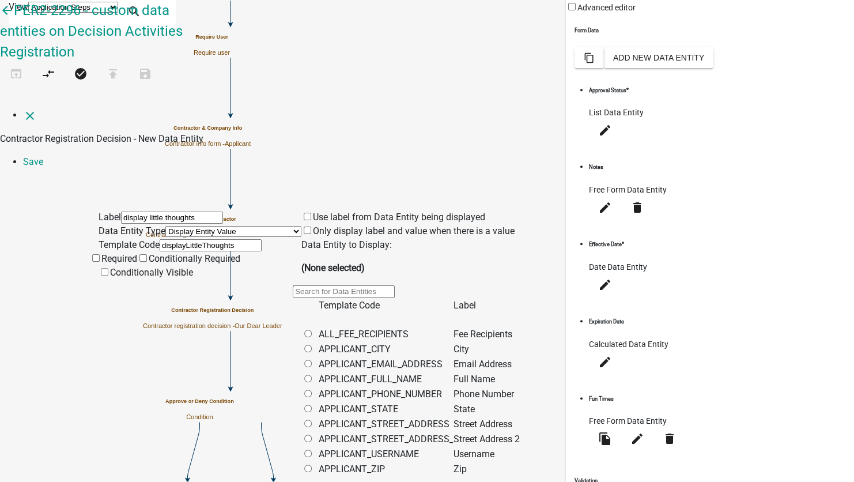
scroll to position [0, 0]
click at [379, 285] on input "text" at bounding box center [344, 291] width 102 height 12
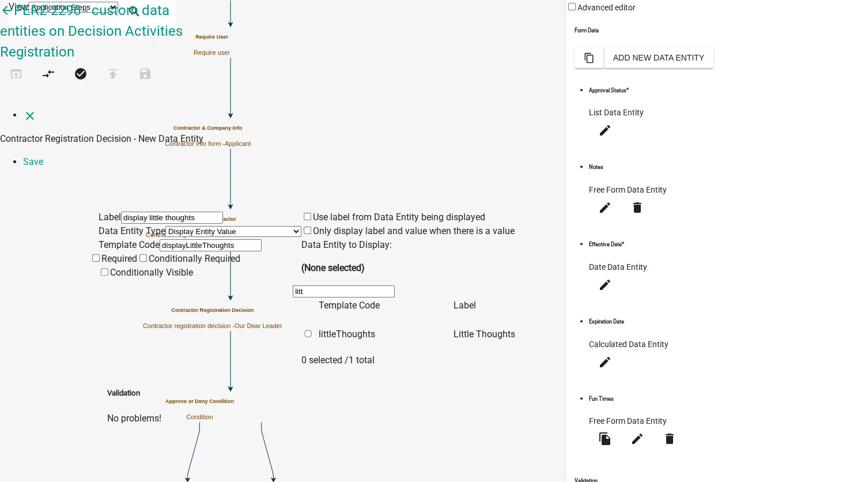
type input "litt"
click at [312, 330] on input "radio" at bounding box center [307, 333] width 7 height 7
radio input "true"
click at [43, 156] on link "Save" at bounding box center [33, 161] width 20 height 11
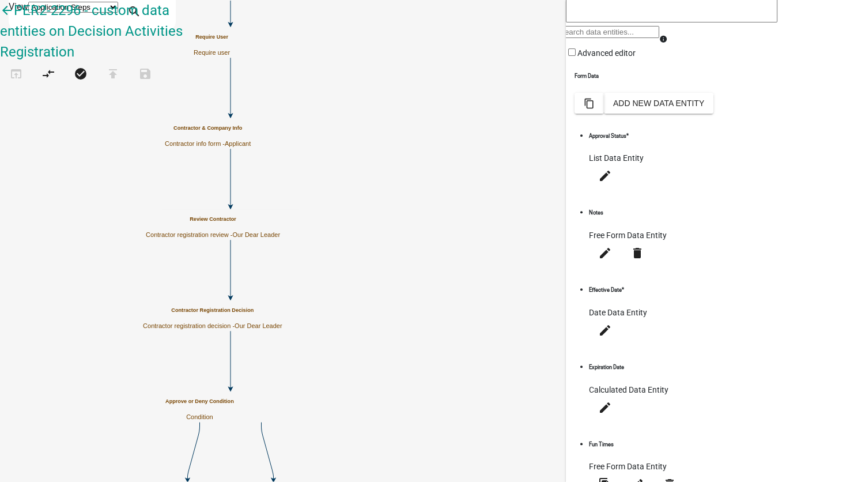
scroll to position [258, 0]
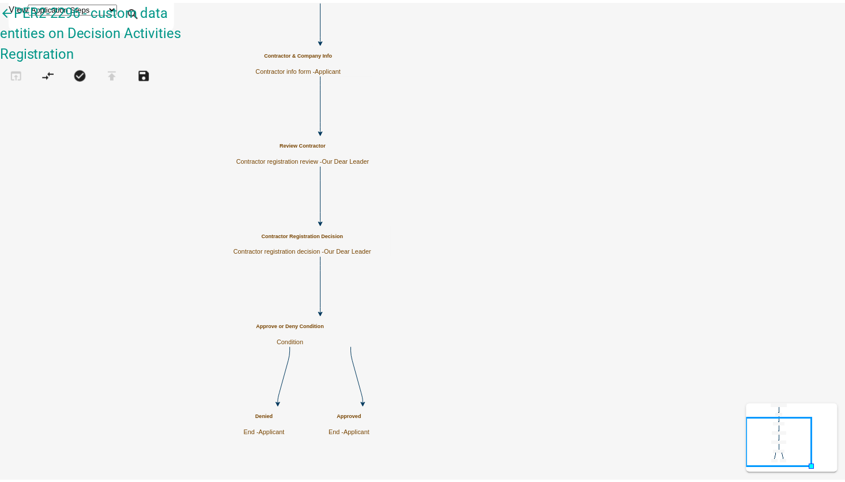
scroll to position [0, 0]
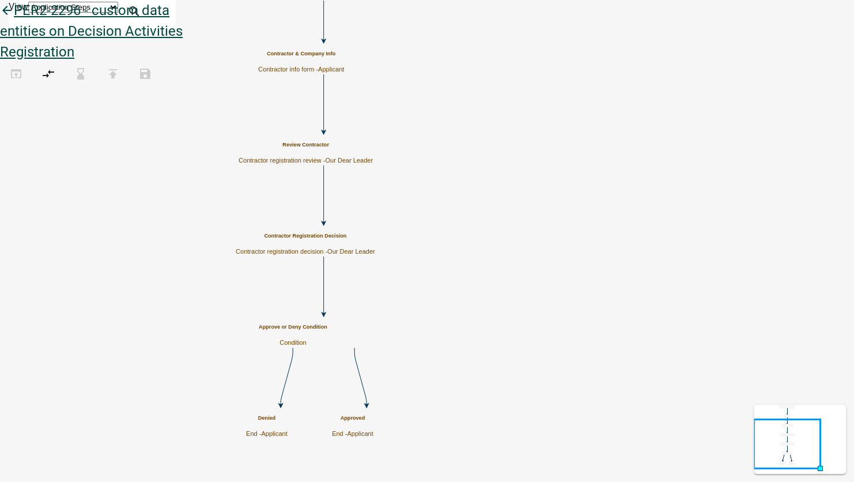
click at [14, 20] on icon "arrow_back" at bounding box center [7, 11] width 14 height 16
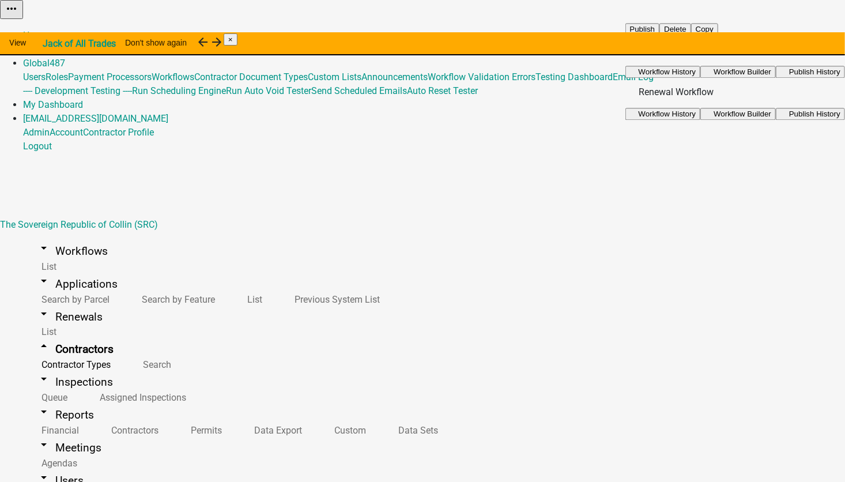
scroll to position [231, 0]
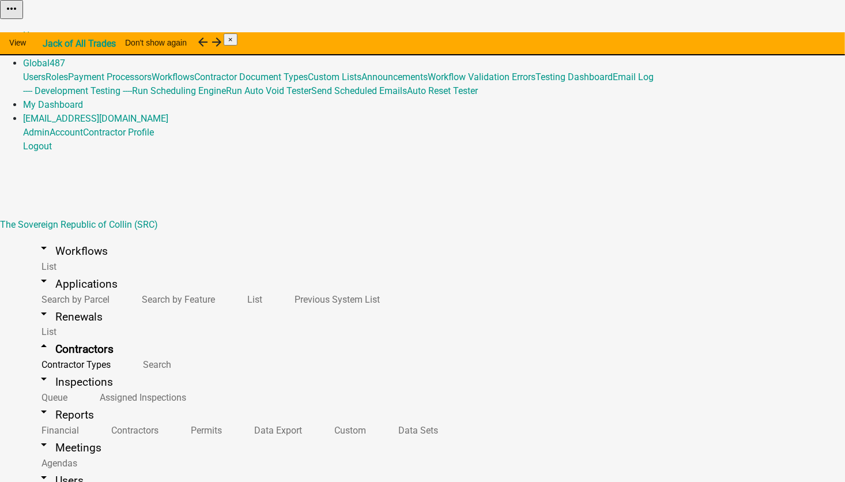
select select "2: Object"
select select
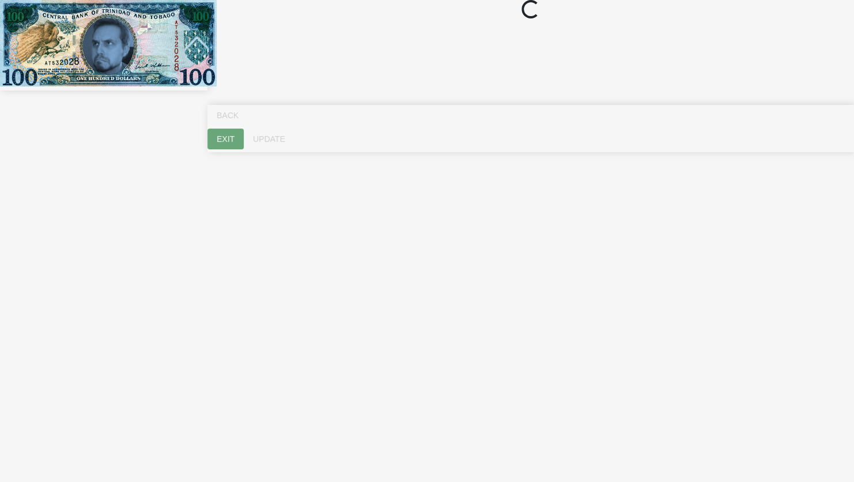
select select "ME"
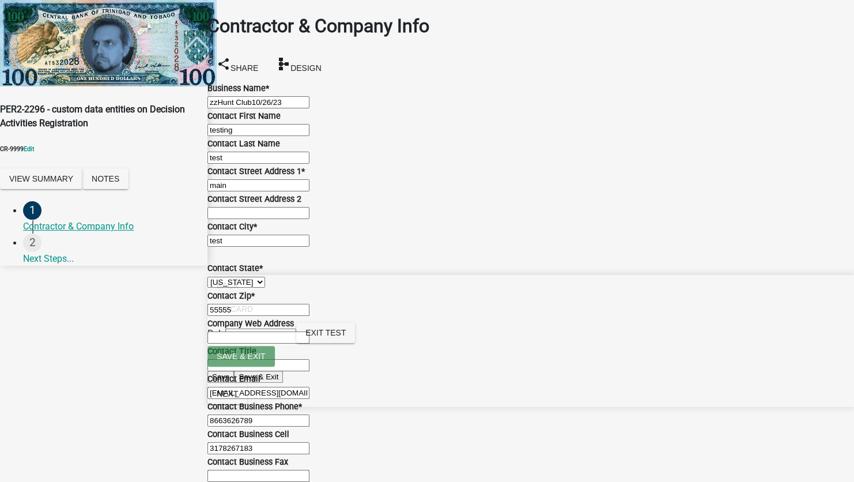
scroll to position [620, 0]
type input "Happy thoughts"
click at [238, 398] on span "Next" at bounding box center [227, 393] width 21 height 9
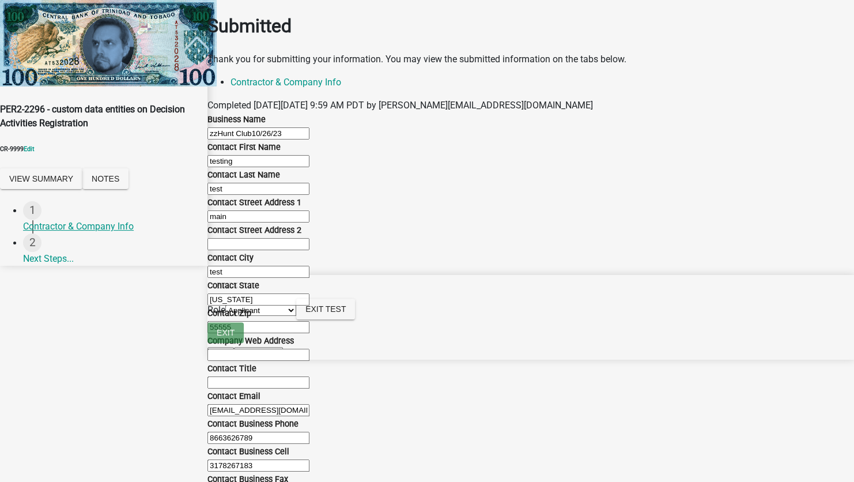
click at [296, 316] on select "Applicant Our Dear Leader" at bounding box center [260, 310] width 71 height 11
select select "79897ef5-ff32-470f-a3c8-8d023410b5ba"
click at [296, 316] on select "Applicant Our Dear Leader" at bounding box center [260, 310] width 71 height 11
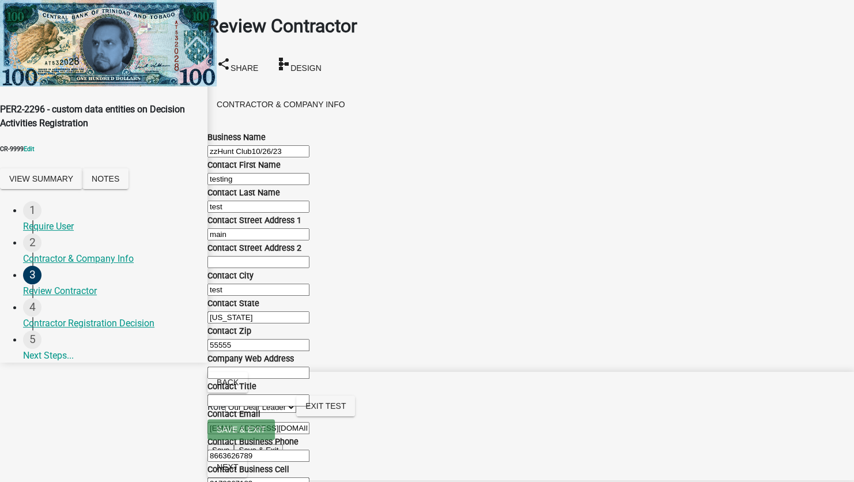
scroll to position [606, 0]
click at [238, 466] on span "Next" at bounding box center [227, 466] width 21 height 9
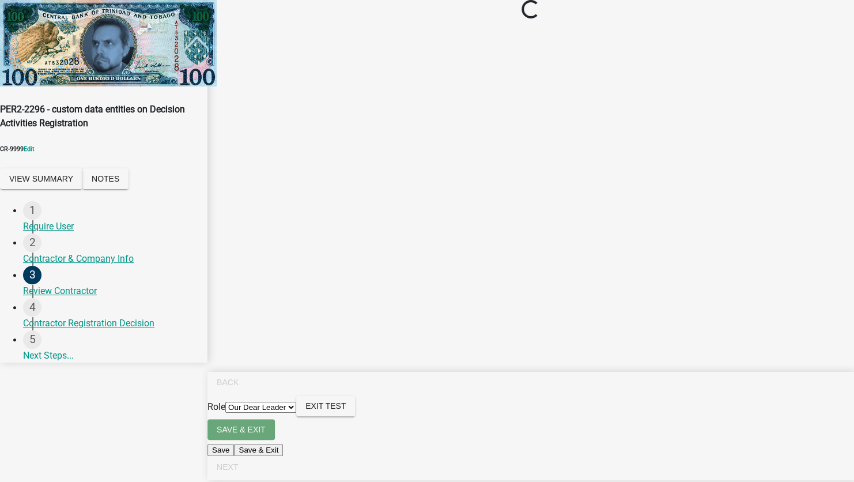
scroll to position [0, 0]
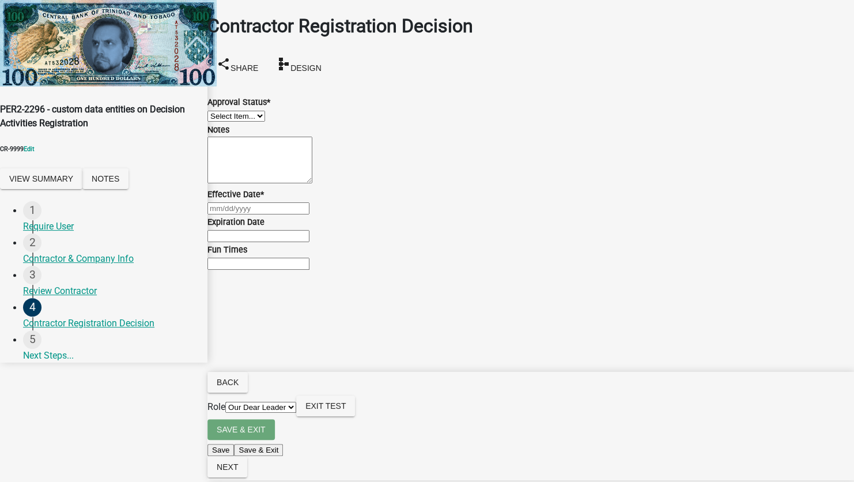
drag, startPoint x: 345, startPoint y: 128, endPoint x: 337, endPoint y: 129, distance: 7.5
click at [265, 122] on select "Select Item... Approved Denied" at bounding box center [237, 116] width 58 height 11
click at [284, 270] on div "Fun Times" at bounding box center [531, 257] width 647 height 28
click at [265, 111] on select "Select Item... Approved Denied" at bounding box center [237, 116] width 58 height 11
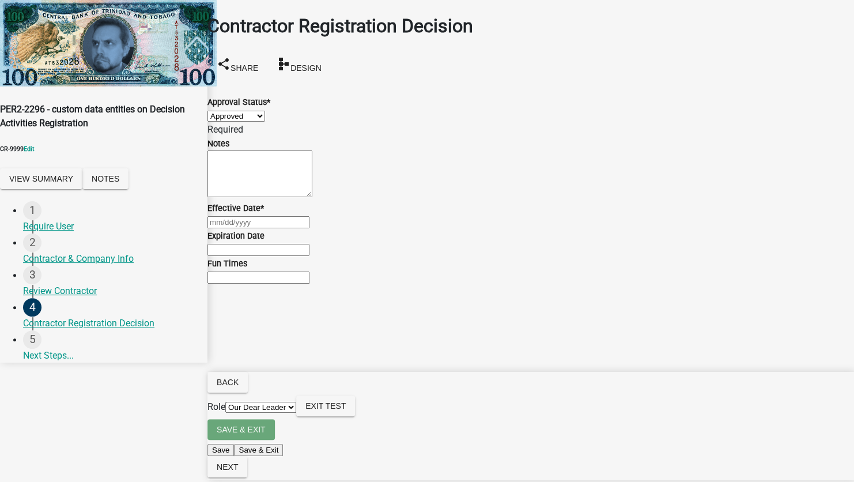
click at [221, 111] on select "Select Item... Approved Denied" at bounding box center [237, 116] width 58 height 11
select select "4b86b809-39dd-4c68-9f3d-fdb3e7050482"
select select "9"
select select "2025"
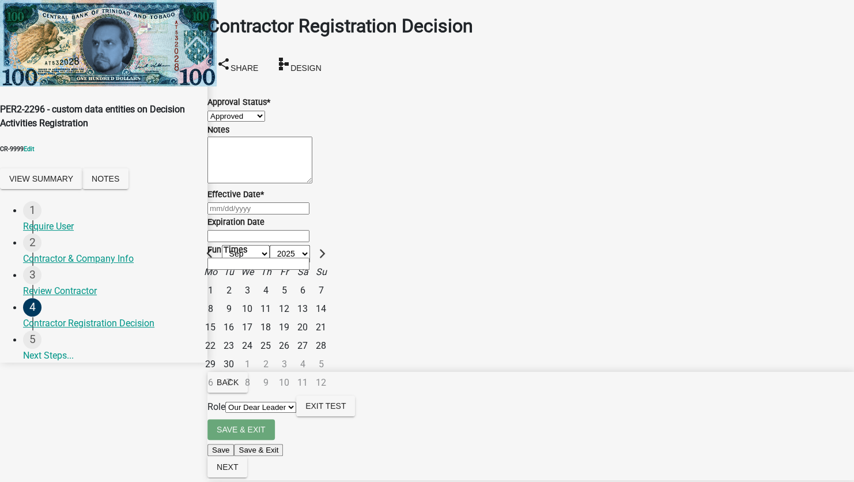
click at [247, 215] on div "[PERSON_NAME] Feb Mar Apr [PERSON_NAME][DATE] Oct Nov [DATE] 1526 1527 1528 152…" at bounding box center [531, 208] width 647 height 14
click at [238, 336] on div "16" at bounding box center [229, 327] width 18 height 18
type input "[DATE]"
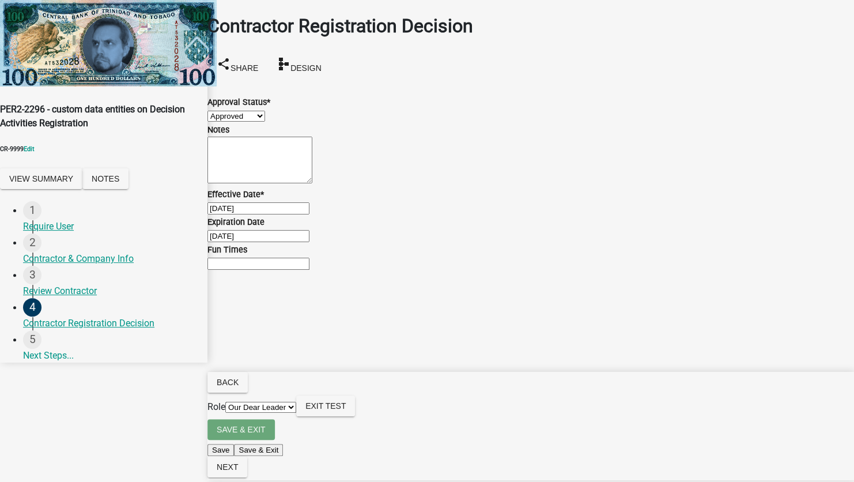
scroll to position [0, 0]
click at [322, 63] on span "Design" at bounding box center [306, 67] width 31 height 9
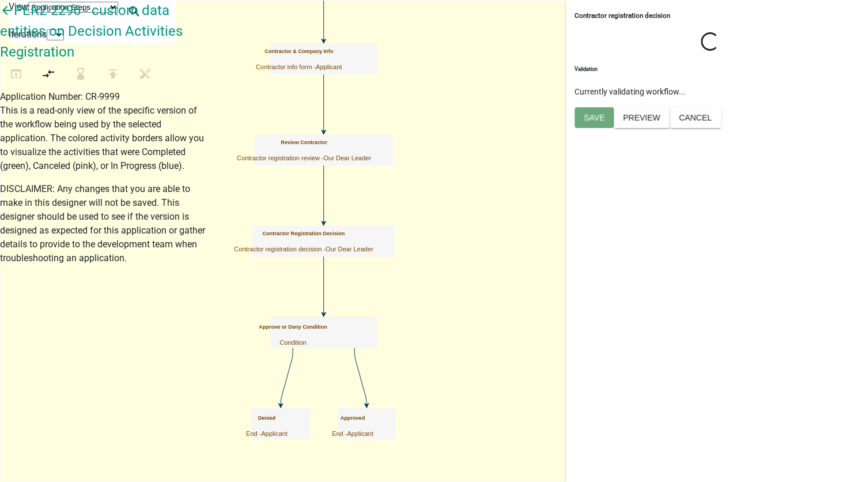
select select "79897EF5-FF32-470F-A3C8-8D023410B5BA"
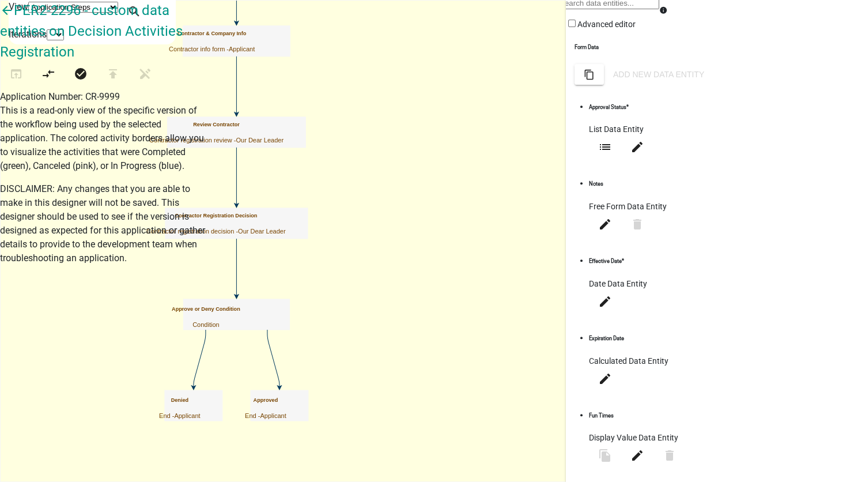
scroll to position [216, 0]
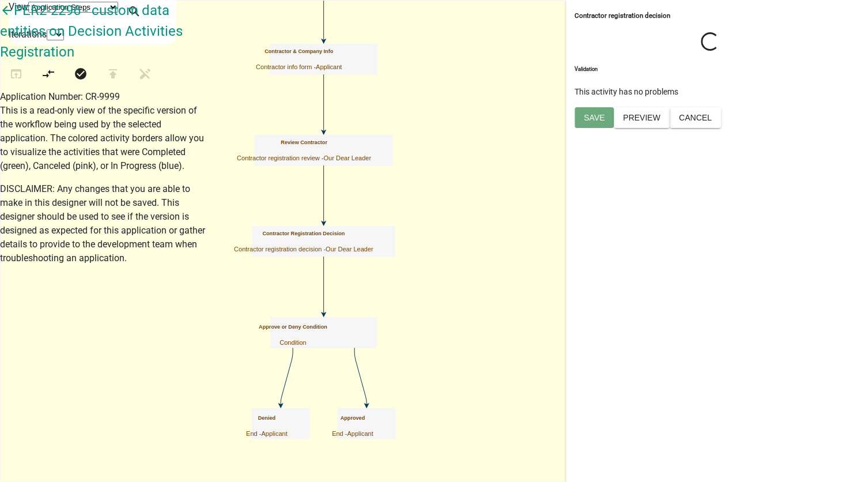
select select "79897EF5-FF32-470F-A3C8-8D023410B5BA"
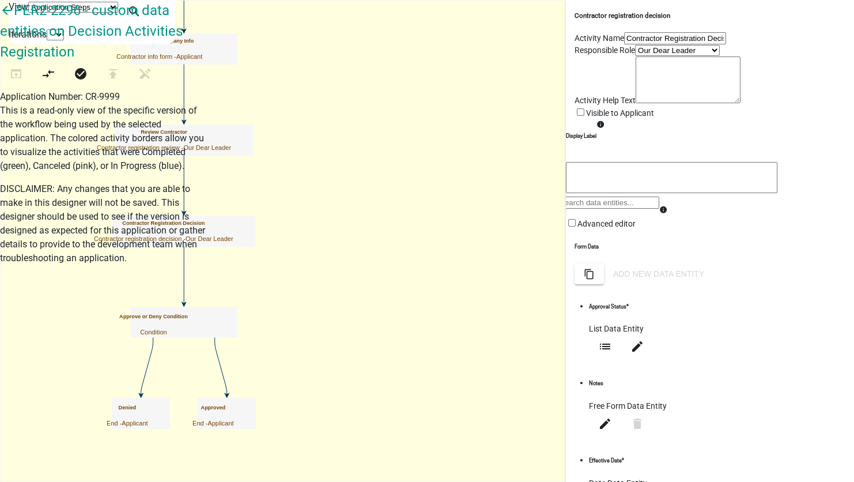
scroll to position [216, 0]
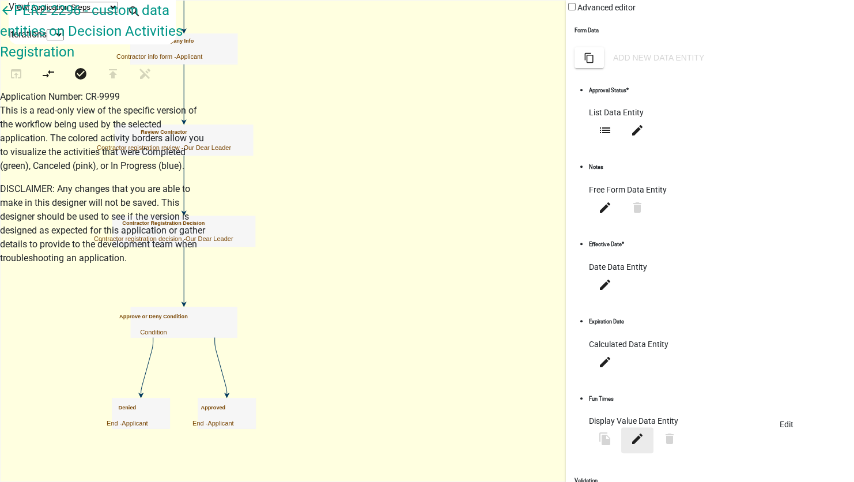
click at [645, 432] on icon "edit" at bounding box center [638, 439] width 14 height 14
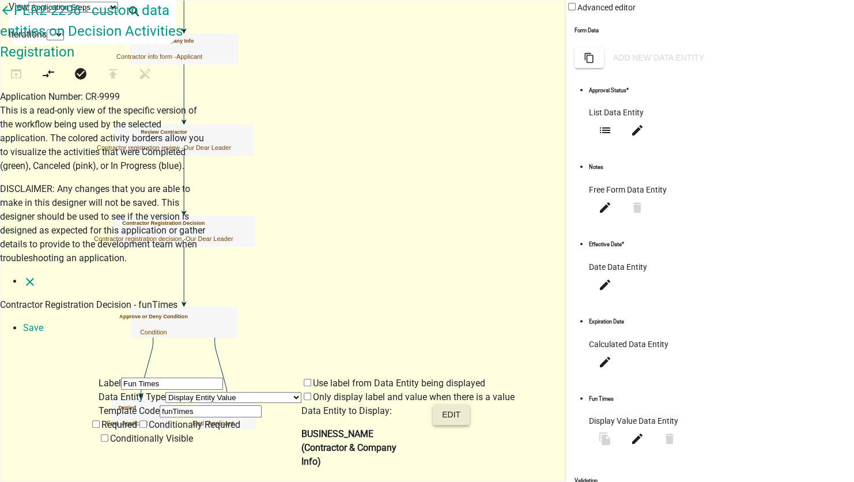
click at [470, 404] on button "Edit" at bounding box center [451, 414] width 37 height 21
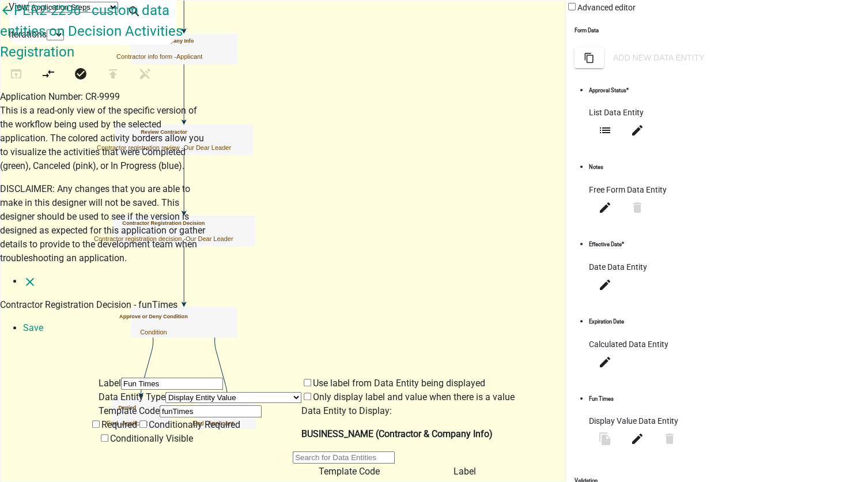
click at [178, 392] on select "Free Form Text Display Entity Value Fee Numeric Data Date Map Sketch Data List …" at bounding box center [233, 397] width 136 height 11
select select "free-form-text"
click at [165, 392] on select "Free Form Text Display Entity Value Fee Numeric Data Date Map Sketch Data List …" at bounding box center [233, 397] width 136 height 11
select select
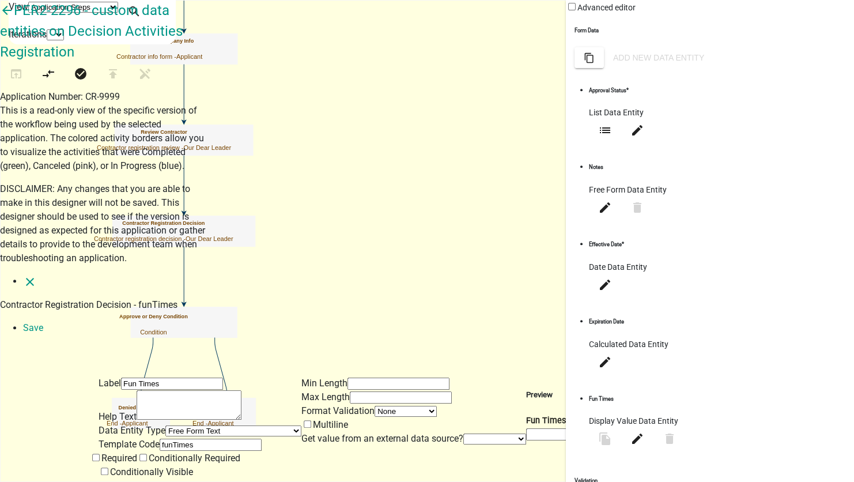
click at [830, 321] on li "Save" at bounding box center [438, 328] width 831 height 14
click at [464, 434] on select "None Applicant Data" at bounding box center [495, 439] width 63 height 11
click at [826, 321] on li "Save" at bounding box center [438, 328] width 831 height 14
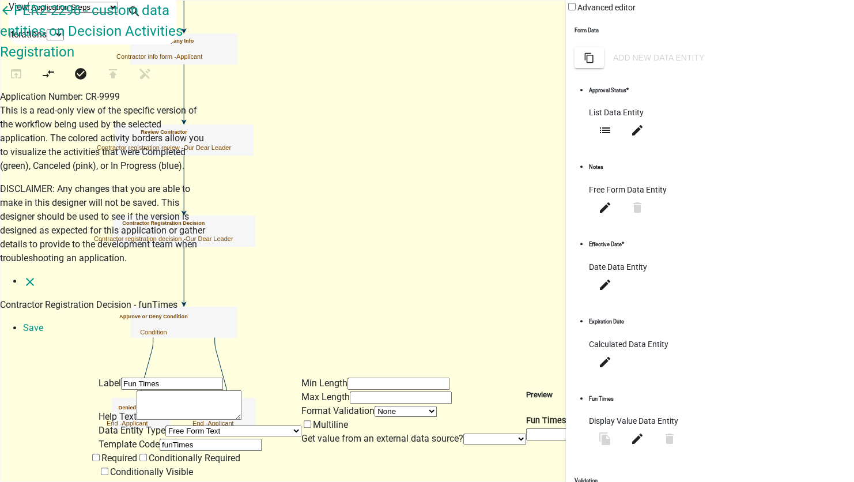
click at [829, 321] on li "Save" at bounding box center [438, 328] width 831 height 14
click at [23, 275] on icon "close" at bounding box center [30, 282] width 14 height 14
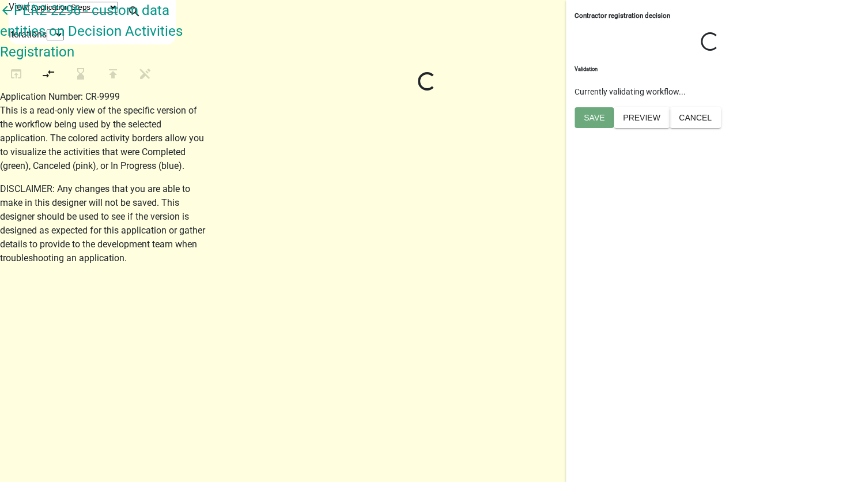
select select "79897EF5-FF32-470F-A3C8-8D023410B5BA"
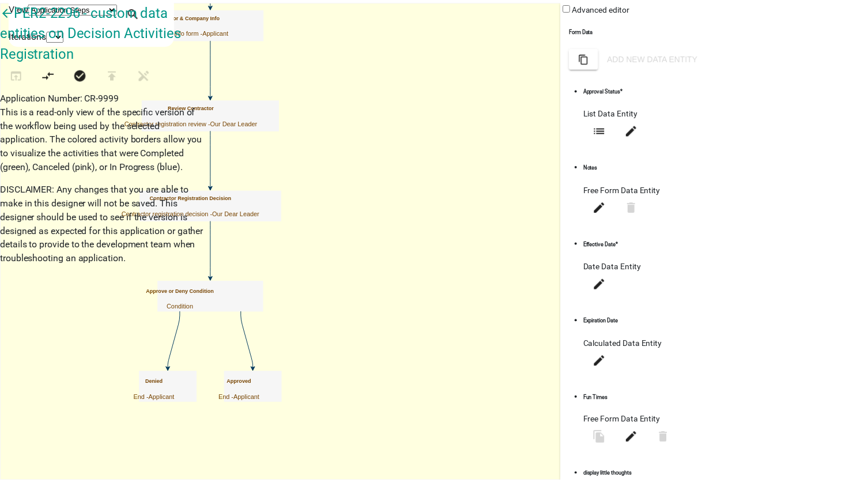
scroll to position [258, 0]
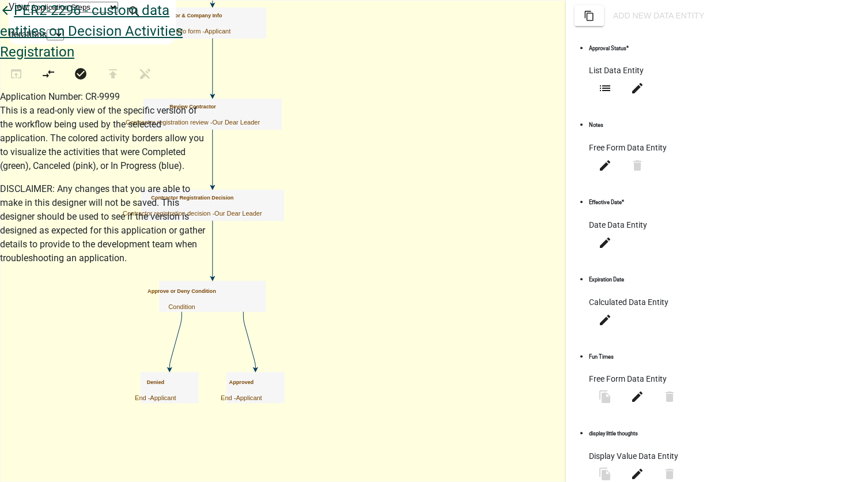
click at [14, 20] on icon "arrow_back" at bounding box center [7, 11] width 14 height 16
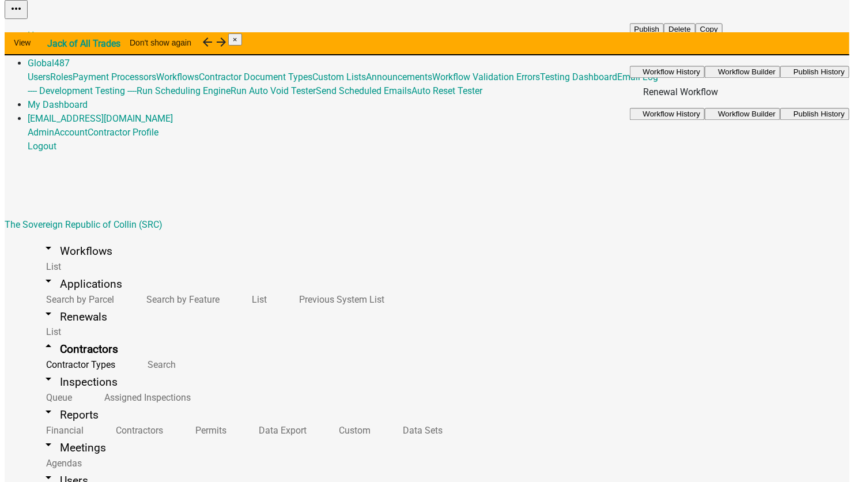
scroll to position [443, 0]
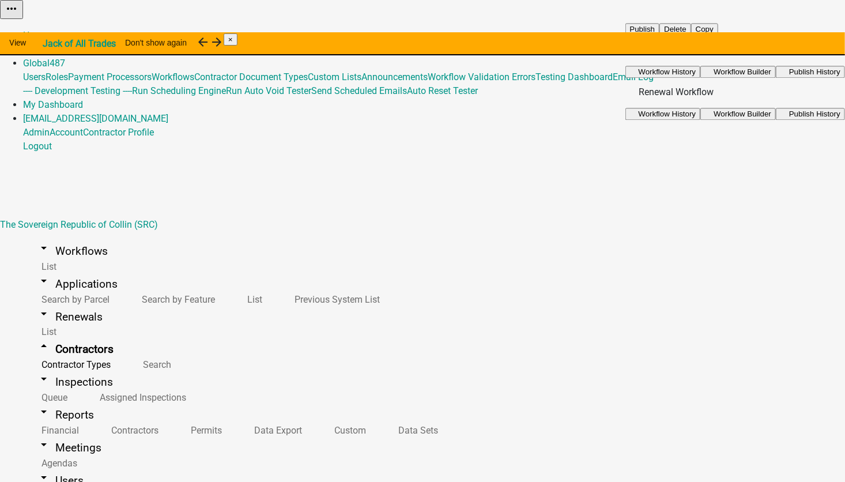
click at [751, 78] on button "Workflow Builder" at bounding box center [738, 72] width 76 height 12
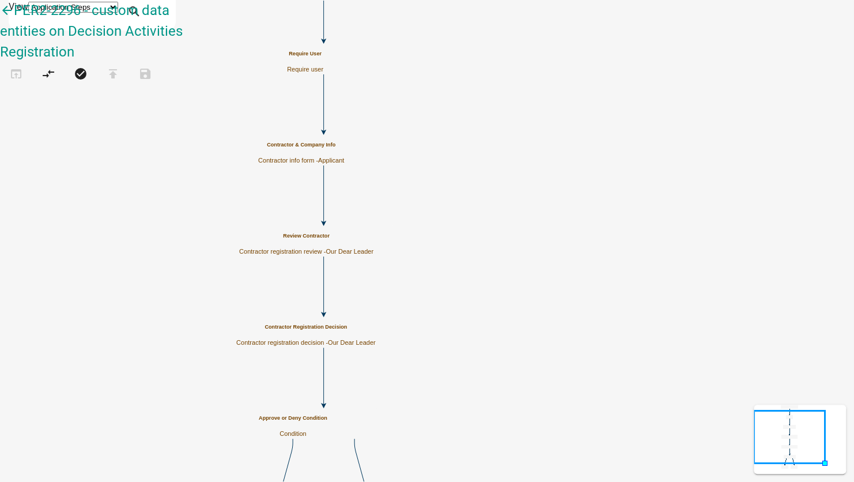
scroll to position [288, 0]
click at [85, 206] on h6 "Contractor info form" at bounding box center [115, 210] width 184 height 9
drag, startPoint x: 62, startPoint y: 104, endPoint x: 297, endPoint y: 161, distance: 241.3
click at [297, 99] on div "arrow_back PER2-2296 - custom data entities on Decision Activities Registration…" at bounding box center [427, 49] width 854 height 99
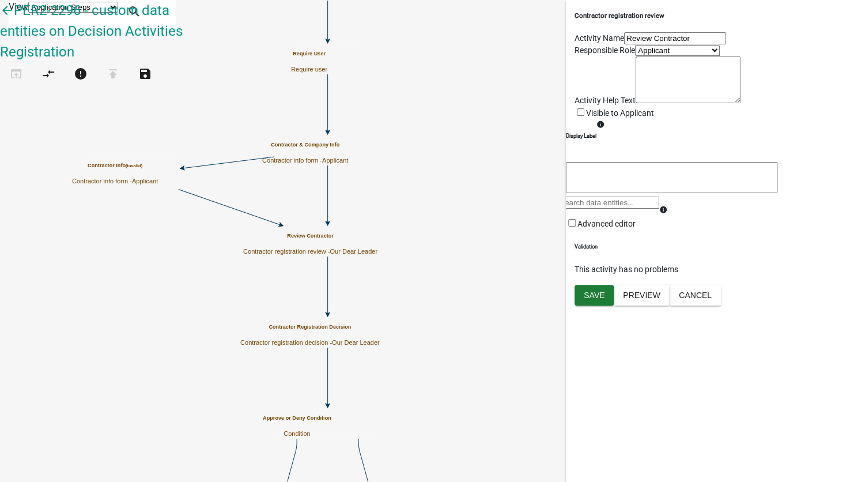
click at [328, 198] on icon at bounding box center [328, 193] width 0 height 57
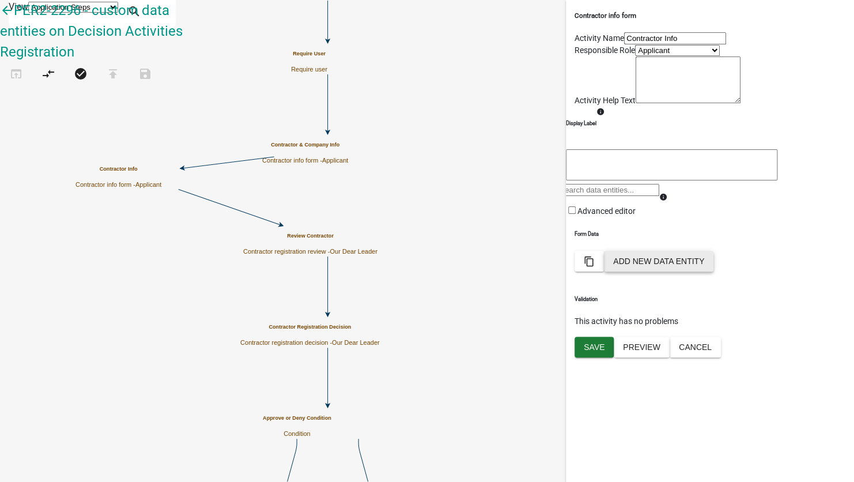
click at [714, 272] on button "Add New Data Entity" at bounding box center [659, 261] width 110 height 21
select select
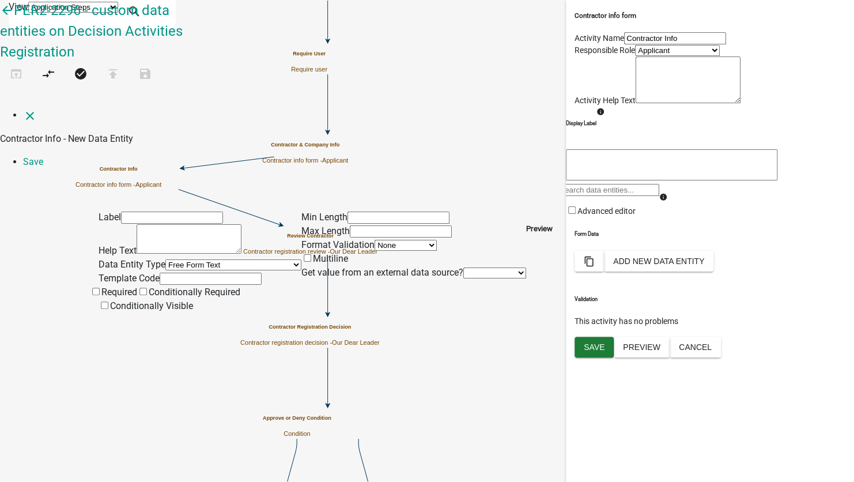
click at [130, 212] on input "text" at bounding box center [172, 218] width 102 height 12
type input "display little thoughts"
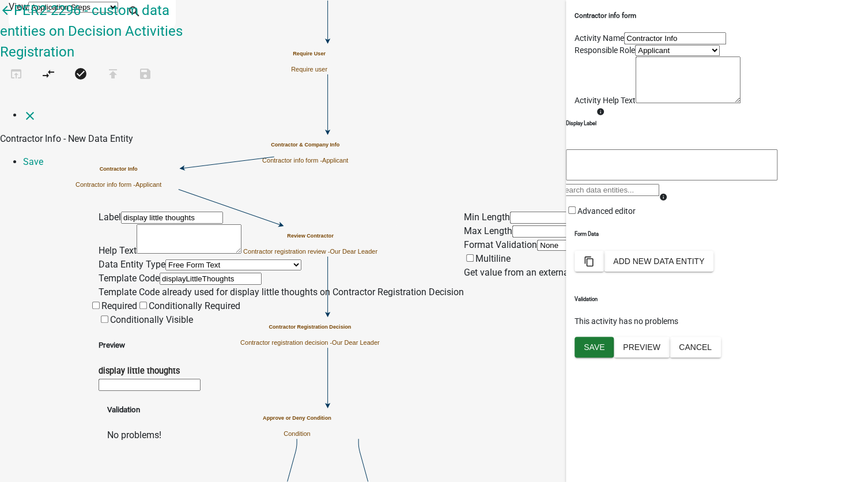
click at [206, 273] on input "displayLittleThoughts" at bounding box center [211, 279] width 102 height 12
type input "displayLittleThoughts2"
click at [832, 155] on li "Save" at bounding box center [438, 162] width 831 height 14
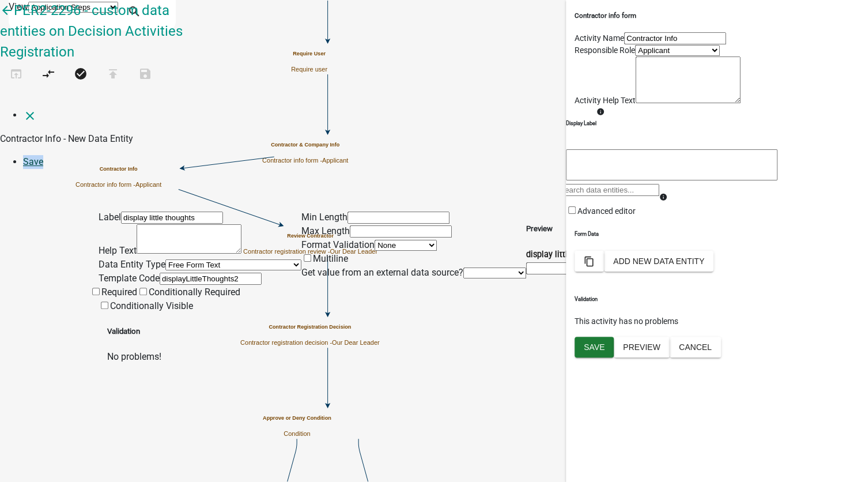
click at [43, 156] on link "Save" at bounding box center [33, 161] width 20 height 11
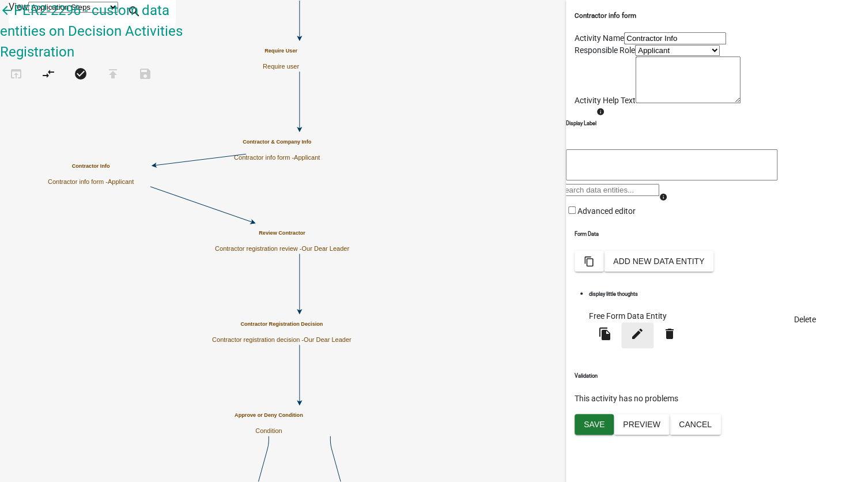
click at [645, 341] on icon "edit" at bounding box center [638, 334] width 14 height 14
select select
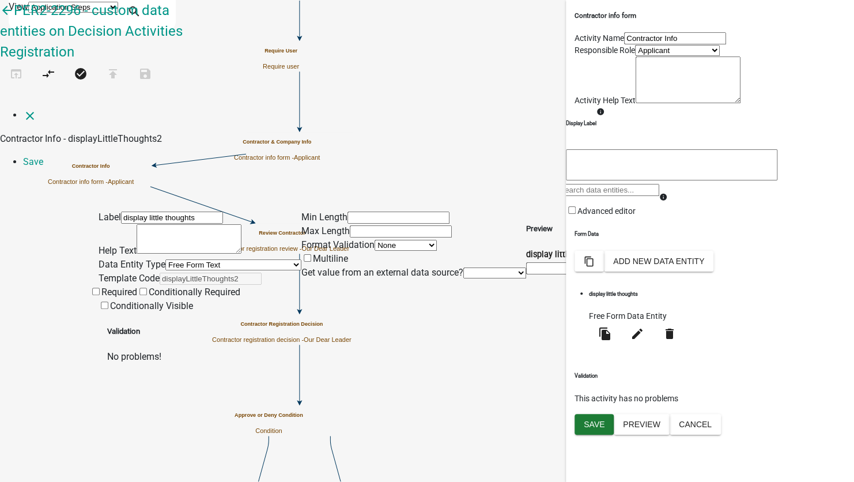
click at [165, 259] on select "Free Form Text Display Entity Value Fee Numeric Data Date Map Sketch Data List …" at bounding box center [233, 264] width 136 height 11
select select "display-entity-value"
click at [165, 259] on select "Free Form Text Display Entity Value Fee Numeric Data Date Map Sketch Data List …" at bounding box center [233, 264] width 136 height 11
select select "display-entity-value"
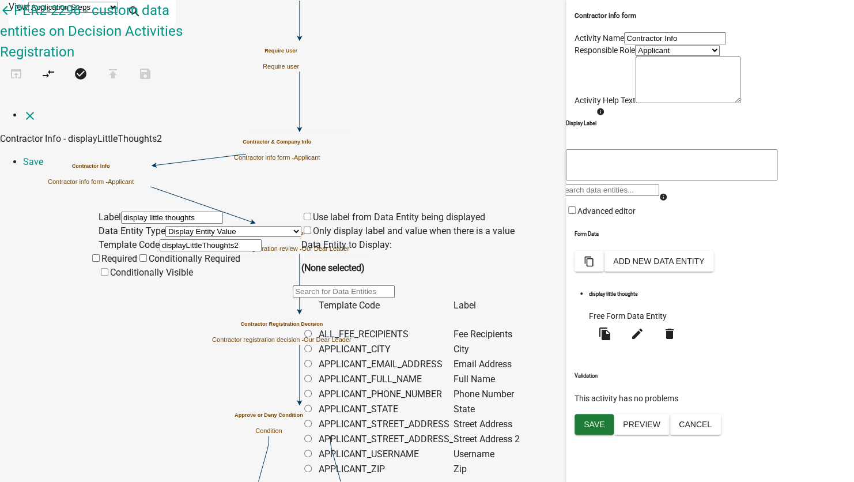
click at [379, 285] on input "text" at bounding box center [344, 291] width 102 height 12
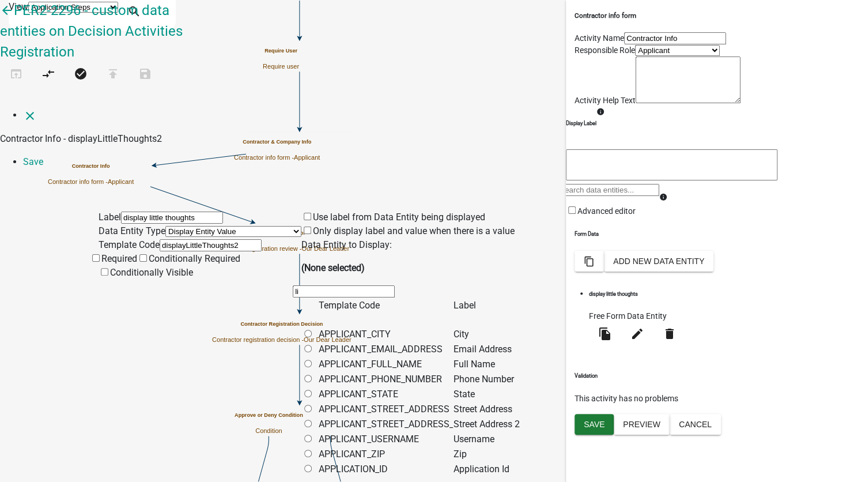
type input "litt"
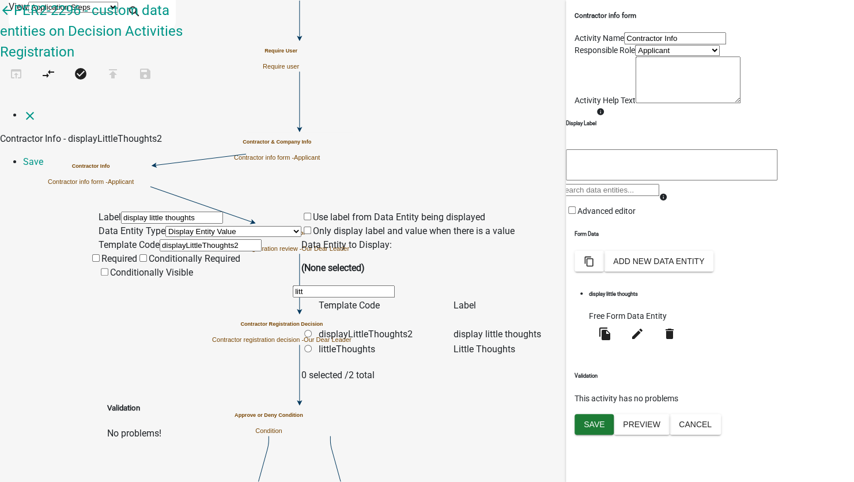
click at [312, 345] on input "radio" at bounding box center [307, 348] width 7 height 7
radio input "true"
click at [43, 156] on link "Save" at bounding box center [33, 161] width 20 height 11
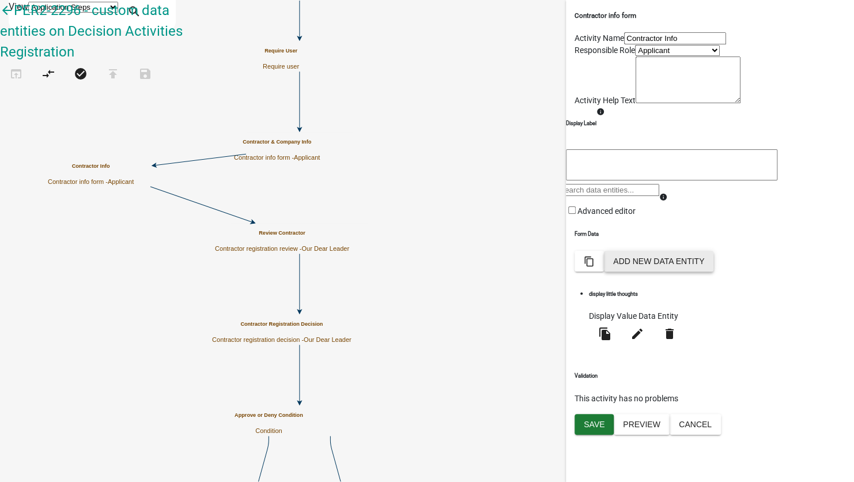
click at [714, 272] on button "Add New Data Entity" at bounding box center [659, 261] width 110 height 21
select select
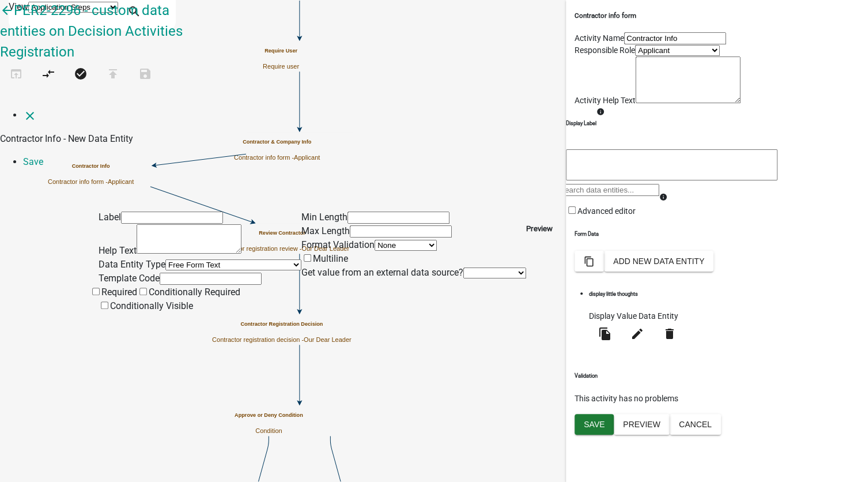
click at [130, 212] on input "text" at bounding box center [172, 218] width 102 height 12
type input "display Business Name"
click at [165, 259] on select "Free Form Text Display Entity Value Fee Numeric Data Date Map Sketch Data List …" at bounding box center [233, 264] width 136 height 11
select select "display-entity-value"
click at [165, 259] on select "Free Form Text Display Entity Value Fee Numeric Data Date Map Sketch Data List …" at bounding box center [233, 264] width 136 height 11
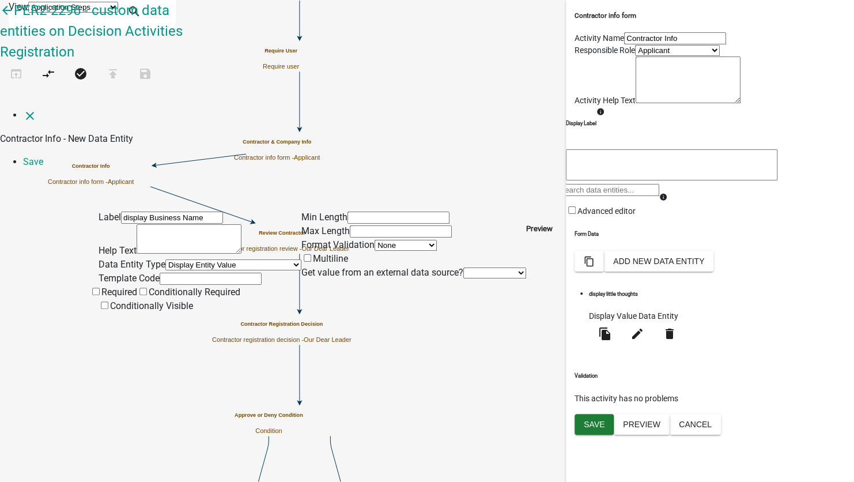
select select "display-entity-value"
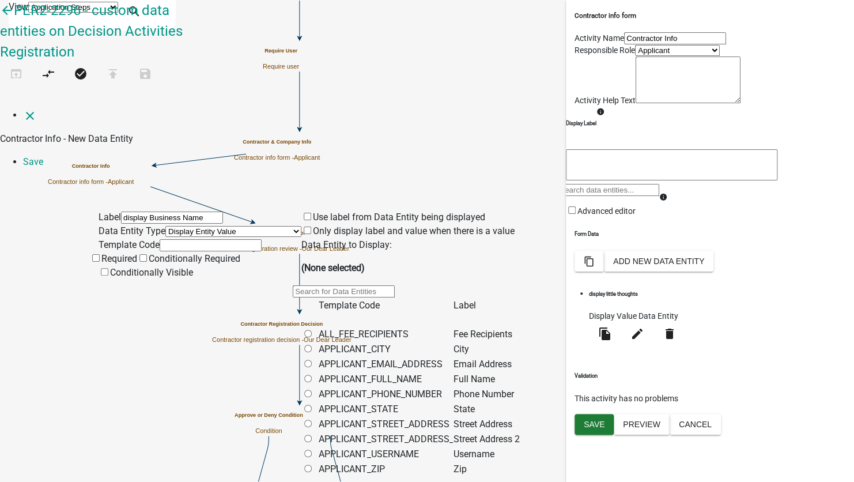
click at [132, 267] on label "Conditionally Visible" at bounding box center [146, 272] width 95 height 11
click at [108, 268] on input "Conditionally Visible" at bounding box center [104, 271] width 7 height 7
click at [160, 239] on input "text" at bounding box center [211, 245] width 102 height 12
type input "displayBN"
click at [378, 285] on input "text" at bounding box center [344, 291] width 102 height 12
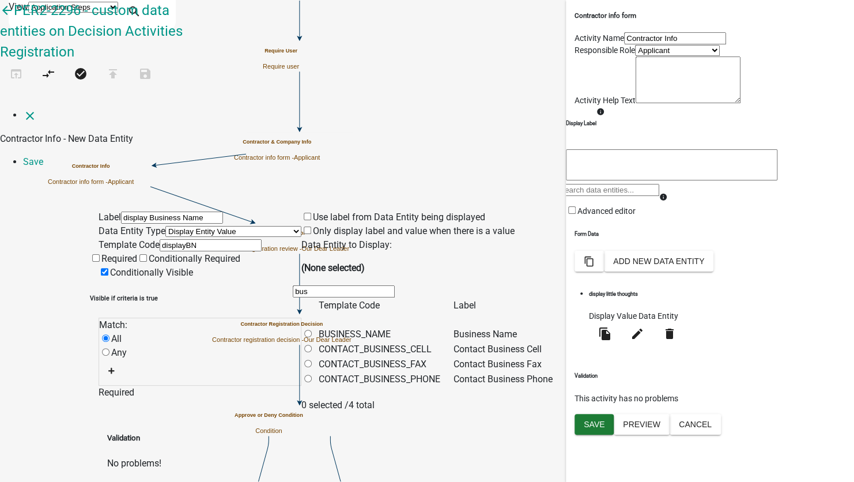
type input "bus"
click at [391, 329] on span "BUSINESS_NAME" at bounding box center [355, 334] width 72 height 11
radio input "true"
click at [114, 267] on label "Conditionally Visible" at bounding box center [146, 272] width 95 height 11
click at [108, 268] on input "Conditionally Visible" at bounding box center [104, 271] width 7 height 7
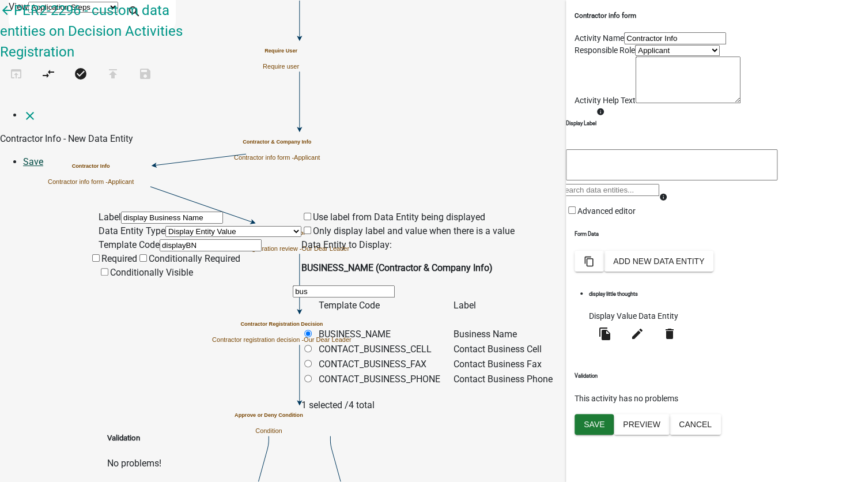
click at [43, 156] on link "Save" at bounding box center [33, 161] width 20 height 11
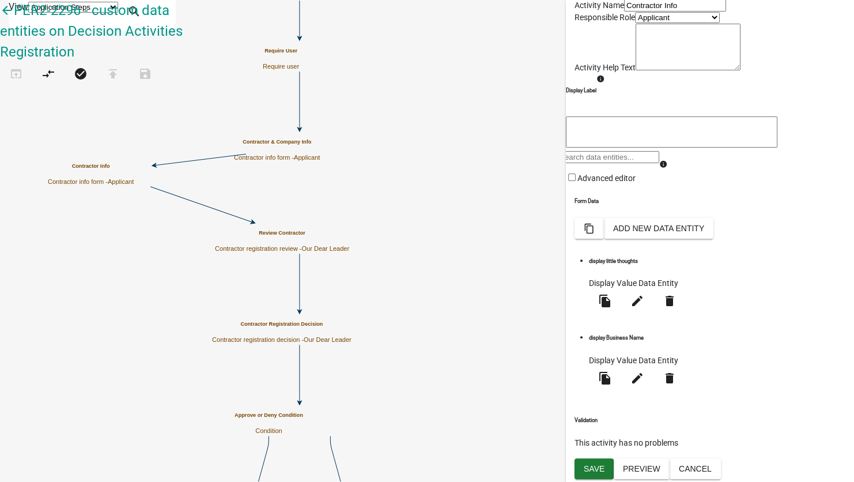
scroll to position [62, 0]
click at [601, 462] on button "Save" at bounding box center [594, 468] width 39 height 21
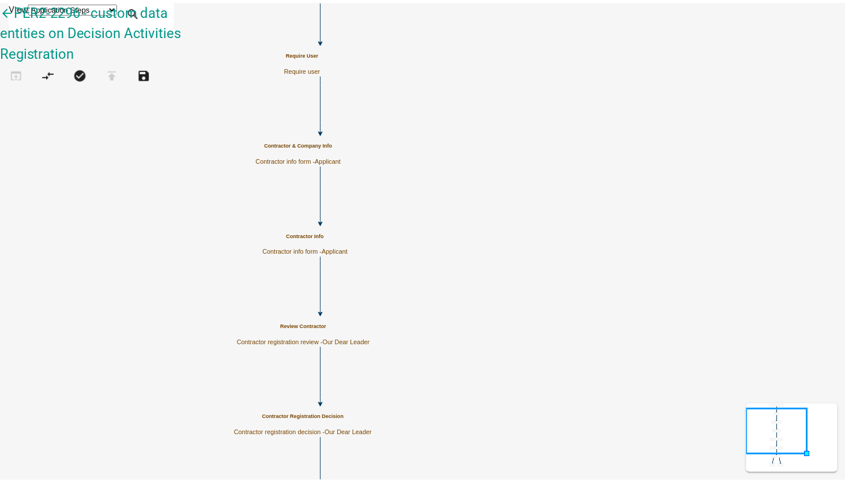
scroll to position [0, 0]
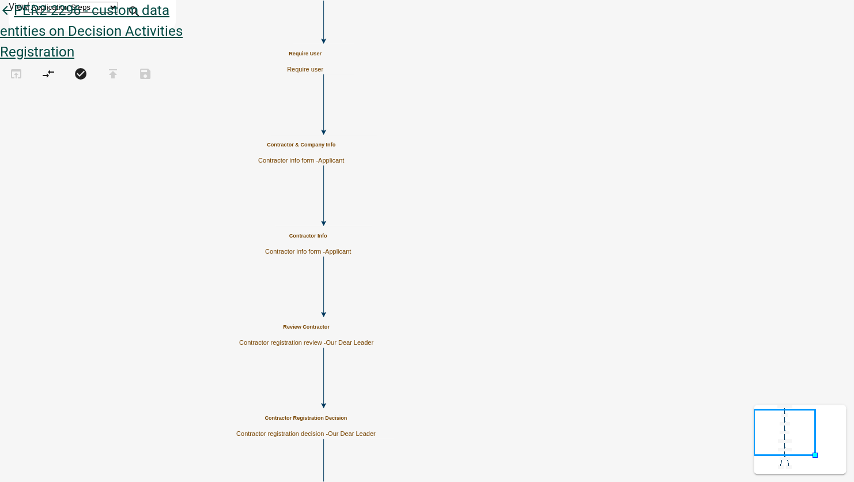
click at [14, 20] on icon "arrow_back" at bounding box center [7, 11] width 14 height 16
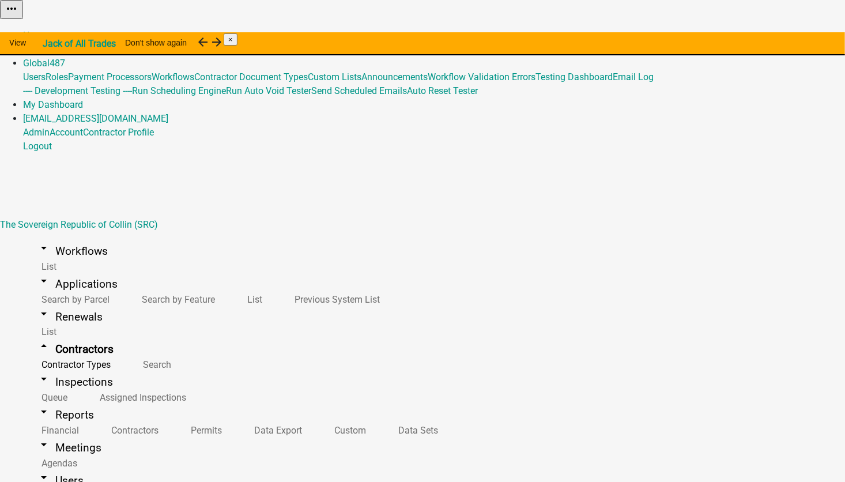
scroll to position [58, 0]
select select "2: Object"
select select
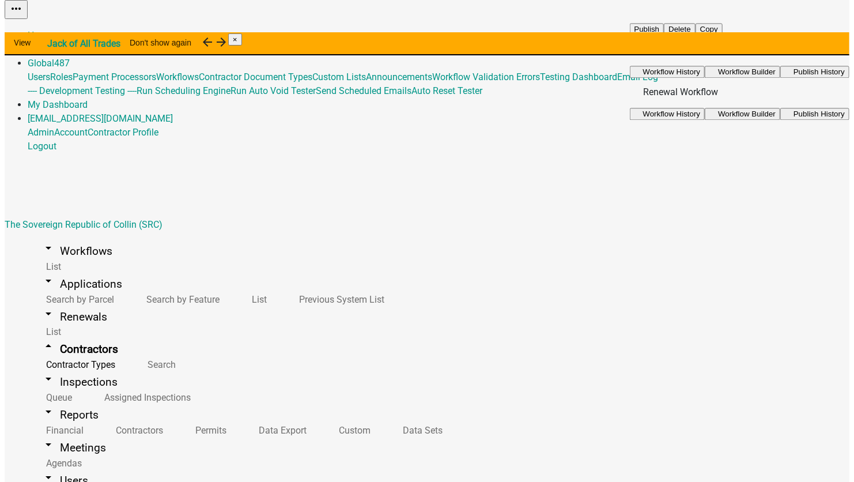
scroll to position [173, 0]
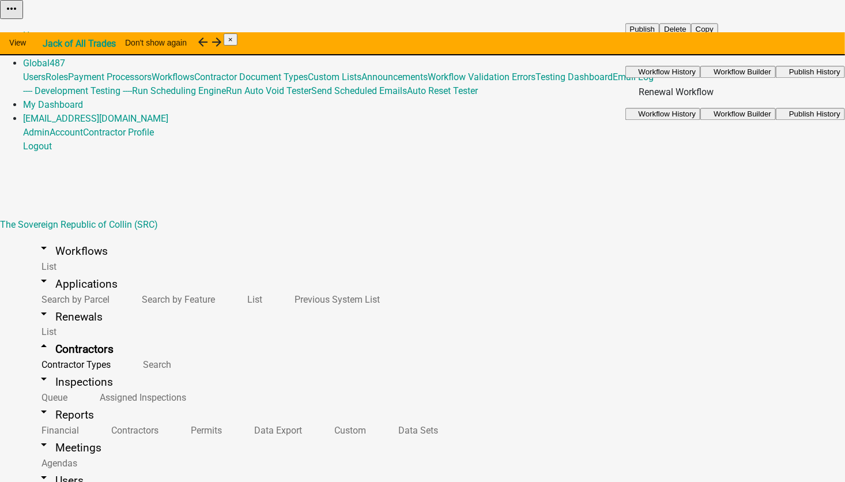
click at [762, 76] on span "Workflow Builder" at bounding box center [743, 71] width 58 height 9
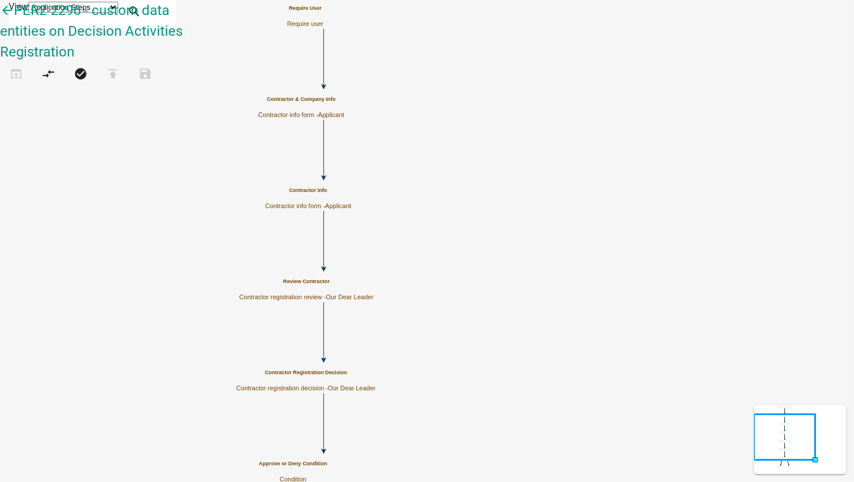
click at [376, 385] on span "Our Dear Leader" at bounding box center [352, 388] width 48 height 7
select select "79897EF5-FF32-470F-A3C8-8D023410B5BA"
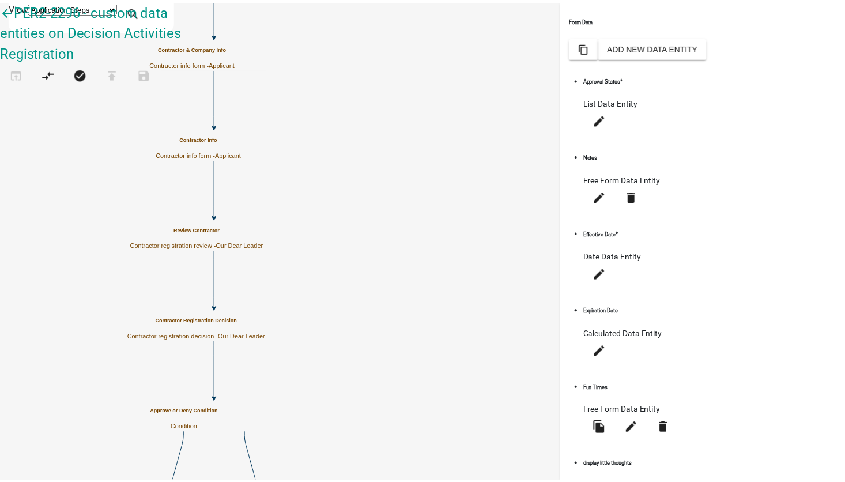
scroll to position [258, 0]
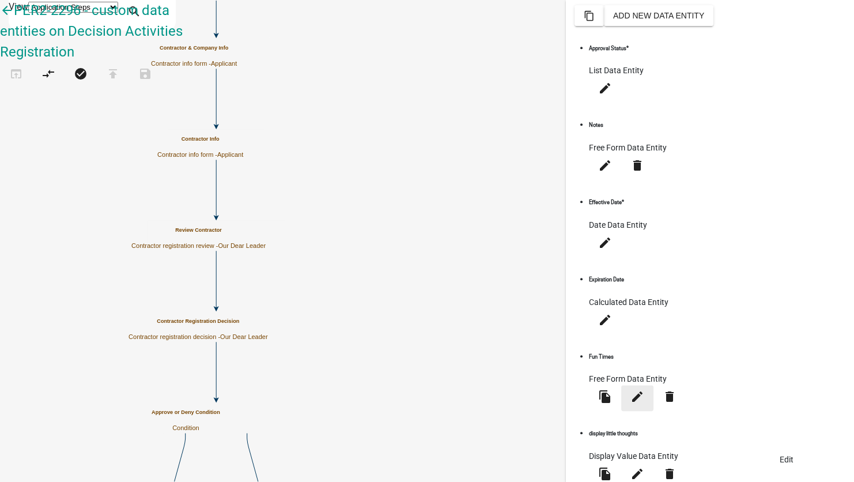
click at [645, 390] on icon "edit" at bounding box center [638, 397] width 14 height 14
select select
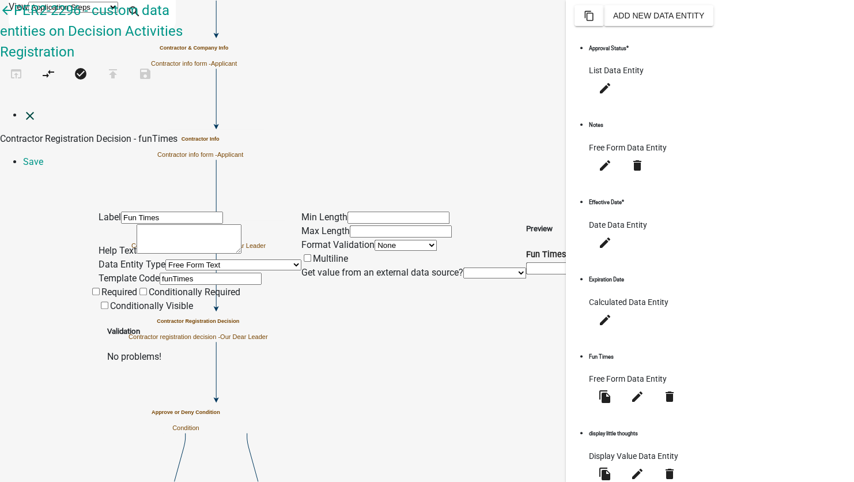
click at [23, 109] on icon "close" at bounding box center [30, 116] width 14 height 14
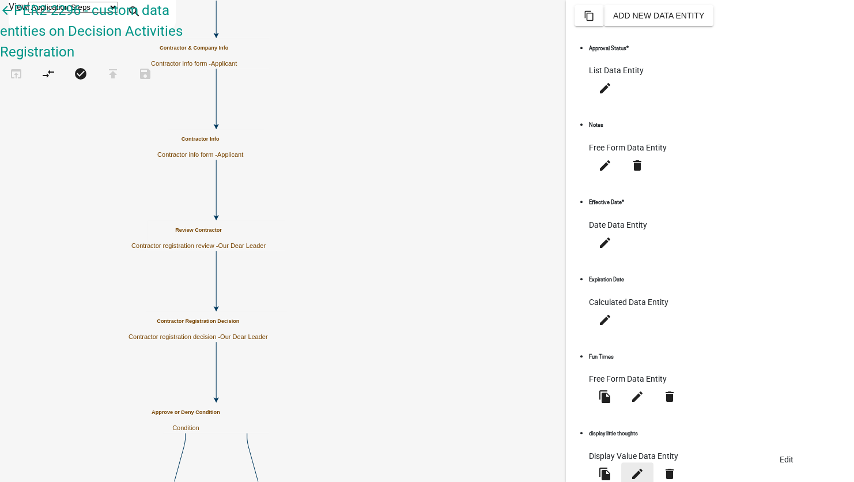
click at [645, 467] on icon "edit" at bounding box center [638, 474] width 14 height 14
select select "display-entity-value"
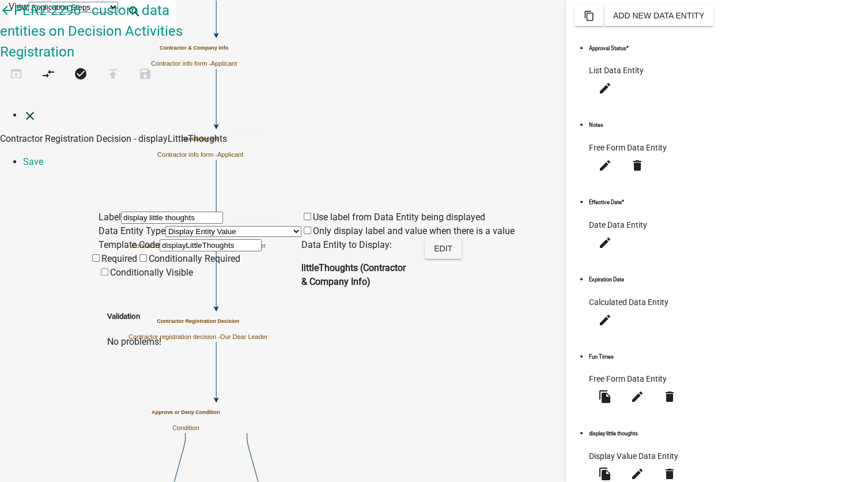
click at [23, 109] on icon "close" at bounding box center [30, 116] width 14 height 14
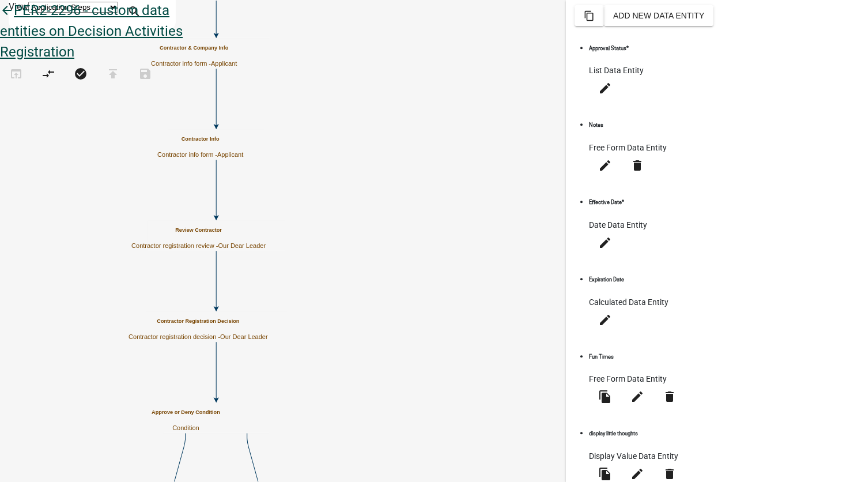
click at [14, 20] on icon "arrow_back" at bounding box center [7, 11] width 14 height 16
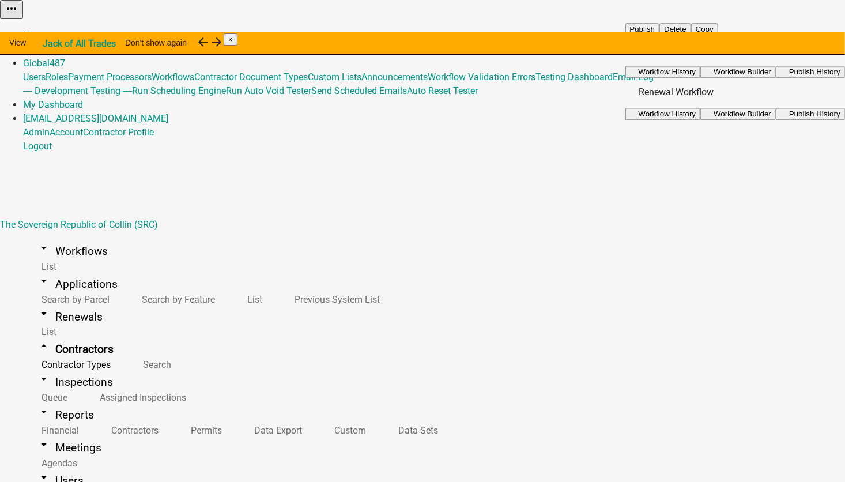
scroll to position [115, 0]
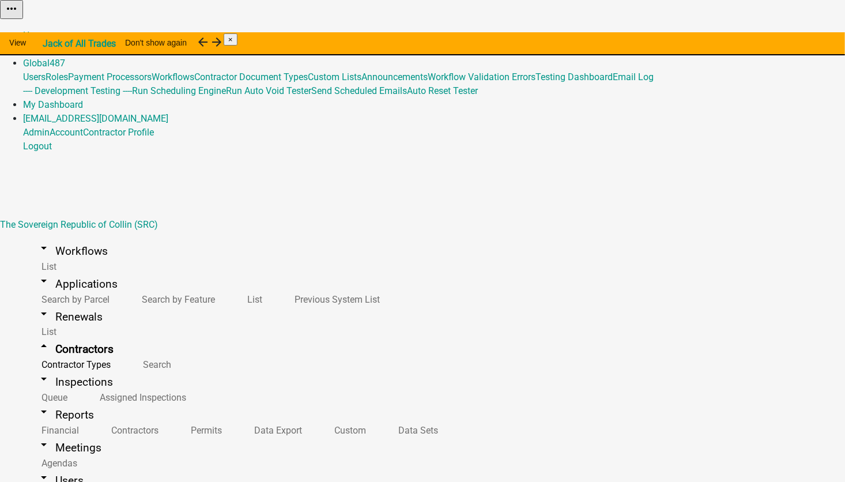
select select "2: Object"
select select
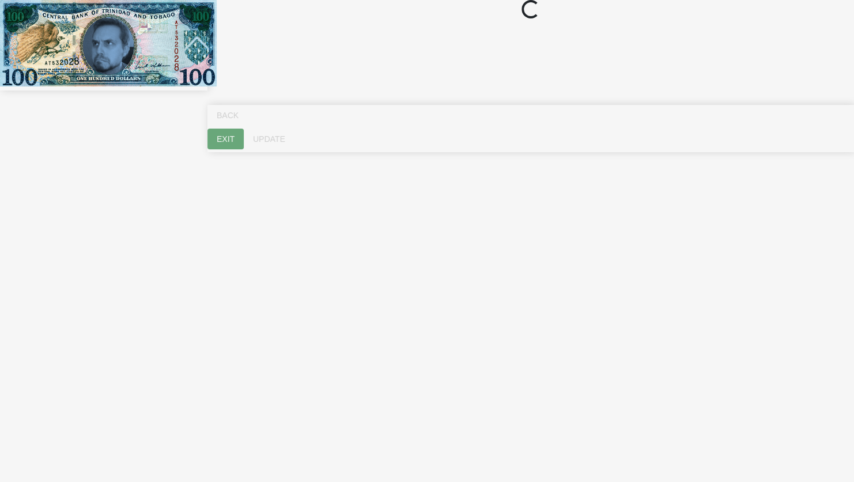
select select "ME"
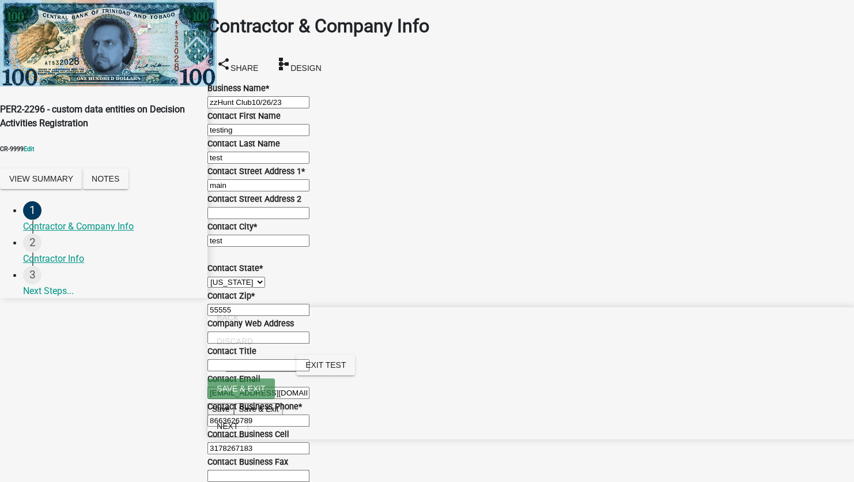
scroll to position [620, 0]
type input "random"
click at [247, 436] on button "Next" at bounding box center [228, 426] width 40 height 21
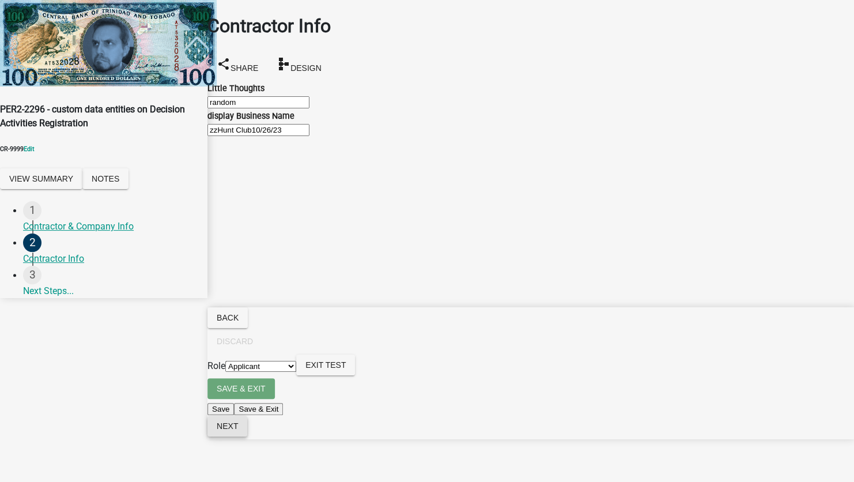
click at [238, 431] on span "Next" at bounding box center [227, 425] width 21 height 9
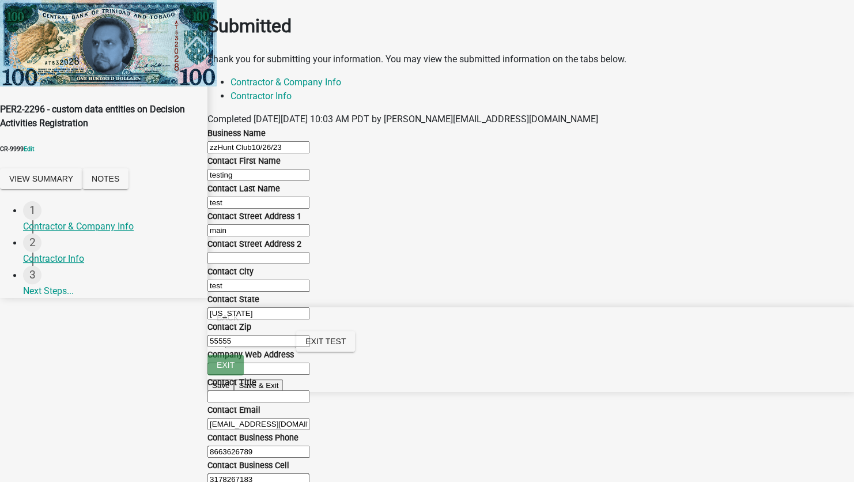
click at [296, 348] on select "Applicant Our Dear Leader" at bounding box center [260, 342] width 71 height 11
select select "79897ef5-ff32-470f-a3c8-8d023410b5ba"
click at [296, 348] on select "Applicant Our Dear Leader" at bounding box center [260, 342] width 71 height 11
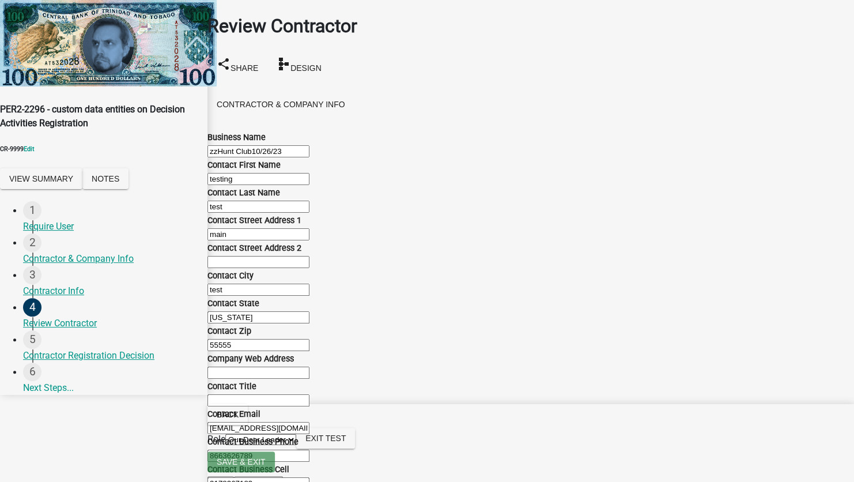
scroll to position [798, 0]
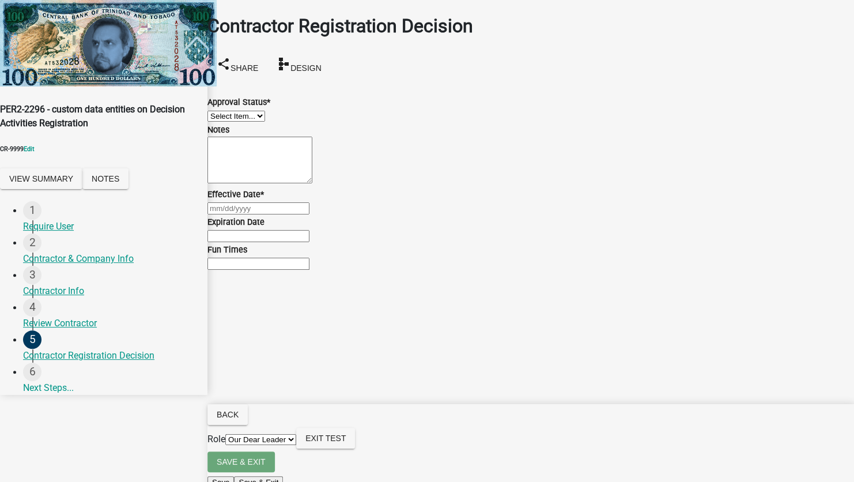
scroll to position [33, 0]
click at [308, 81] on form "Approval Status * Select Item... Approved Denied" at bounding box center [531, 102] width 647 height 42
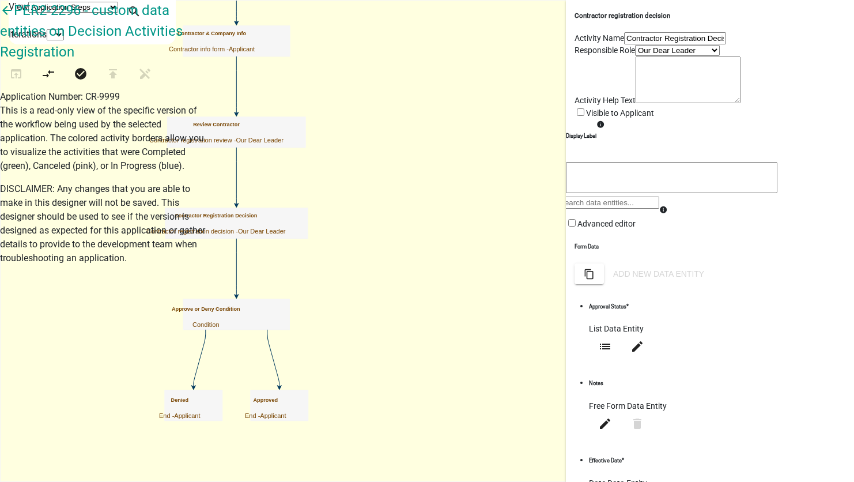
select select "79897EF5-FF32-470F-A3C8-8D023410B5BA"
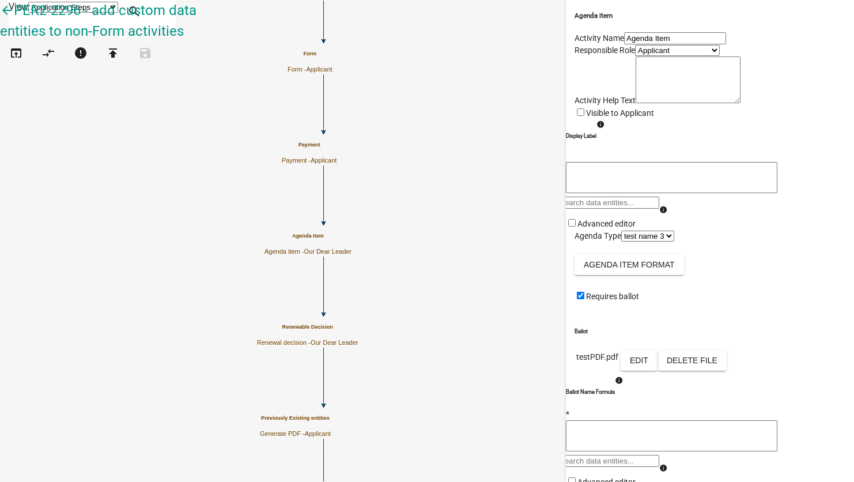
select select "3: bedc8776-6c98-419a-b8e6-cfe4f0b3b2ba"
